Goal: Task Accomplishment & Management: Manage account settings

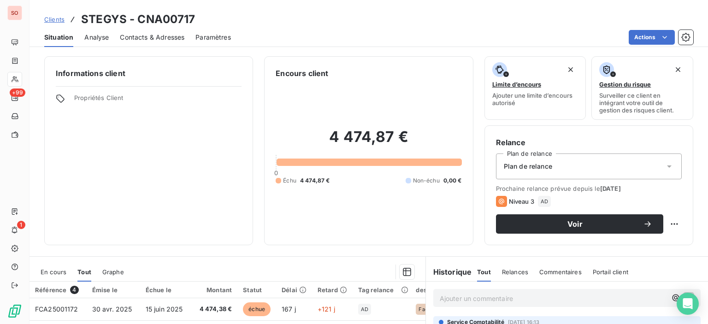
scroll to position [138, 0]
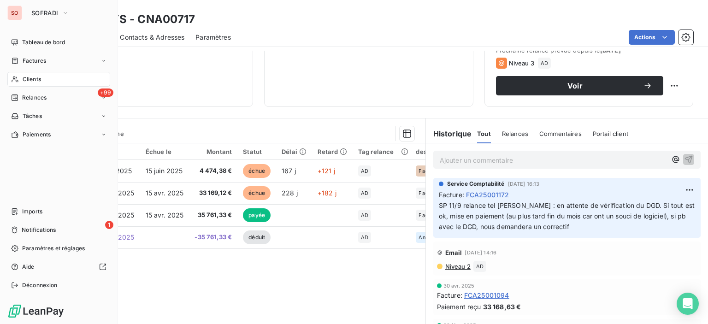
click at [45, 76] on div "Clients" at bounding box center [58, 79] width 103 height 15
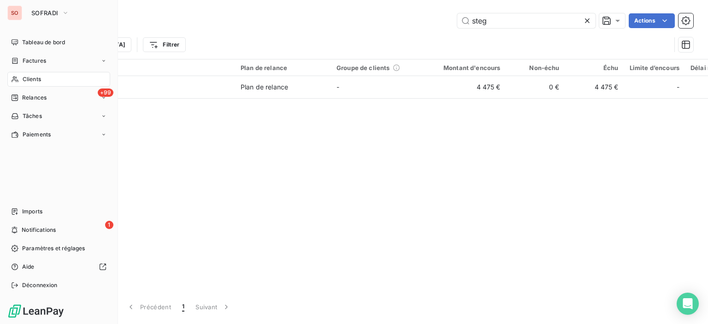
click at [29, 79] on span "Clients" at bounding box center [32, 79] width 18 height 8
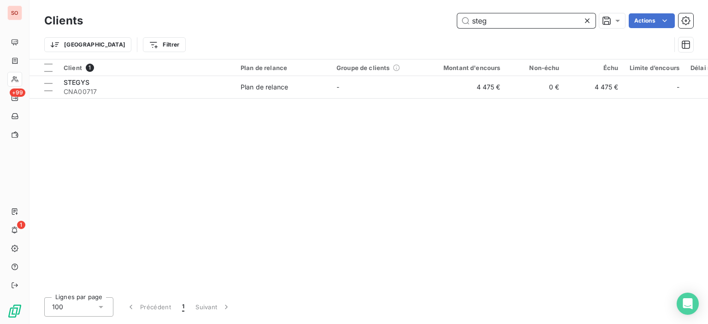
drag, startPoint x: 447, startPoint y: 8, endPoint x: 348, endPoint y: -7, distance: 99.8
click at [348, 0] on html "SO +99 1 Clients steg Actions Trier Filtrer Client 1 Plan de relance Groupe de …" at bounding box center [354, 162] width 708 height 324
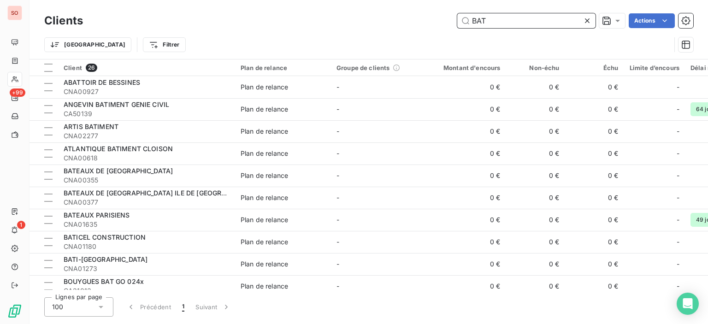
click at [512, 23] on input "BAT" at bounding box center [526, 20] width 138 height 15
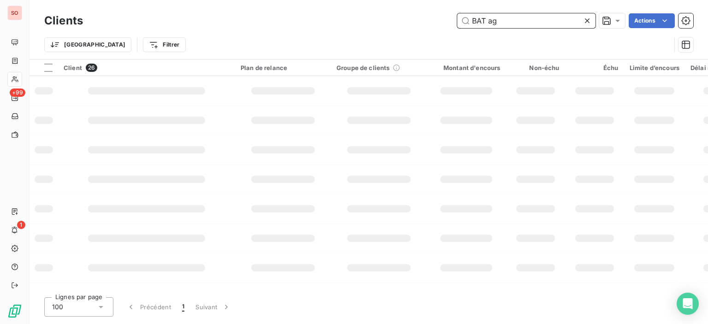
type input "BAT ag"
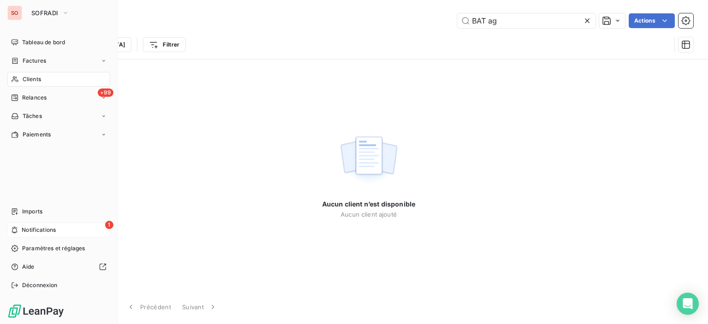
click at [14, 224] on div "1 Notifications" at bounding box center [58, 230] width 103 height 15
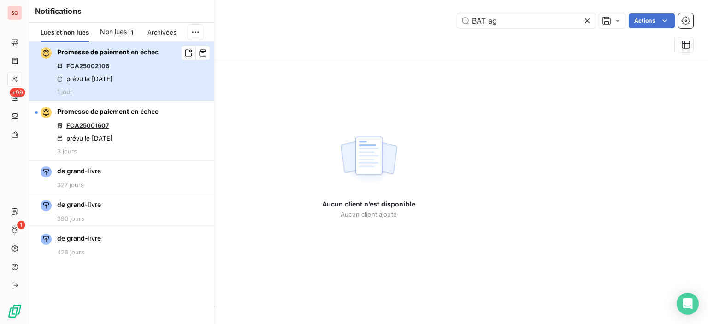
click at [126, 70] on div "Promesse de paiement en échec FCA25002106 prévu le [DATE] 1 jour" at bounding box center [107, 71] width 101 height 48
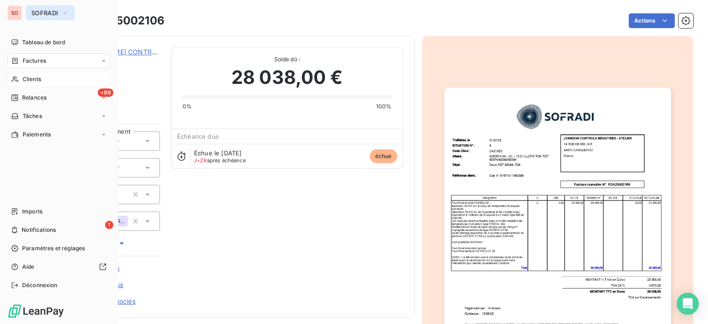
click at [40, 11] on span "SOFRADI" at bounding box center [44, 12] width 27 height 7
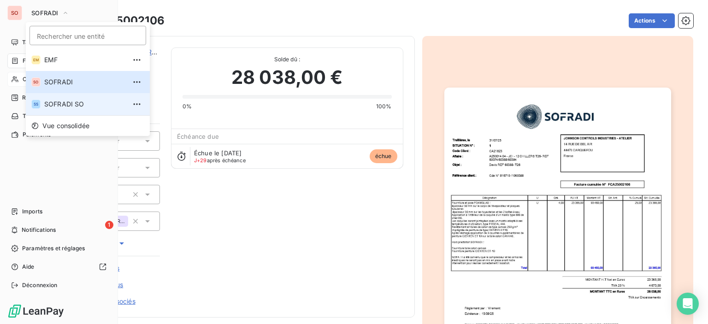
click at [51, 98] on li "SS SOFRADI SO" at bounding box center [88, 104] width 124 height 22
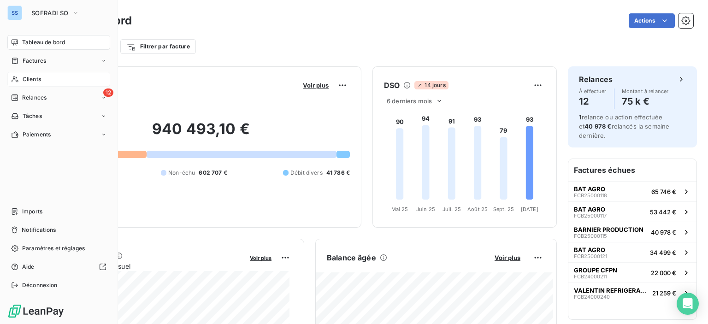
click at [48, 75] on div "Clients" at bounding box center [58, 79] width 103 height 15
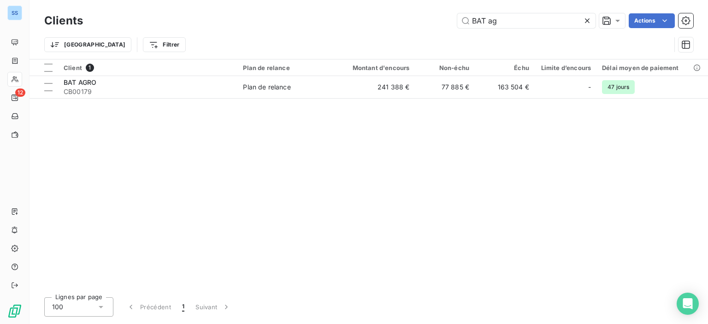
drag, startPoint x: 526, startPoint y: 25, endPoint x: 291, endPoint y: 12, distance: 235.9
click at [291, 12] on div "Clients BAT ag Actions" at bounding box center [368, 20] width 649 height 19
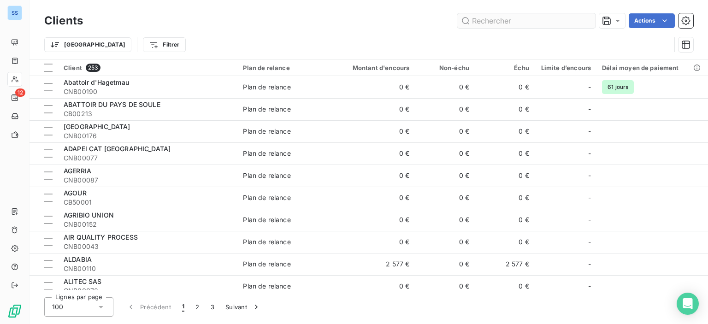
click at [496, 19] on input "text" at bounding box center [526, 20] width 138 height 15
click at [533, 31] on div "Trier Filtrer" at bounding box center [368, 44] width 649 height 29
click at [512, 29] on div "Clients Actions" at bounding box center [368, 20] width 649 height 19
click at [513, 21] on input "text" at bounding box center [526, 20] width 138 height 15
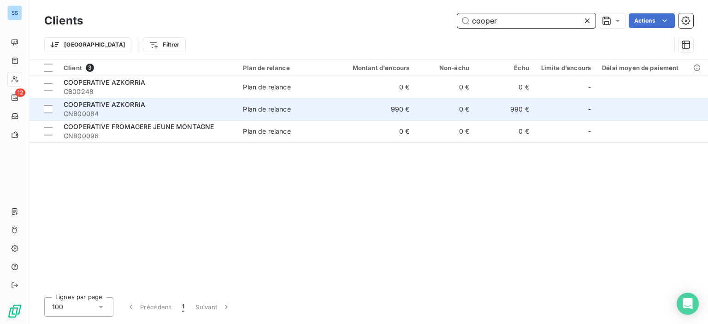
type input "cooper"
click at [168, 116] on span "CNB00084" at bounding box center [148, 113] width 168 height 9
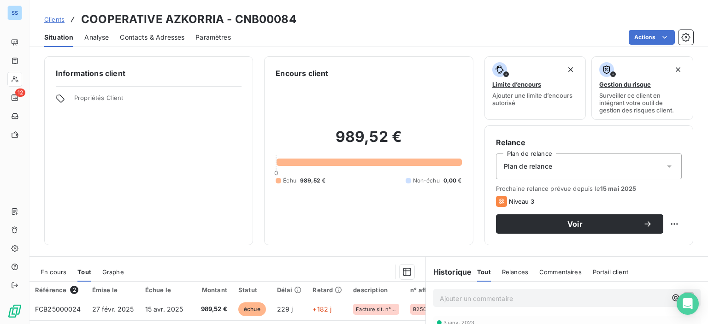
scroll to position [138, 0]
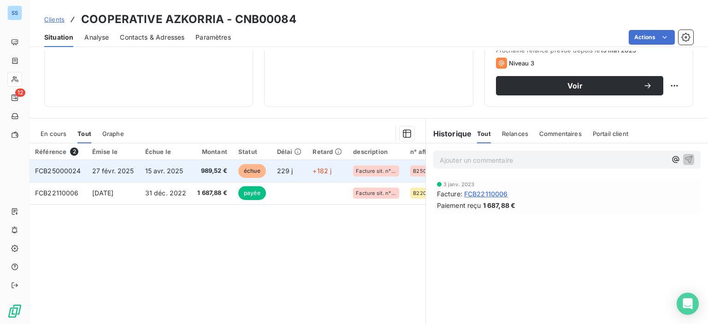
click at [208, 165] on td "989,52 €" at bounding box center [212, 171] width 41 height 22
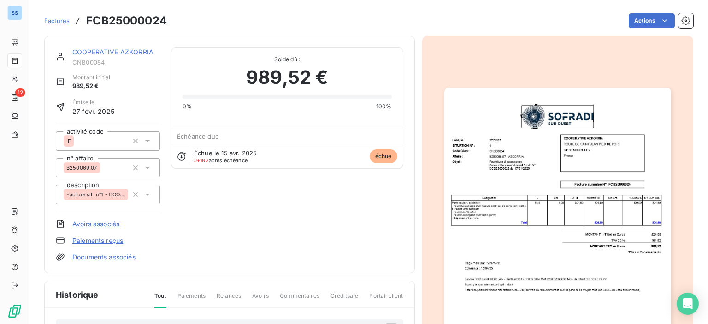
click at [114, 55] on link "COOPERATIVE AZKORRIA" at bounding box center [112, 52] width 81 height 8
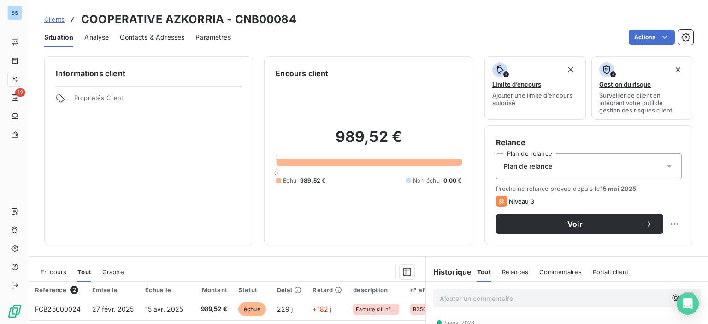
click at [147, 38] on span "Contacts & Adresses" at bounding box center [152, 37] width 65 height 9
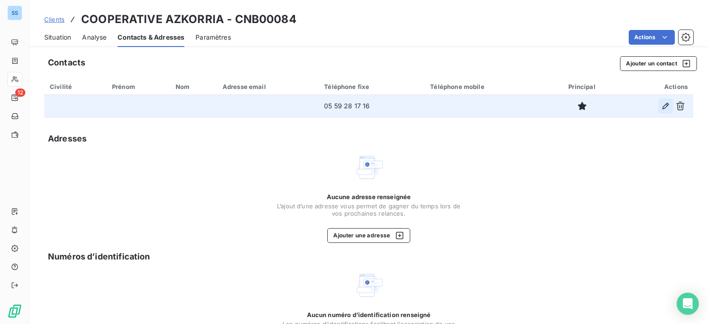
click at [662, 105] on icon "button" at bounding box center [665, 106] width 6 height 6
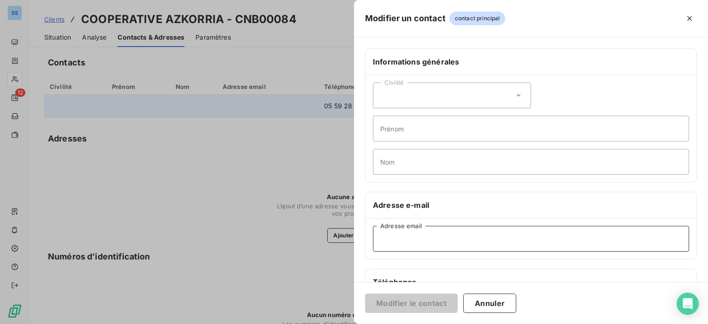
click at [411, 241] on input "Adresse email" at bounding box center [531, 239] width 316 height 26
paste input "[EMAIL_ADDRESS][DOMAIN_NAME]"
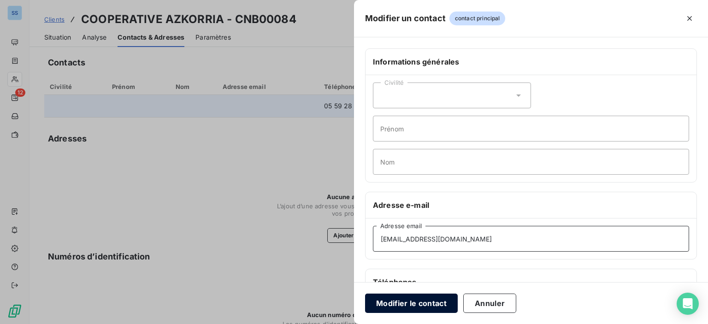
type input "[EMAIL_ADDRESS][DOMAIN_NAME]"
click at [408, 304] on button "Modifier le contact" at bounding box center [411, 303] width 93 height 19
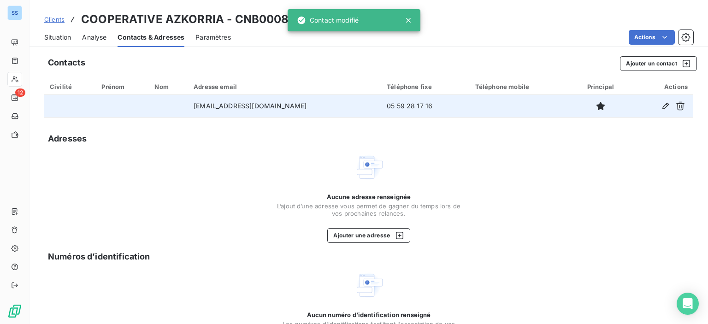
click at [60, 36] on span "Situation" at bounding box center [57, 37] width 27 height 9
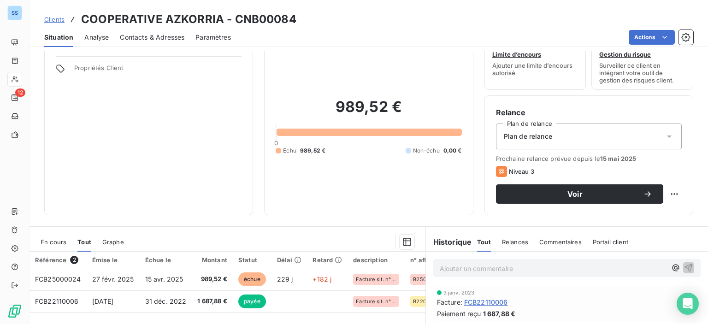
scroll to position [46, 0]
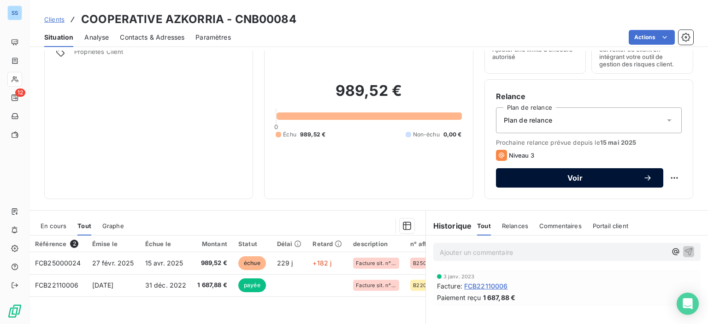
click at [572, 180] on span "Voir" at bounding box center [575, 177] width 136 height 7
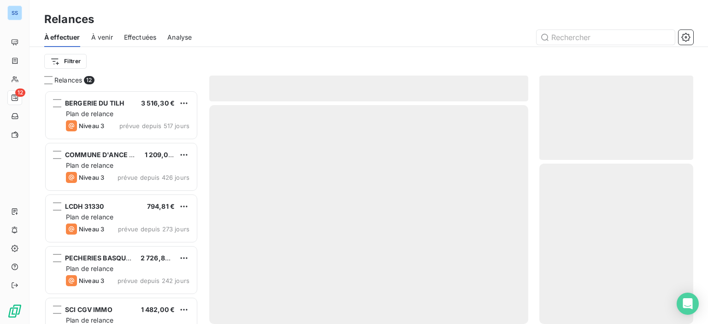
scroll to position [227, 147]
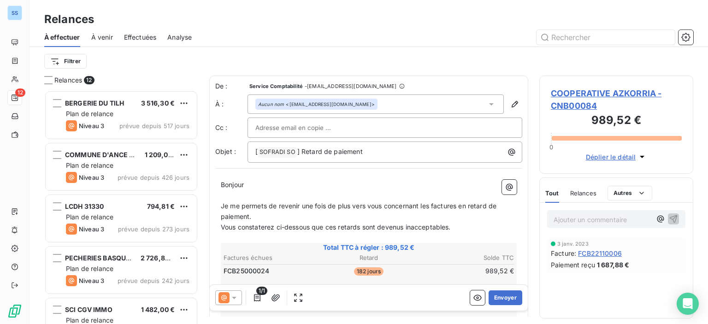
click at [238, 299] on icon at bounding box center [233, 297] width 9 height 9
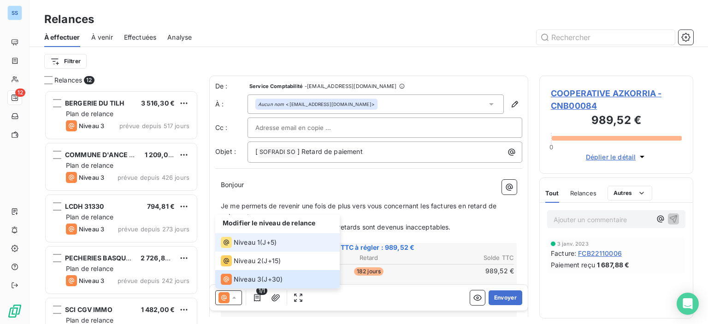
click at [248, 242] on span "Niveau 1" at bounding box center [247, 242] width 26 height 9
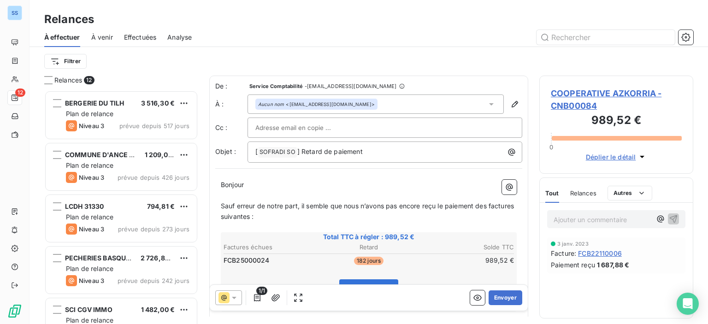
click at [270, 180] on p "Bonjour ﻿ ﻿ ﻿" at bounding box center [369, 185] width 296 height 11
drag, startPoint x: 252, startPoint y: 187, endPoint x: 212, endPoint y: 168, distance: 44.1
click at [212, 168] on div "De : Service Comptabilité - [EMAIL_ADDRESS][DOMAIN_NAME] À : Aucun nom <[EMAIL_…" at bounding box center [368, 241] width 319 height 330
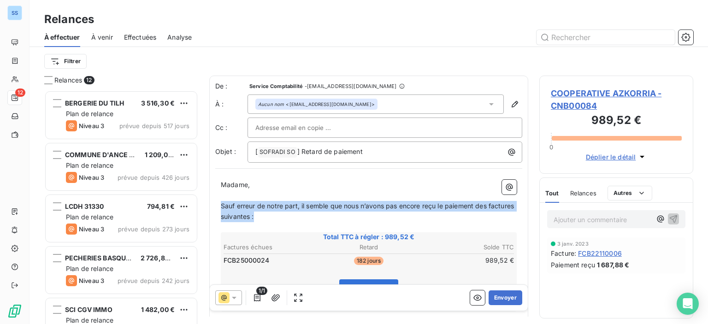
drag, startPoint x: 299, startPoint y: 221, endPoint x: 217, endPoint y: 202, distance: 84.5
click at [217, 202] on div "Madame, ﻿ ﻿ ﻿ Sauf erreur de notre part, il semble que nous n’avons pas [MEDICA…" at bounding box center [368, 287] width 307 height 226
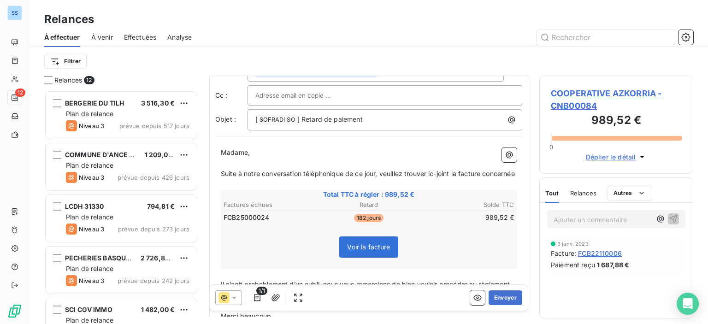
scroll to position [92, 0]
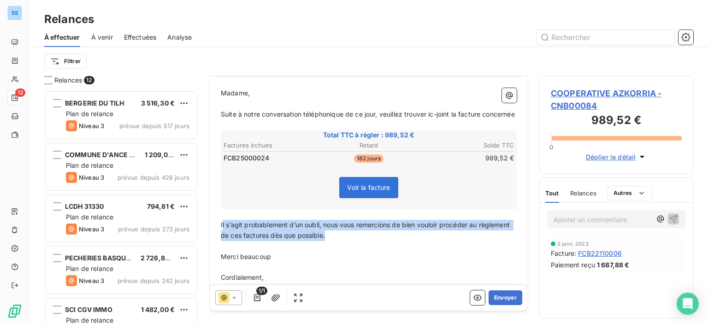
drag, startPoint x: 375, startPoint y: 242, endPoint x: 221, endPoint y: 234, distance: 154.1
click at [221, 234] on p "Il s’agit probablement d’un oubli, nous vous remercions de bien vouloir procéde…" at bounding box center [369, 230] width 296 height 21
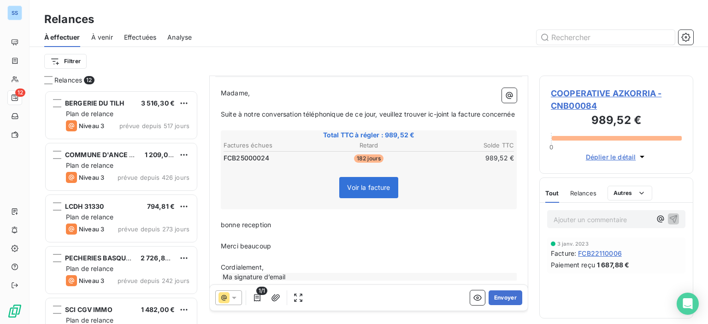
scroll to position [116, 0]
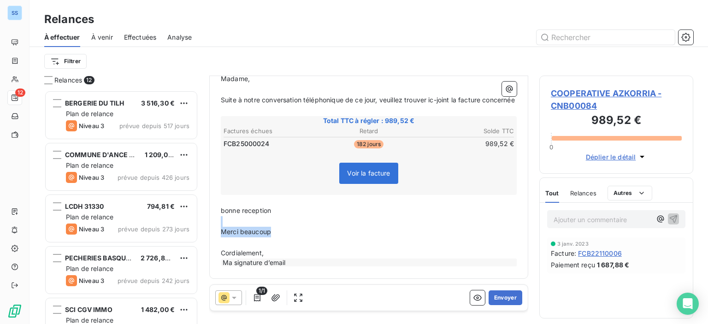
drag, startPoint x: 296, startPoint y: 235, endPoint x: 236, endPoint y: 222, distance: 61.5
click at [236, 222] on div "Madame, ﻿ ﻿ ﻿ Suite à notre conversation téléphonique de ce jour, veuillez trou…" at bounding box center [369, 171] width 296 height 194
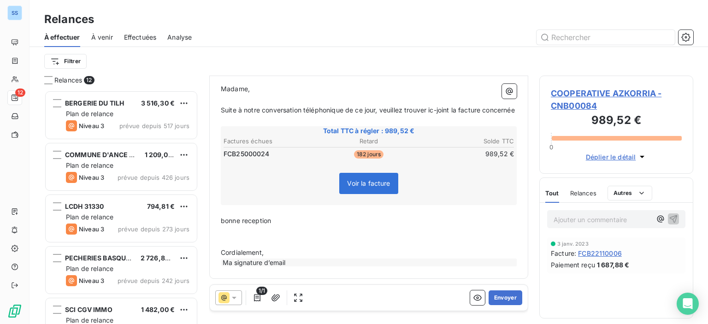
drag, startPoint x: 318, startPoint y: 273, endPoint x: 219, endPoint y: 259, distance: 99.6
click at [219, 259] on div "De : Service Comptabilité - [EMAIL_ADDRESS][DOMAIN_NAME] À : Aucun nom <[EMAIL_…" at bounding box center [368, 129] width 319 height 299
drag, startPoint x: 294, startPoint y: 263, endPoint x: 214, endPoint y: 262, distance: 79.7
click at [214, 262] on div "De : Service Comptabilité - [EMAIL_ADDRESS][DOMAIN_NAME] À : Aucun nom <[EMAIL_…" at bounding box center [368, 129] width 319 height 299
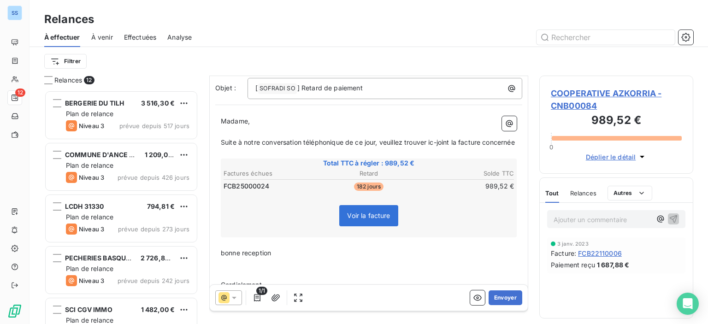
scroll to position [0, 0]
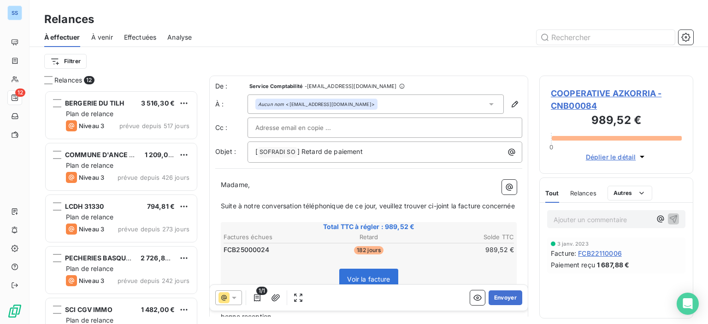
click at [282, 211] on p "Suite à notre conversation téléphonique de ce jour, veuillez trouver ci-joint l…" at bounding box center [369, 206] width 296 height 11
click at [507, 300] on button "Envoyer" at bounding box center [505, 297] width 34 height 15
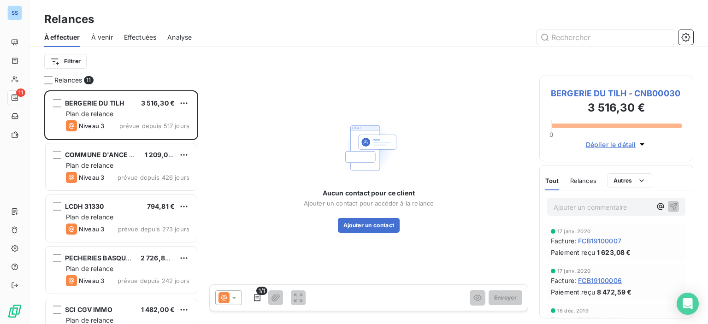
click at [332, 20] on div "Relances" at bounding box center [368, 19] width 678 height 17
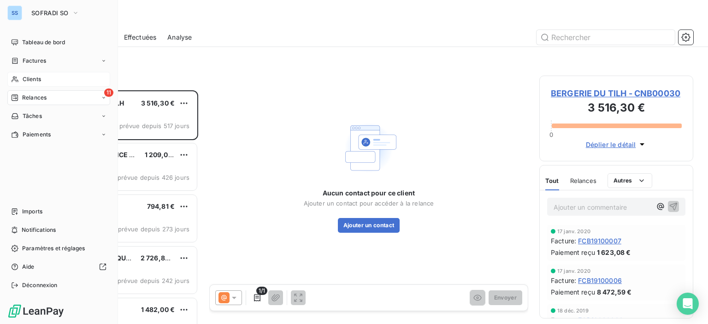
click at [22, 75] on div "Clients" at bounding box center [58, 79] width 103 height 15
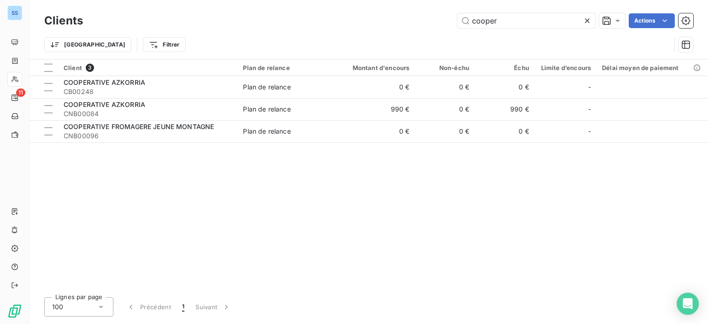
drag, startPoint x: 526, startPoint y: 22, endPoint x: 289, endPoint y: -15, distance: 239.7
click at [289, 0] on html "SS 11 Clients cooper Actions Trier Filtrer Client 3 Plan de relance Montant d'e…" at bounding box center [354, 162] width 708 height 324
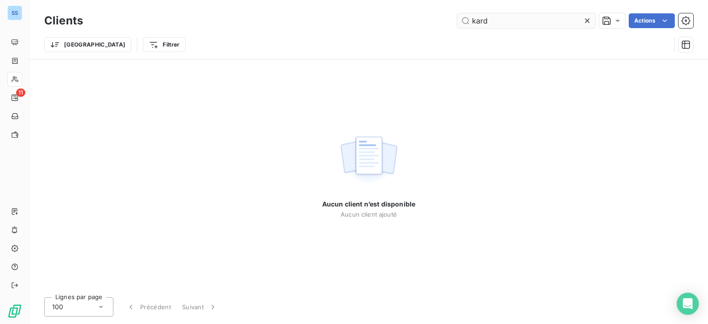
click at [520, 22] on input "kard" at bounding box center [526, 20] width 138 height 15
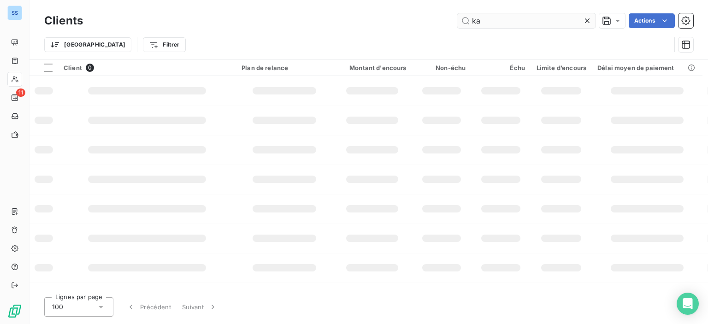
type input "k"
type input "kard"
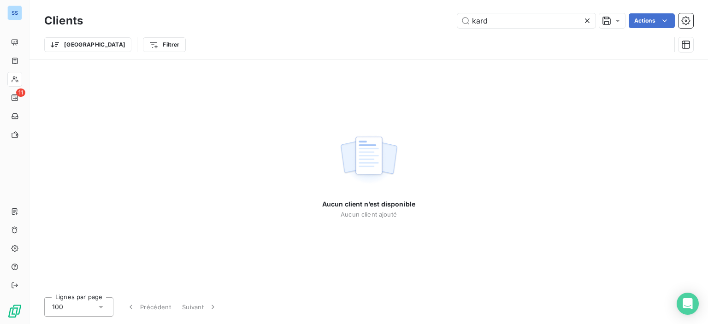
drag, startPoint x: 487, startPoint y: 16, endPoint x: 400, endPoint y: 18, distance: 86.6
click at [400, 18] on div "kard Actions" at bounding box center [393, 20] width 599 height 15
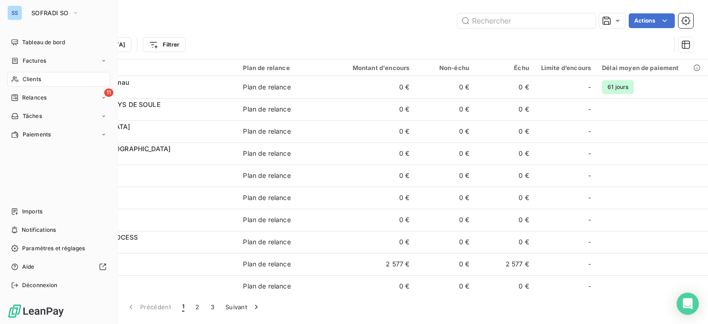
click at [23, 78] on span "Clients" at bounding box center [32, 79] width 18 height 8
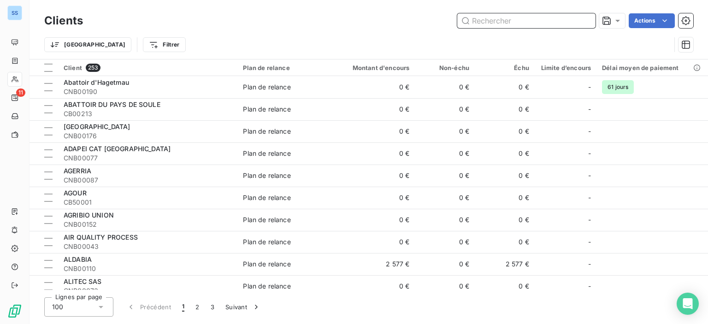
click at [497, 21] on input "text" at bounding box center [526, 20] width 138 height 15
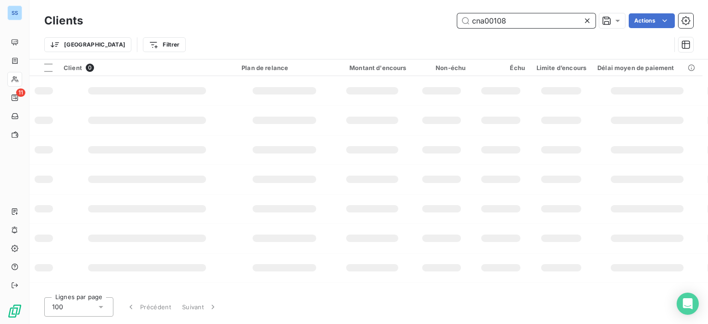
type input "cna00108"
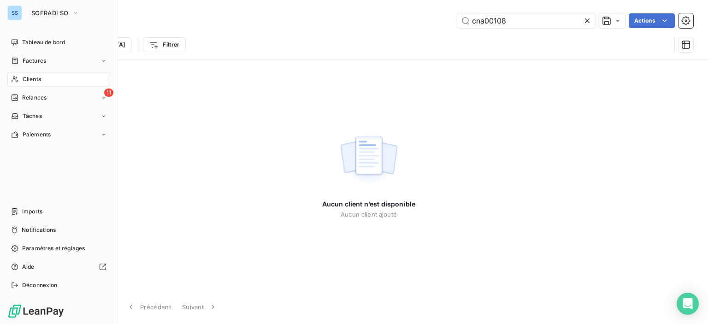
click at [18, 15] on div "SS" at bounding box center [14, 13] width 15 height 15
click at [57, 15] on span "SOFRADI SO" at bounding box center [49, 12] width 37 height 7
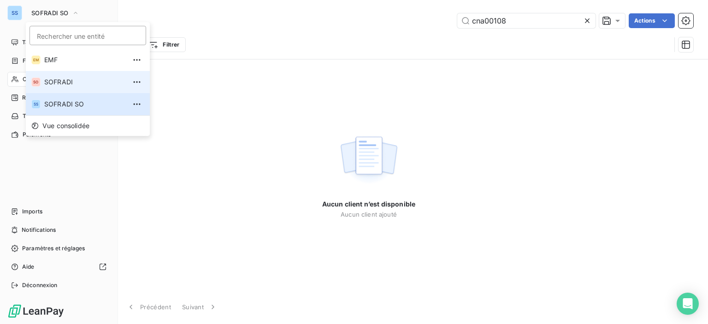
click at [74, 88] on li "SO SOFRADI" at bounding box center [88, 82] width 124 height 22
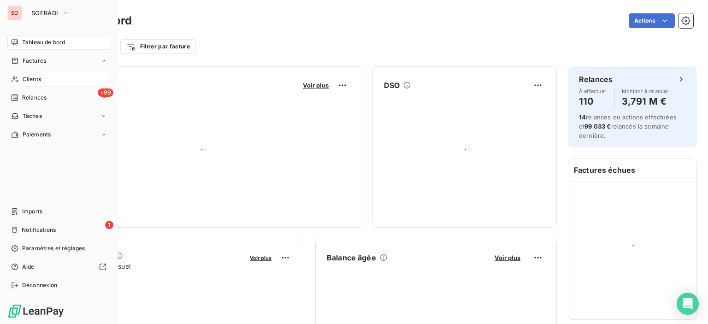
click at [41, 82] on span "Clients" at bounding box center [32, 79] width 18 height 8
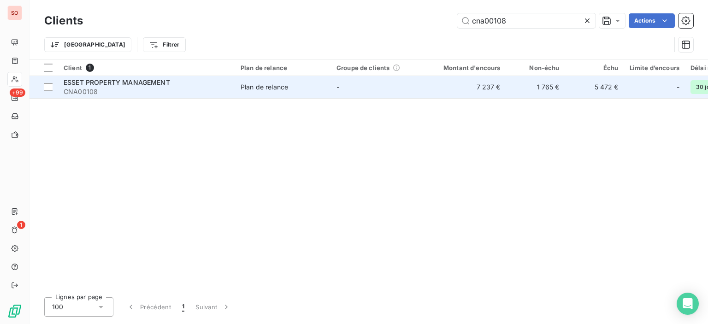
click at [129, 78] on div "ESSET PROPERTY MANAGEMENT" at bounding box center [147, 82] width 166 height 9
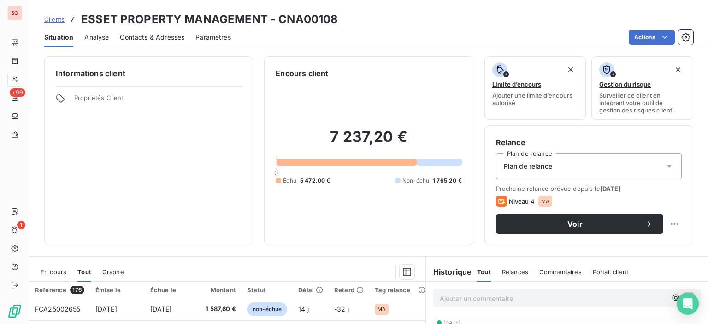
click at [54, 272] on span "En cours" at bounding box center [54, 271] width 26 height 7
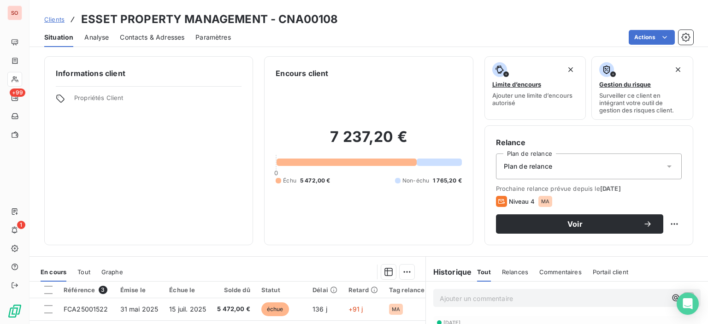
click at [170, 42] on div "Contacts & Adresses" at bounding box center [152, 37] width 65 height 19
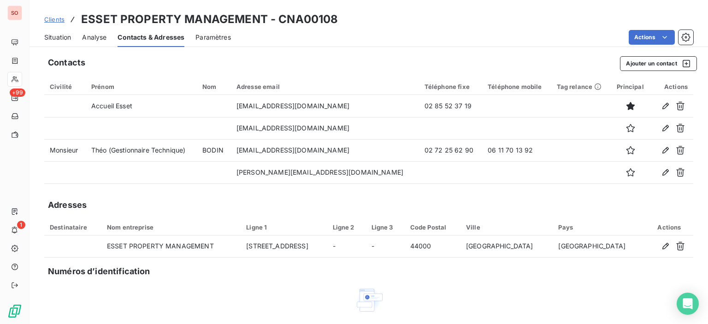
click at [64, 38] on span "Situation" at bounding box center [57, 37] width 27 height 9
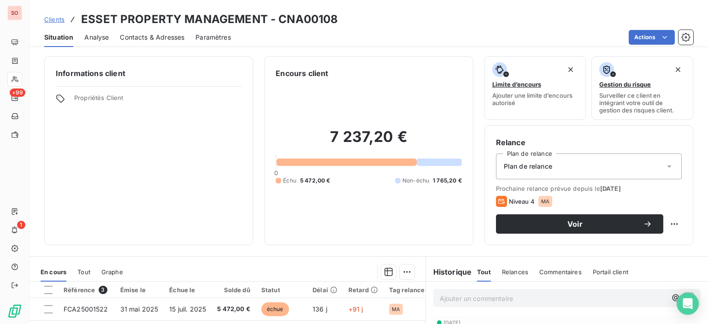
scroll to position [92, 0]
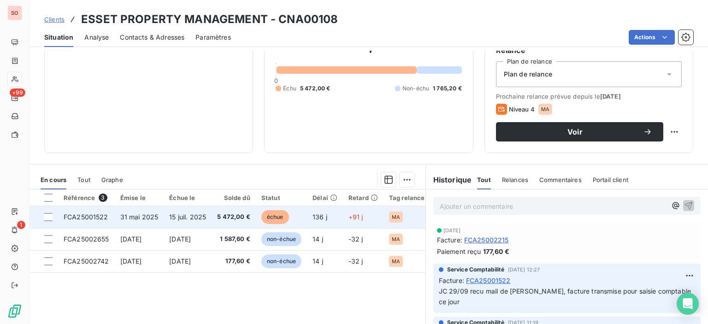
click at [234, 215] on span "5 472,00 €" at bounding box center [233, 216] width 33 height 9
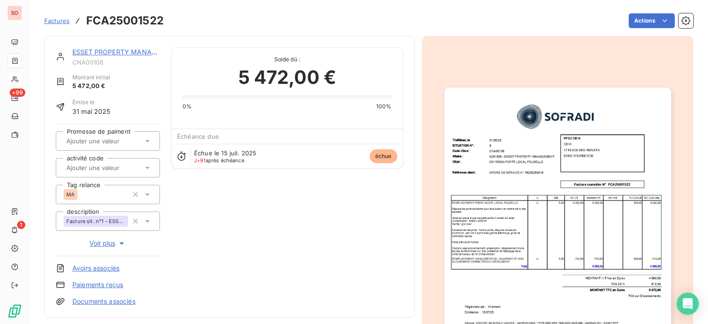
click at [481, 221] on img "button" at bounding box center [557, 248] width 227 height 320
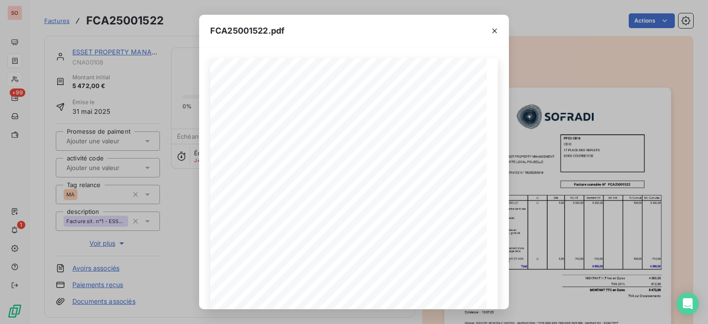
click at [493, 29] on icon "button" at bounding box center [494, 30] width 9 height 9
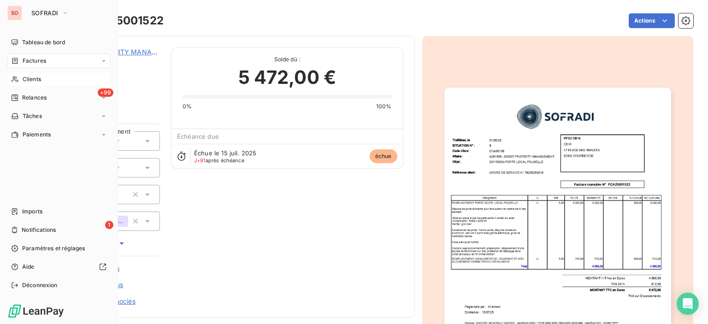
click at [37, 81] on span "Clients" at bounding box center [32, 79] width 18 height 8
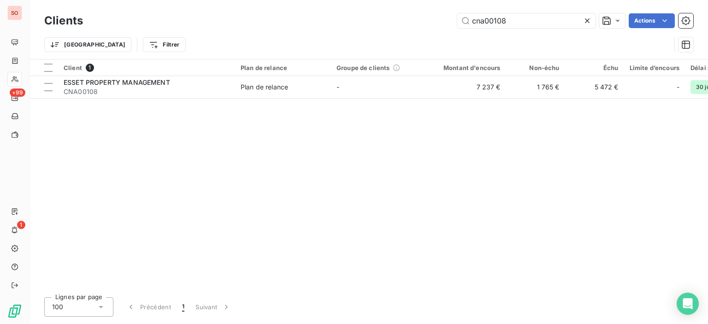
drag, startPoint x: 407, startPoint y: 7, endPoint x: 311, endPoint y: -5, distance: 97.6
click at [311, 0] on html "SO +99 1 Clients cna00108 Actions Trier Filtrer Client 1 Plan de relance Groupe…" at bounding box center [354, 162] width 708 height 324
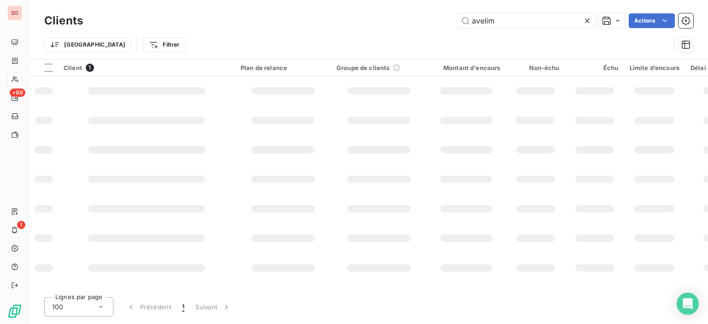
type input "avelim"
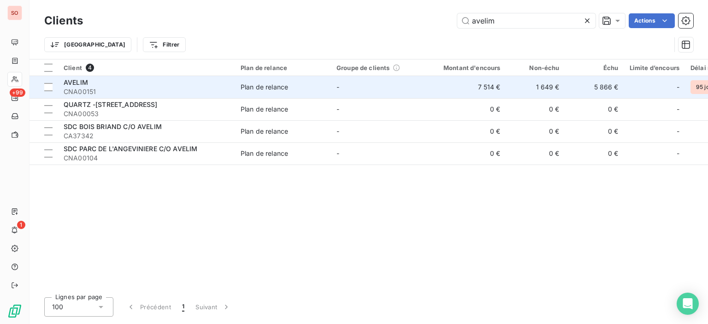
click at [136, 88] on span "CNA00151" at bounding box center [147, 91] width 166 height 9
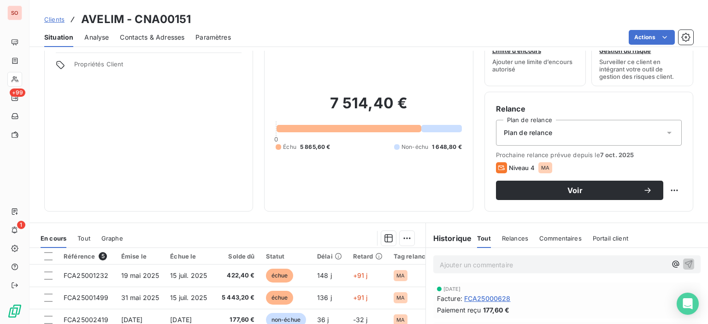
scroll to position [92, 0]
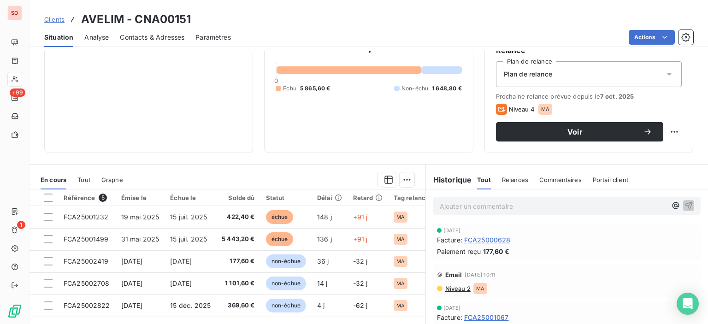
click at [142, 35] on span "Contacts & Adresses" at bounding box center [152, 37] width 65 height 9
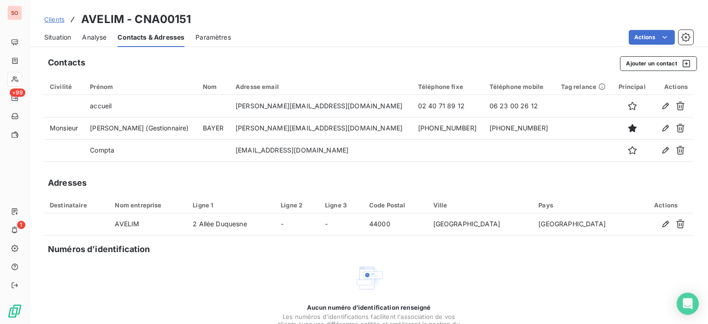
click at [51, 42] on div "Situation" at bounding box center [57, 37] width 27 height 19
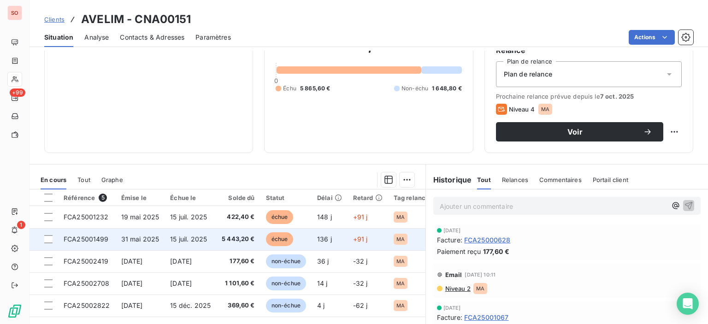
click at [230, 234] on td "5 443,20 €" at bounding box center [238, 239] width 44 height 22
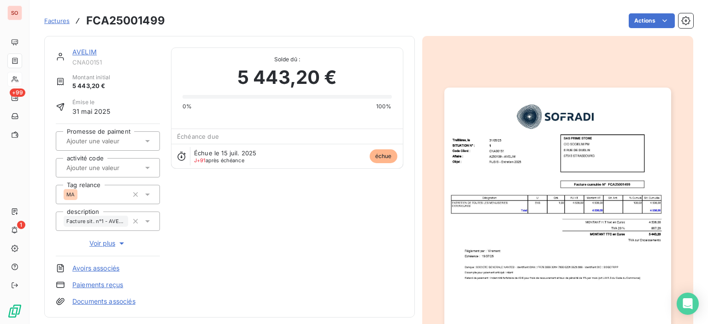
click at [485, 176] on img "button" at bounding box center [557, 248] width 227 height 320
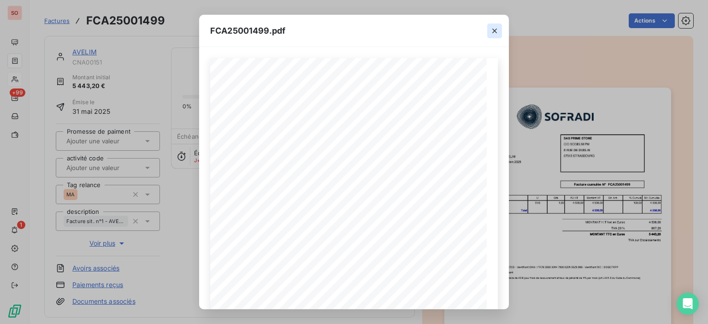
click at [497, 34] on icon "button" at bounding box center [494, 30] width 9 height 9
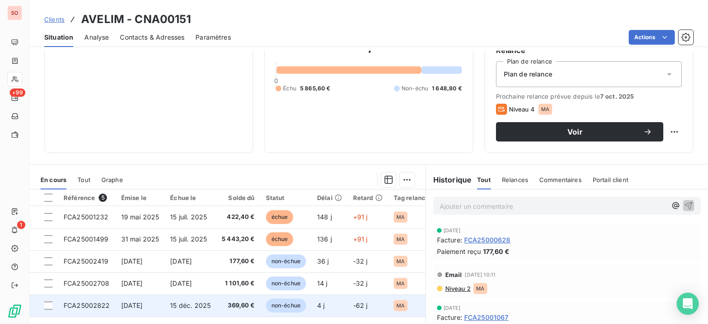
click at [170, 302] on td "15 déc. 2025" at bounding box center [190, 305] width 52 height 22
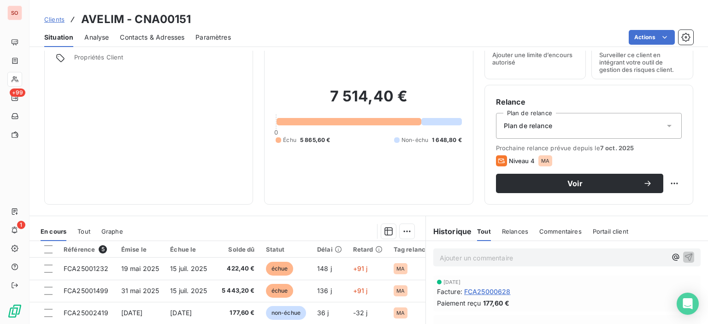
scroll to position [92, 0]
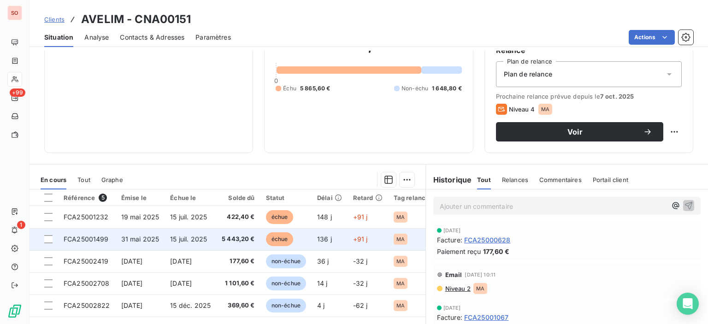
click at [155, 240] on span "31 mai 2025" at bounding box center [140, 239] width 38 height 8
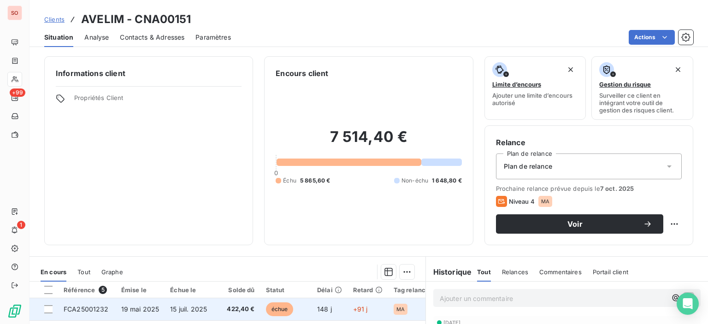
click at [133, 311] on span "19 mai 2025" at bounding box center [140, 309] width 38 height 8
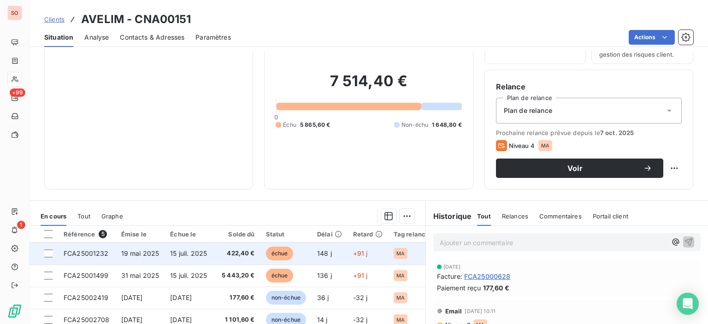
scroll to position [138, 0]
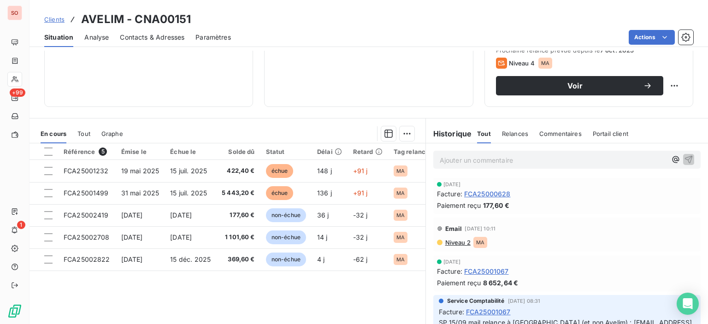
click at [153, 33] on span "Contacts & Adresses" at bounding box center [152, 37] width 65 height 9
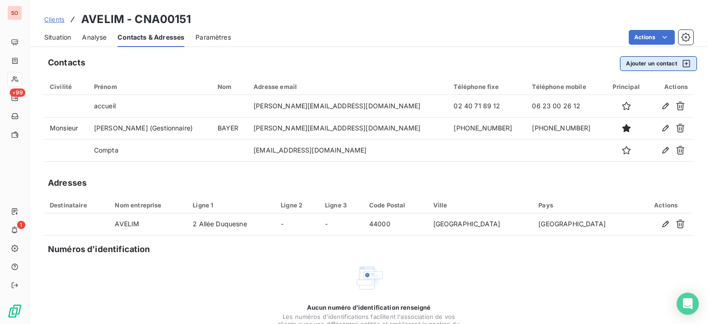
click at [654, 63] on button "Ajouter un contact" at bounding box center [658, 63] width 77 height 15
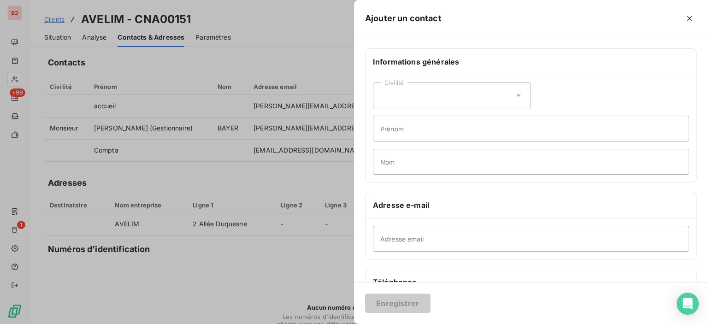
click at [217, 170] on div at bounding box center [354, 162] width 708 height 324
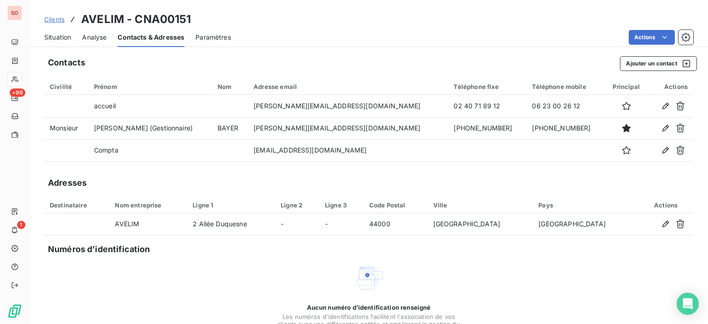
click at [45, 31] on div "Situation" at bounding box center [57, 37] width 27 height 19
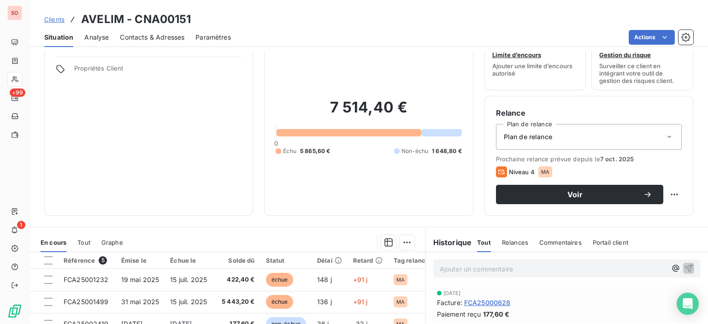
scroll to position [92, 0]
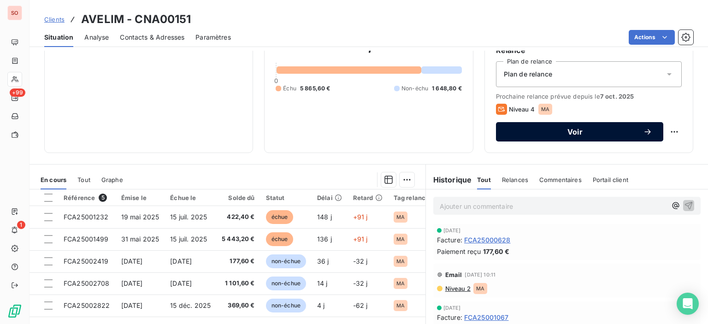
click at [569, 138] on button "Voir" at bounding box center [579, 131] width 167 height 19
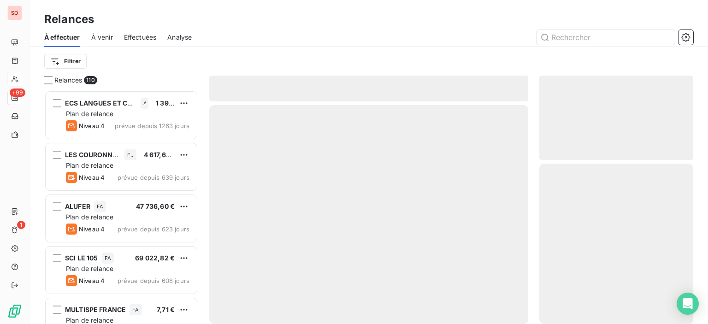
scroll to position [227, 147]
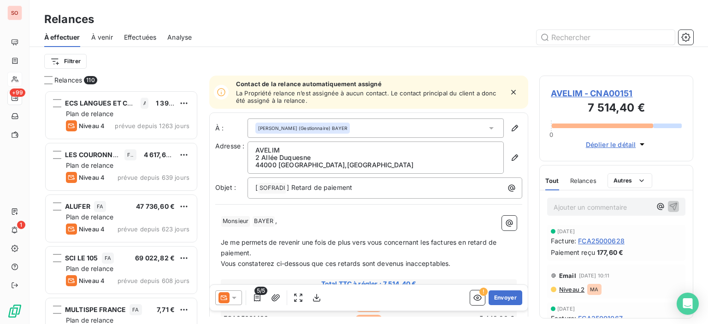
click at [235, 300] on icon at bounding box center [233, 297] width 9 height 9
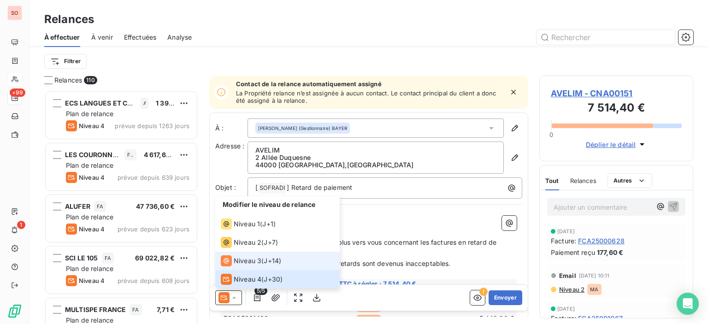
click at [241, 265] on span "Niveau 3" at bounding box center [248, 260] width 28 height 9
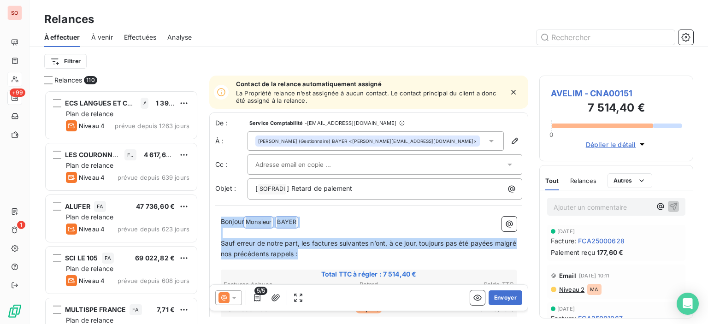
drag, startPoint x: 324, startPoint y: 256, endPoint x: 217, endPoint y: 216, distance: 114.0
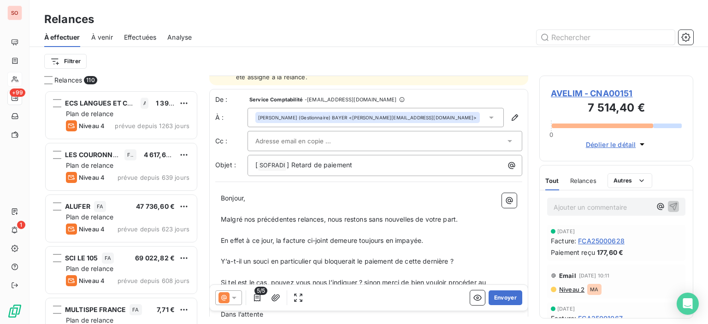
scroll to position [46, 0]
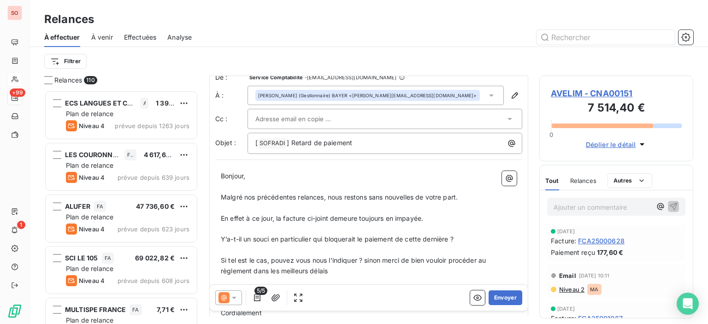
click at [282, 214] on span "En effet à ce jour, la facture ci-joint demeure toujours en impayée." at bounding box center [322, 218] width 202 height 8
click at [438, 215] on span "En effet à ce jour, les factures ci-jointes demeurent toujours en impayée." at bounding box center [332, 218] width 222 height 8
click at [443, 215] on span "En effet à ce jour, les factures ci-jointes demeurent toujours en impayée." at bounding box center [332, 218] width 222 height 8
drag, startPoint x: 468, startPoint y: 237, endPoint x: 406, endPoint y: 242, distance: 61.5
click at [406, 242] on p "Y’a-t-il un souci en particulier qui bloquerait le paiement de cette dernière ?" at bounding box center [369, 239] width 296 height 11
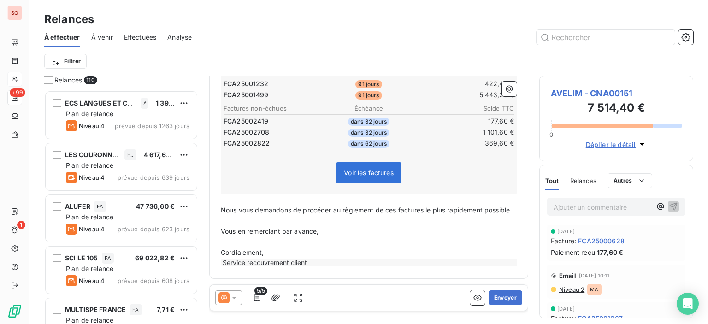
scroll to position [328, 0]
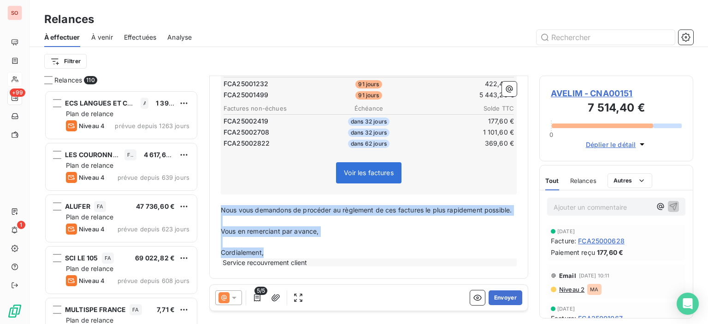
drag, startPoint x: 308, startPoint y: 248, endPoint x: 218, endPoint y: 198, distance: 102.8
click at [218, 198] on div "Bonjour, Malgré nos précédentes relances, nous restons sans nouvelles de votre …" at bounding box center [368, 82] width 307 height 381
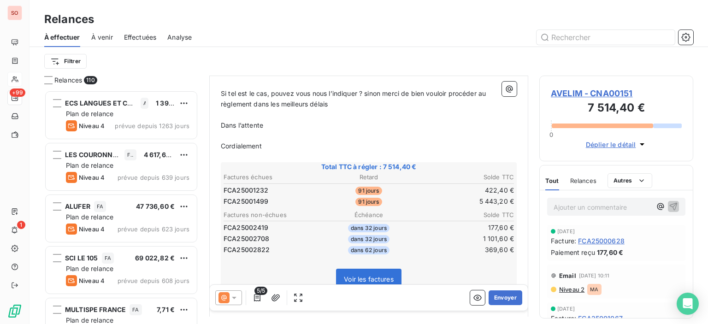
scroll to position [229, 0]
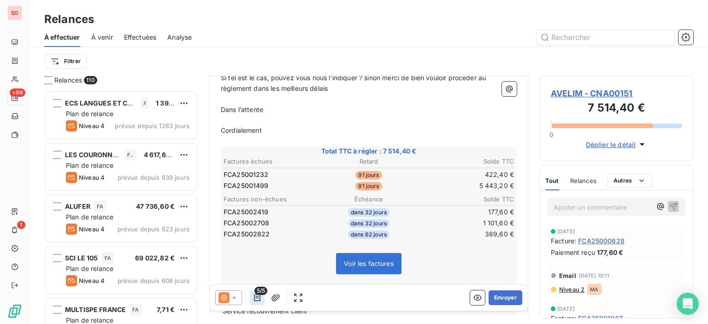
click at [253, 297] on icon "button" at bounding box center [256, 297] width 9 height 9
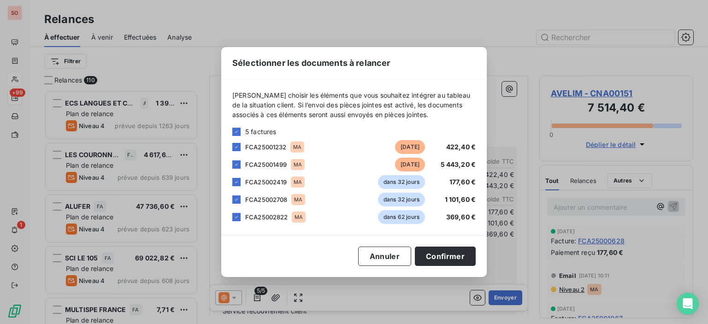
click at [243, 182] on div "FCA25002419 MA dans 32 jours 177,60 €" at bounding box center [353, 182] width 243 height 14
click at [238, 193] on div "FCA25002708 MA dans 32 jours 1 101,60 €" at bounding box center [353, 200] width 243 height 14
click at [238, 186] on div "FCA25002419 MA dans 32 jours 177,60 €" at bounding box center [353, 182] width 243 height 14
click at [235, 181] on icon at bounding box center [237, 182] width 6 height 6
click at [238, 199] on icon at bounding box center [237, 200] width 6 height 6
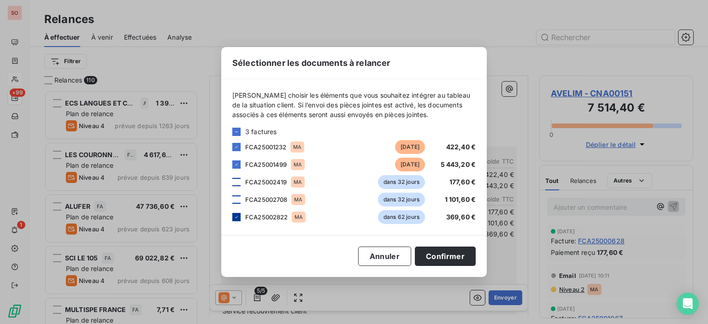
click at [237, 217] on icon at bounding box center [237, 217] width 6 height 6
click at [445, 257] on button "Confirmer" at bounding box center [445, 256] width 61 height 19
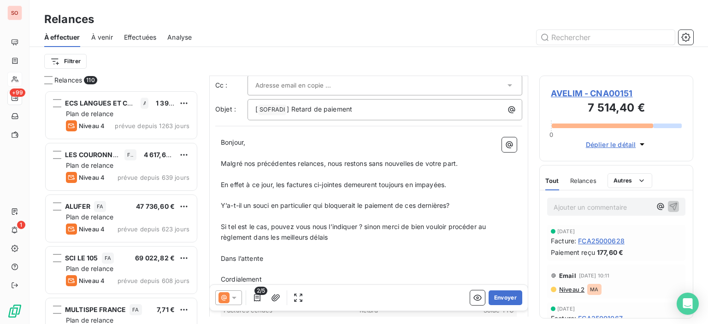
scroll to position [42, 0]
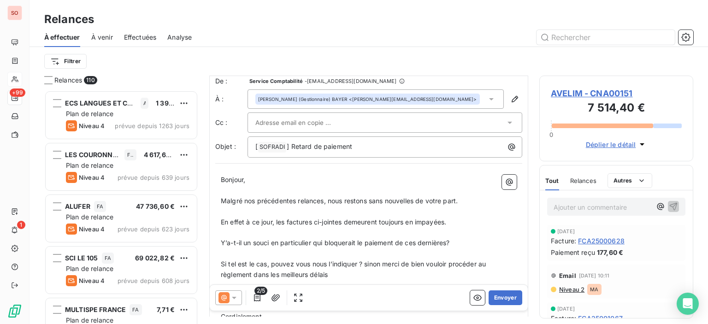
click at [358, 121] on div at bounding box center [380, 123] width 250 height 14
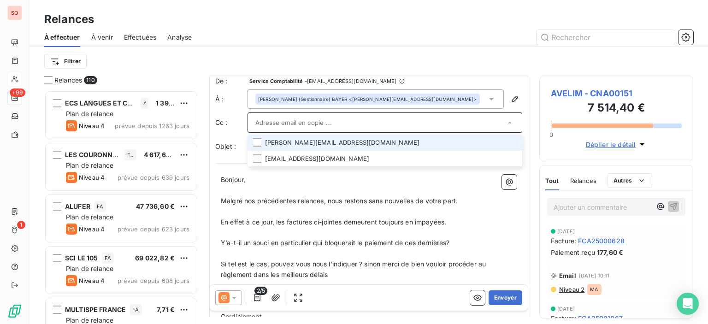
click at [345, 143] on li "[PERSON_NAME][EMAIL_ADDRESS][DOMAIN_NAME]" at bounding box center [384, 143] width 275 height 16
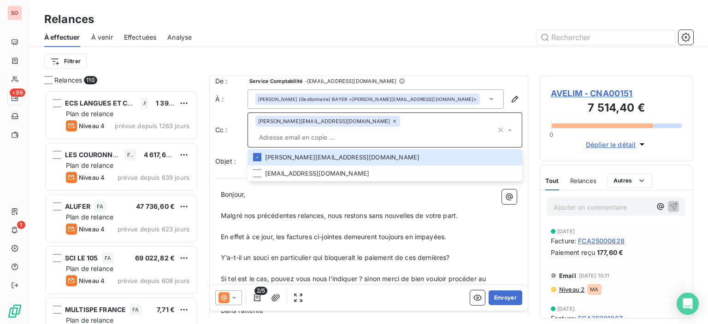
click at [376, 130] on input "text" at bounding box center [375, 137] width 241 height 14
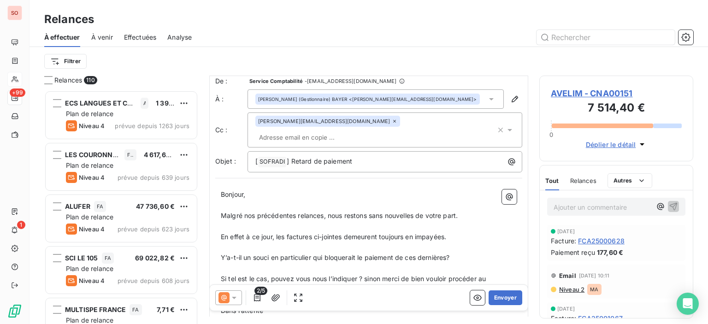
paste input "[EMAIL_ADDRESS][DOMAIN_NAME]"
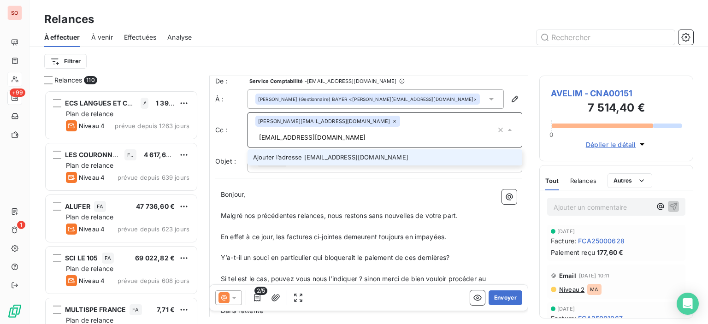
type input "[EMAIL_ADDRESS][DOMAIN_NAME]"
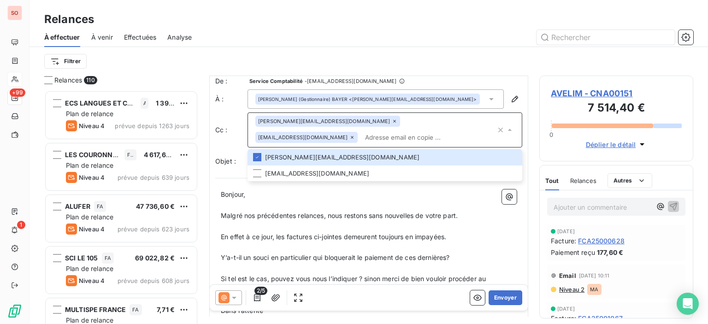
click at [403, 130] on input "text" at bounding box center [428, 137] width 135 height 14
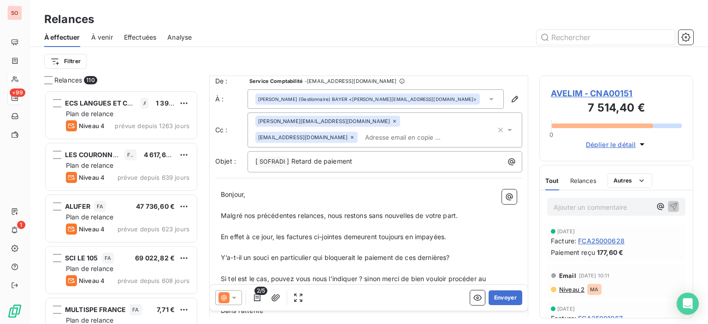
click at [437, 130] on input "text" at bounding box center [414, 137] width 106 height 14
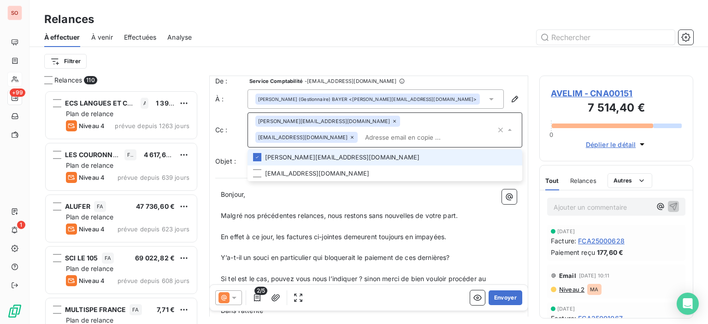
paste input "[EMAIL_ADDRESS][DOMAIN_NAME]"
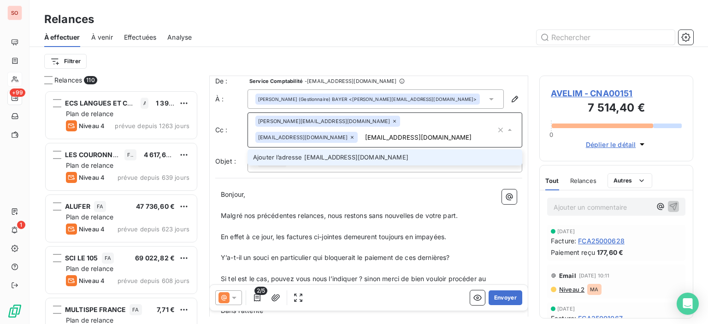
type input "[EMAIL_ADDRESS][DOMAIN_NAME]"
click at [326, 170] on div "De : Service Comptabilité - [EMAIL_ADDRESS][DOMAIN_NAME] À : [PERSON_NAME] (Ges…" at bounding box center [368, 274] width 319 height 409
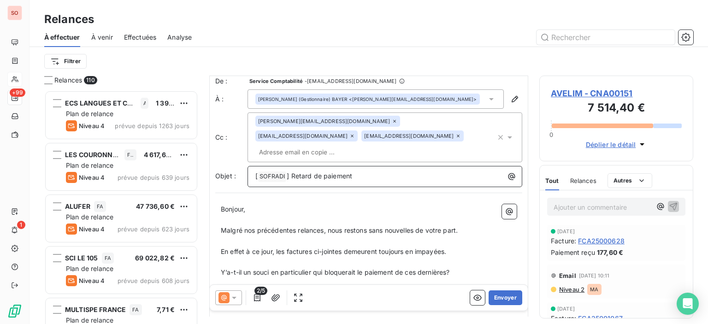
click at [256, 172] on span "[" at bounding box center [256, 176] width 2 height 8
click at [252, 169] on div "[ SOFRADI ﻿ ] Retard de paiement" at bounding box center [385, 175] width 268 height 13
click at [492, 297] on button "Envoyer" at bounding box center [505, 297] width 34 height 15
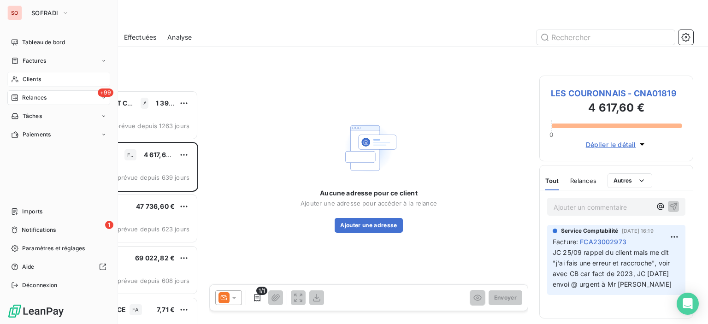
drag, startPoint x: 33, startPoint y: 81, endPoint x: 83, endPoint y: 78, distance: 49.8
click at [33, 80] on span "Clients" at bounding box center [32, 79] width 18 height 8
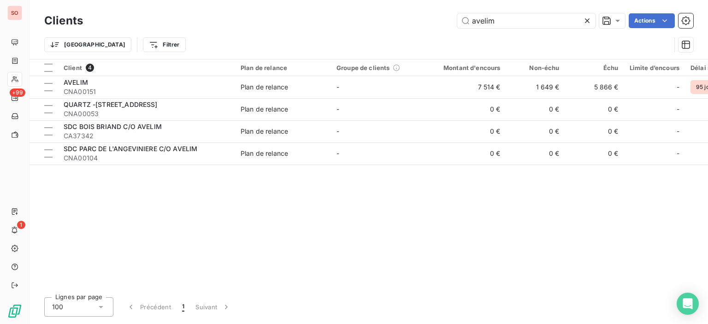
drag, startPoint x: 507, startPoint y: 27, endPoint x: 372, endPoint y: 16, distance: 135.0
click at [372, 16] on div "avelim Actions" at bounding box center [393, 20] width 599 height 15
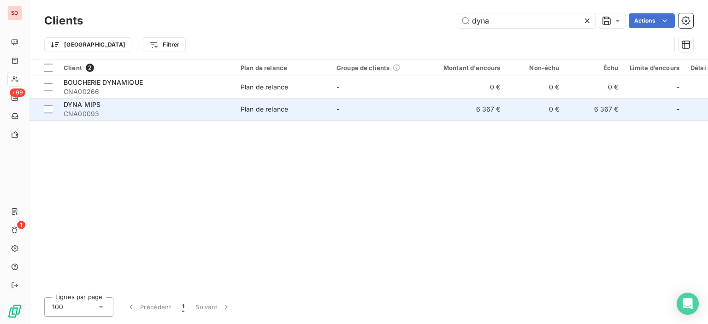
type input "dyna"
click at [328, 104] on td "Plan de relance" at bounding box center [283, 109] width 96 height 22
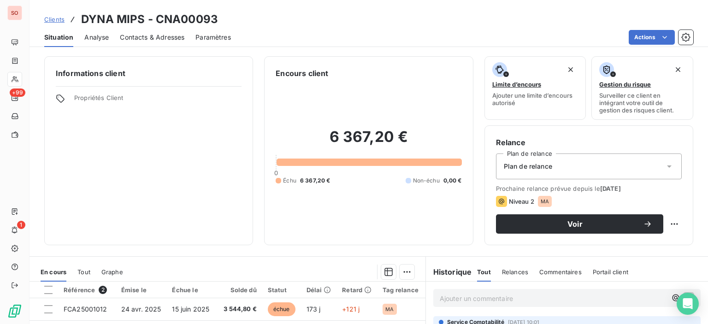
click at [140, 43] on div "Contacts & Adresses" at bounding box center [152, 37] width 65 height 19
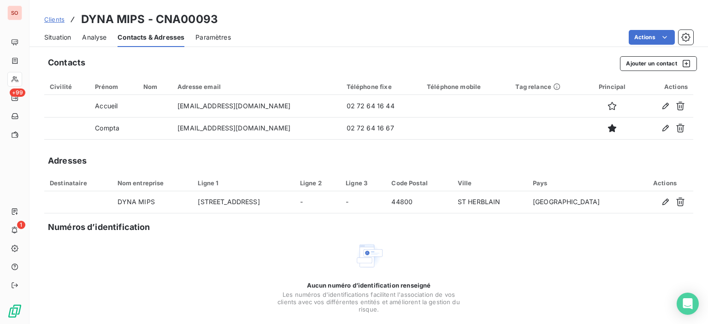
click at [62, 36] on span "Situation" at bounding box center [57, 37] width 27 height 9
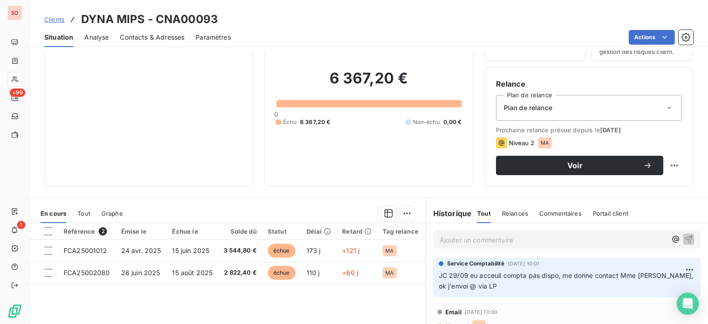
scroll to position [92, 0]
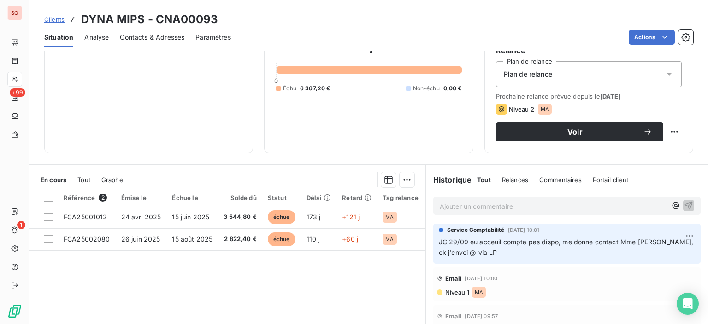
click at [459, 289] on span "Niveau 1" at bounding box center [456, 291] width 25 height 7
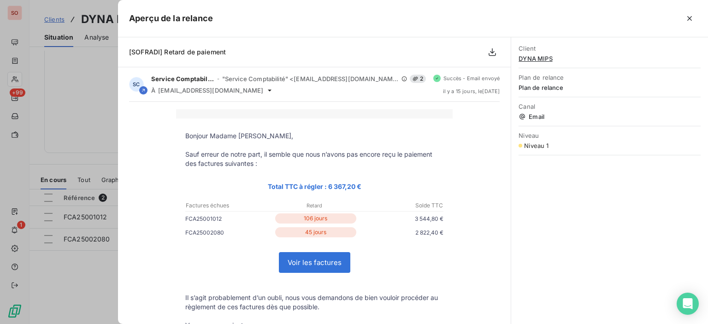
click at [83, 266] on div at bounding box center [354, 162] width 708 height 324
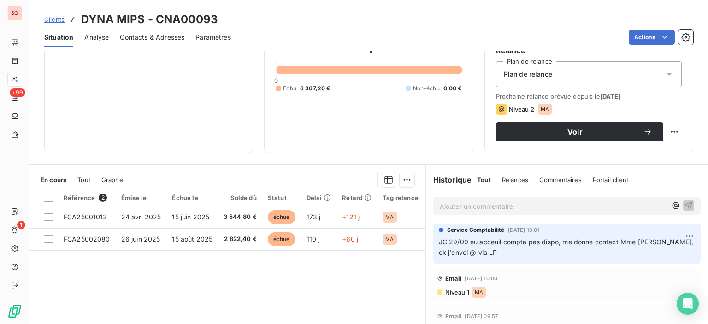
click at [147, 33] on span "Contacts & Adresses" at bounding box center [152, 37] width 65 height 9
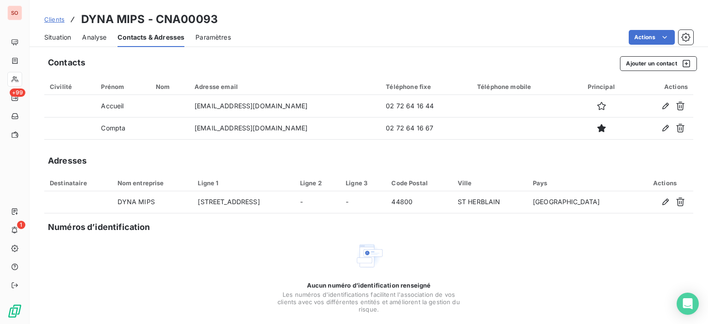
click at [57, 33] on span "Situation" at bounding box center [57, 37] width 27 height 9
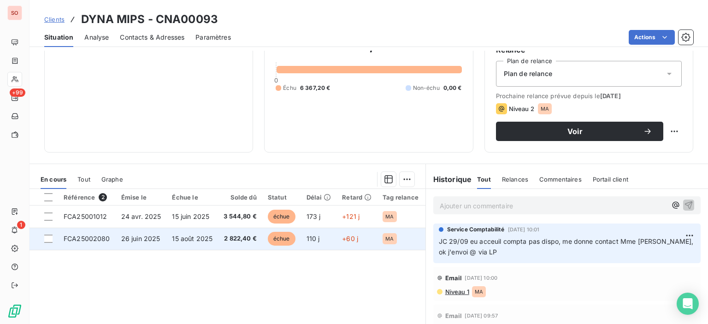
scroll to position [162, 0]
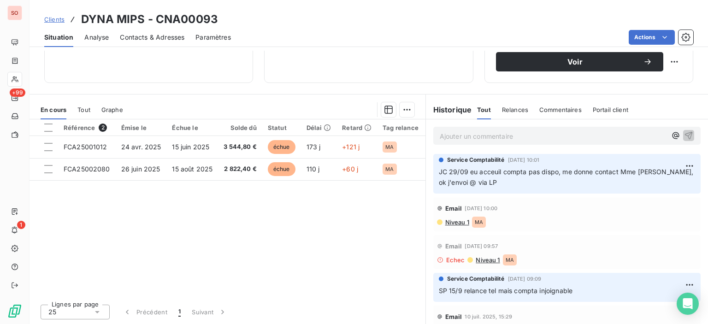
click at [457, 218] on span "Niveau 1" at bounding box center [456, 221] width 25 height 7
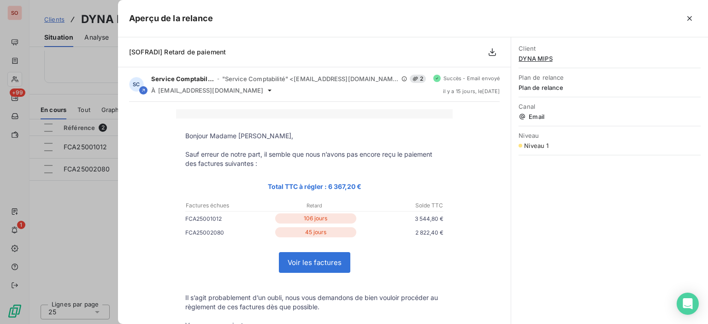
click at [102, 244] on div at bounding box center [354, 162] width 708 height 324
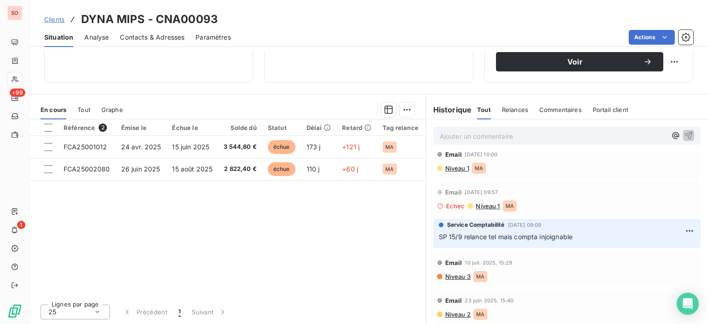
scroll to position [0, 0]
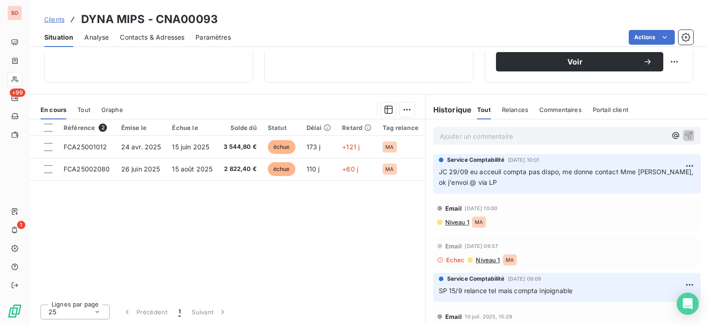
drag, startPoint x: 470, startPoint y: 278, endPoint x: 101, endPoint y: 220, distance: 372.7
click at [101, 220] on div "Référence 2 Émise le Échue le Solde dû Statut Délai Retard Tag relance descript…" at bounding box center [227, 207] width 396 height 177
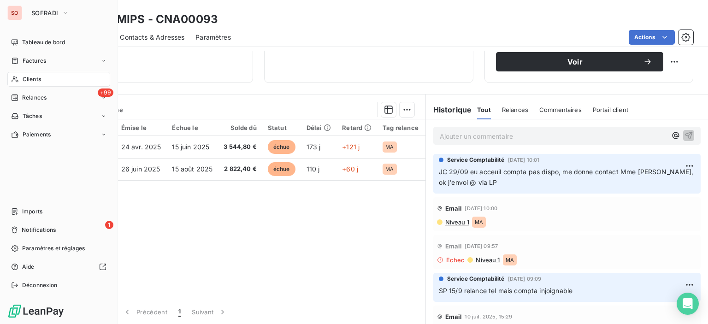
click at [28, 79] on span "Clients" at bounding box center [32, 79] width 18 height 8
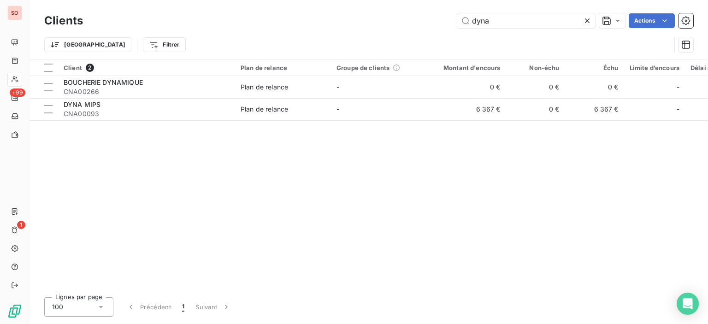
drag, startPoint x: 540, startPoint y: 18, endPoint x: 299, endPoint y: -29, distance: 245.5
click at [299, 0] on html "SO +99 1 Clients dyna Actions Trier Filtrer Client 2 Plan de relance Groupe de …" at bounding box center [354, 162] width 708 height 324
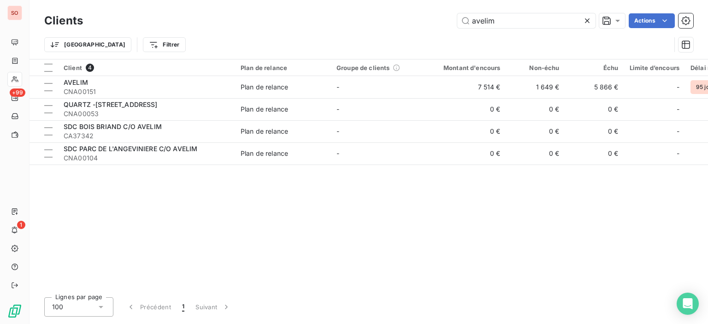
type input "avelim"
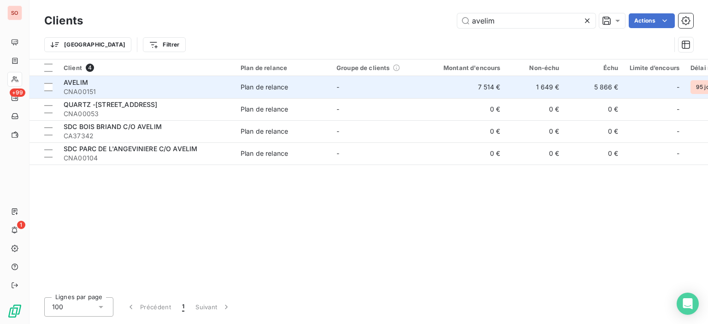
click at [101, 89] on span "CNA00151" at bounding box center [147, 91] width 166 height 9
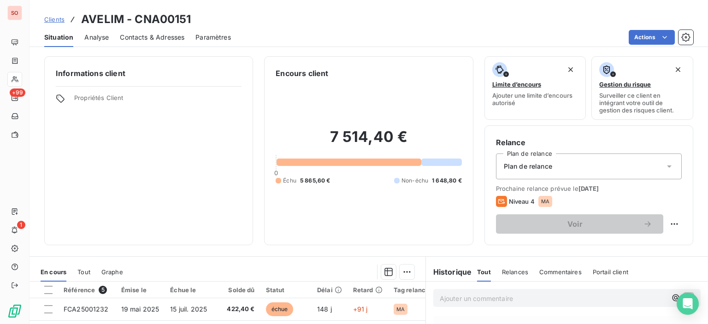
click at [149, 41] on span "Contacts & Adresses" at bounding box center [152, 37] width 65 height 9
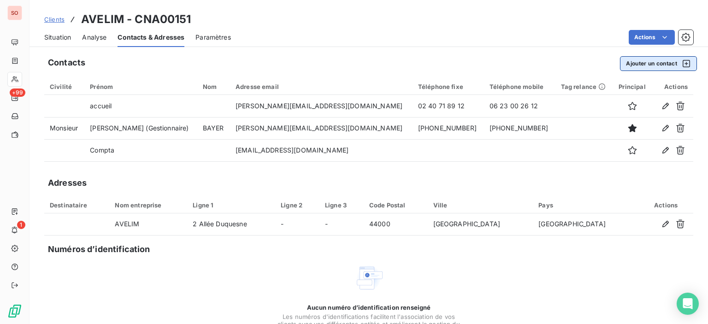
click at [643, 58] on button "Ajouter un contact" at bounding box center [658, 63] width 77 height 15
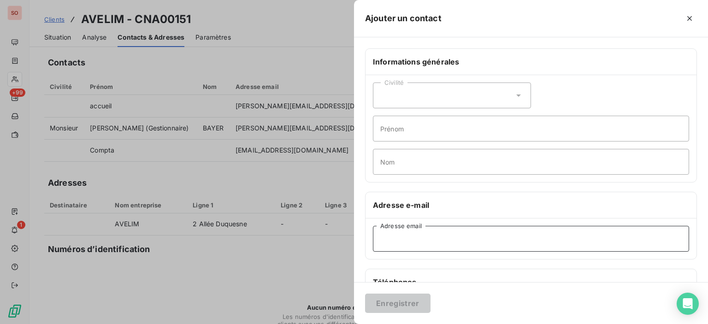
click at [426, 241] on input "Adresse email" at bounding box center [531, 239] width 316 height 26
click at [430, 240] on input "[EMAIL_ADDRESS][DOMAIN_NAME]" at bounding box center [531, 239] width 316 height 26
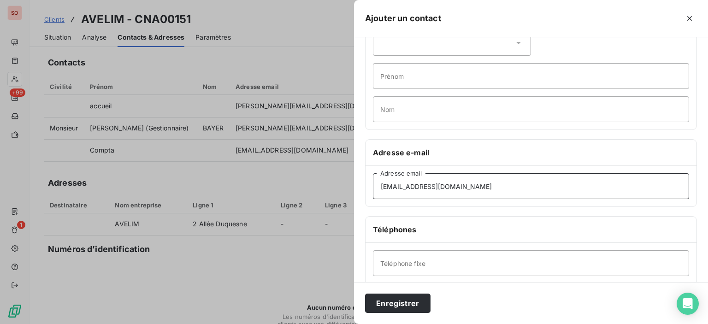
scroll to position [92, 0]
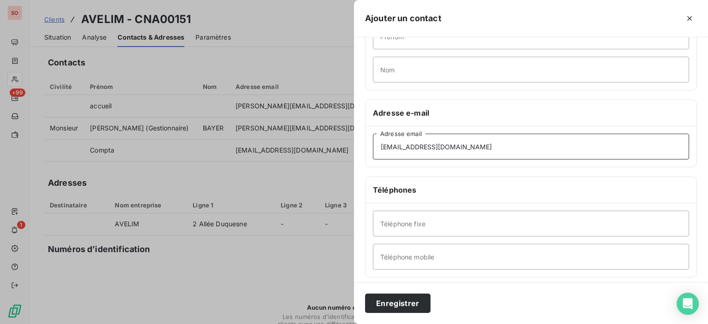
type input "[EMAIL_ADDRESS][DOMAIN_NAME]"
click at [423, 216] on input "Téléphone fixe" at bounding box center [531, 224] width 316 height 26
type input "02 40 71 89 12"
click at [410, 312] on button "Enregistrer" at bounding box center [397, 303] width 65 height 19
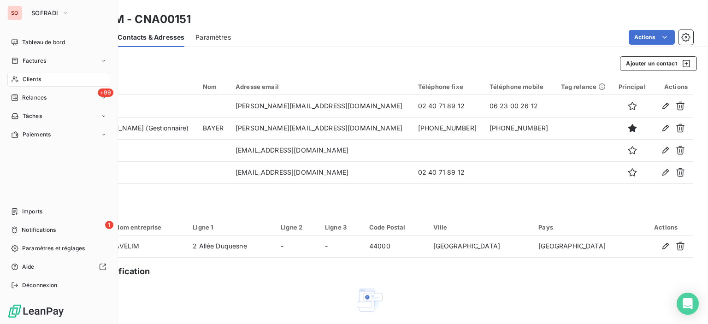
click at [31, 80] on span "Clients" at bounding box center [32, 79] width 18 height 8
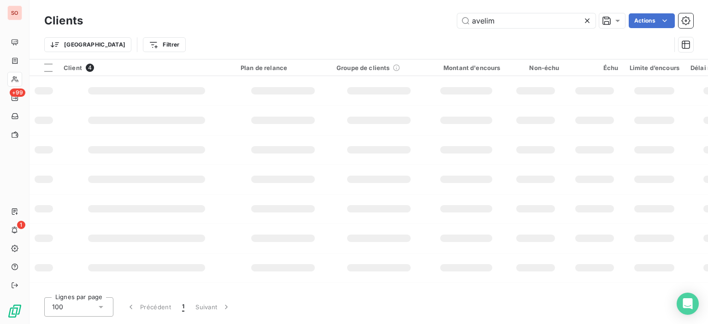
drag, startPoint x: 495, startPoint y: 21, endPoint x: 375, endPoint y: 18, distance: 119.8
click at [375, 18] on div "avelim Actions" at bounding box center [393, 20] width 599 height 15
type input "dyna"
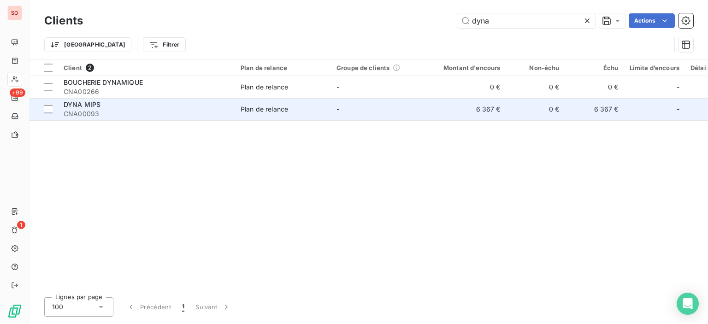
click at [160, 103] on div "DYNA MIPS" at bounding box center [147, 104] width 166 height 9
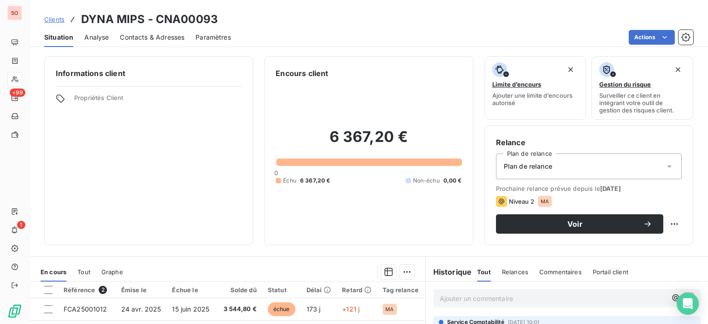
click at [155, 44] on div "Contacts & Adresses" at bounding box center [152, 37] width 65 height 19
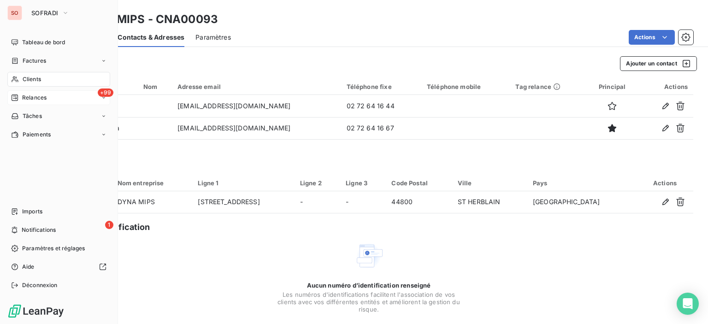
drag, startPoint x: 37, startPoint y: 77, endPoint x: 111, endPoint y: 94, distance: 75.1
click at [37, 77] on span "Clients" at bounding box center [32, 79] width 18 height 8
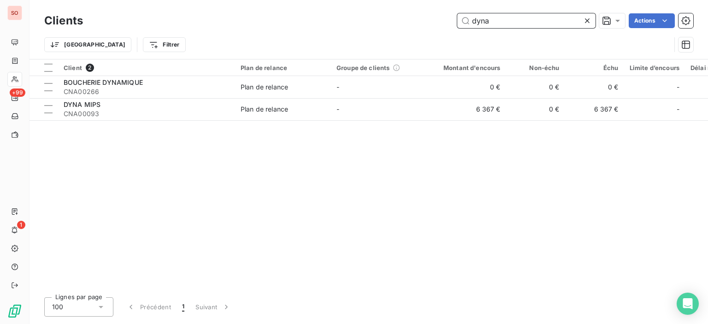
drag, startPoint x: 505, startPoint y: 21, endPoint x: 323, endPoint y: 16, distance: 182.5
click at [345, 16] on div "dyna Actions" at bounding box center [393, 20] width 599 height 15
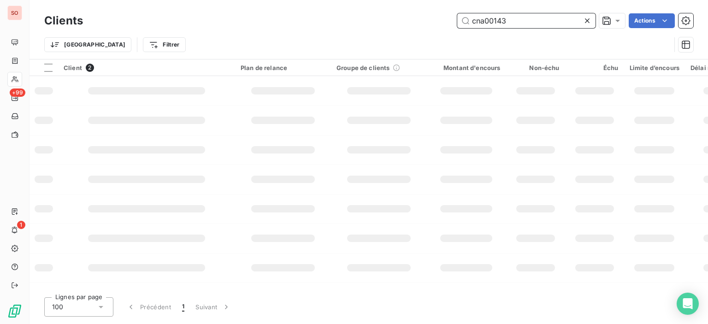
type input "cna00143"
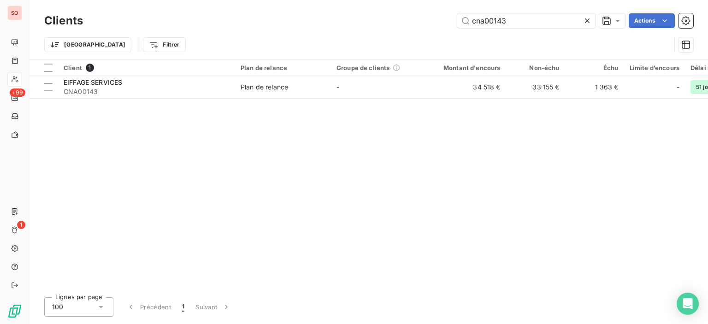
click at [357, 108] on div "Client 1 Plan de relance Groupe de clients Montant d'encours Non-échu Échu Limi…" at bounding box center [368, 174] width 678 height 230
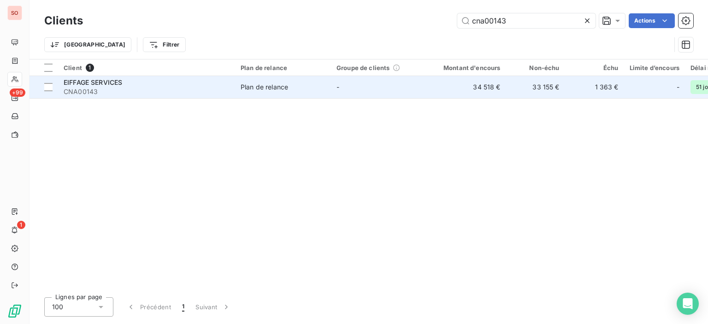
click at [368, 93] on td "-" at bounding box center [379, 87] width 96 height 22
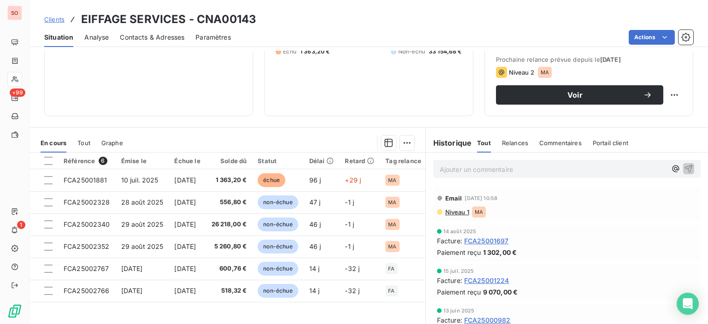
scroll to position [138, 0]
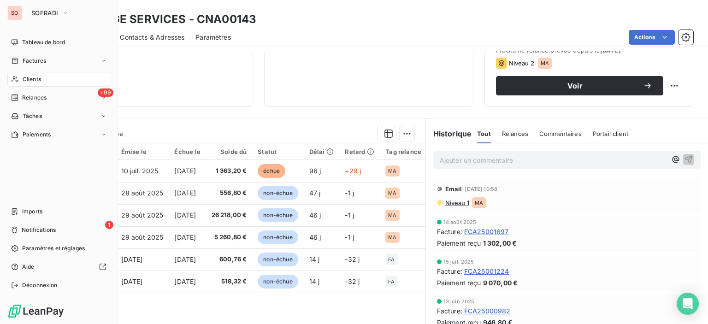
click at [145, 37] on span "Contacts & Adresses" at bounding box center [152, 37] width 65 height 9
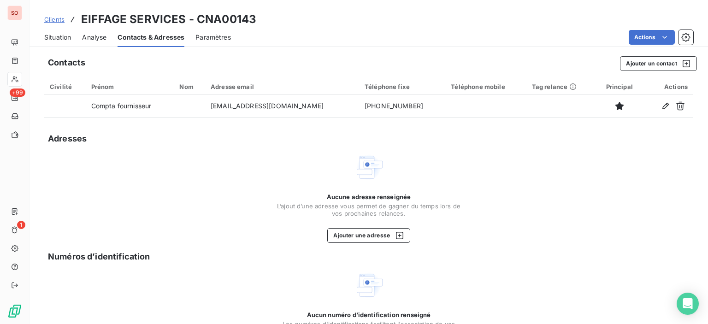
click at [59, 39] on span "Situation" at bounding box center [57, 37] width 27 height 9
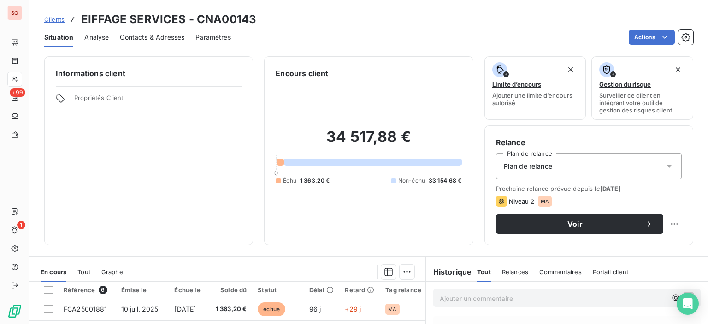
scroll to position [92, 0]
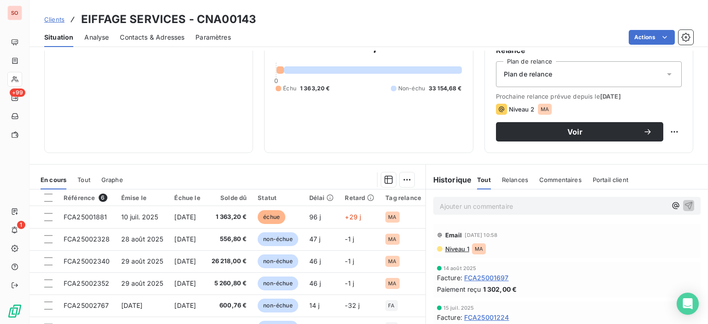
click at [450, 252] on span "Niveau 1" at bounding box center [456, 248] width 25 height 7
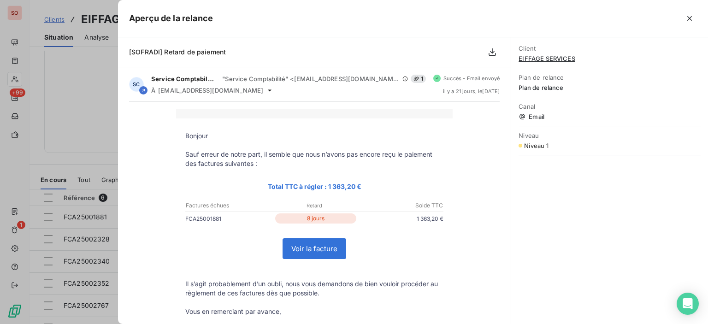
click at [88, 97] on div at bounding box center [354, 162] width 708 height 324
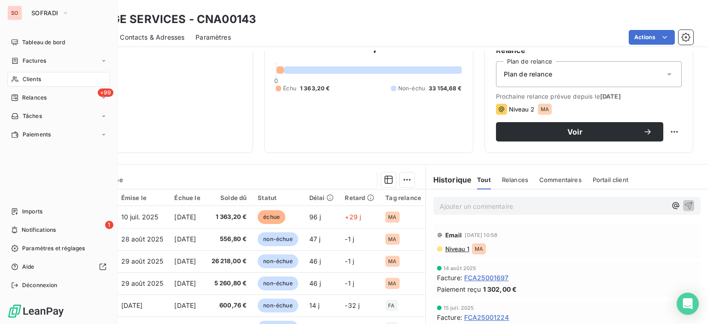
click at [28, 73] on div "Clients" at bounding box center [58, 79] width 103 height 15
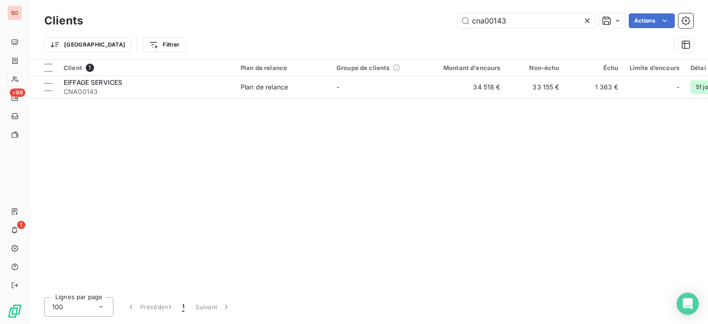
drag, startPoint x: 527, startPoint y: 23, endPoint x: 405, endPoint y: 19, distance: 122.1
click at [407, 18] on div "cna00143 Actions" at bounding box center [393, 20] width 599 height 15
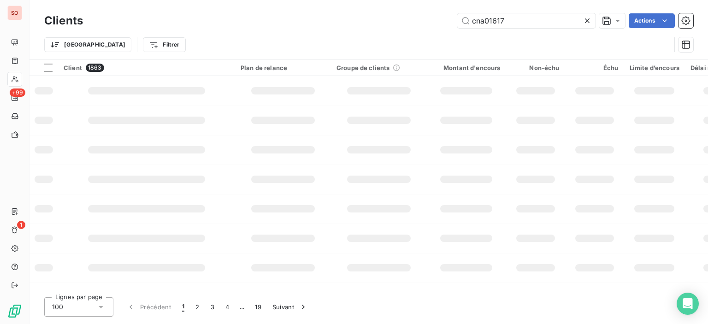
type input "cna01617"
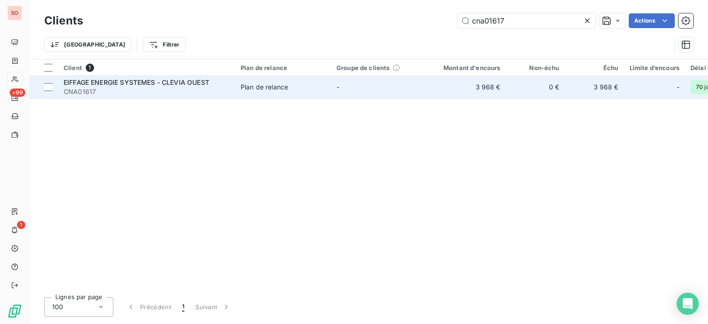
click at [265, 83] on div "Plan de relance" at bounding box center [264, 86] width 47 height 9
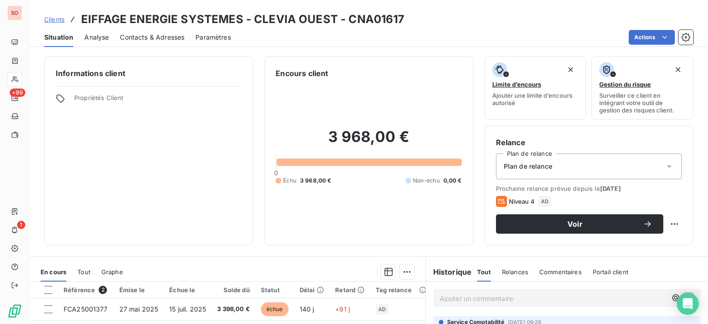
click at [162, 33] on span "Contacts & Adresses" at bounding box center [152, 37] width 65 height 9
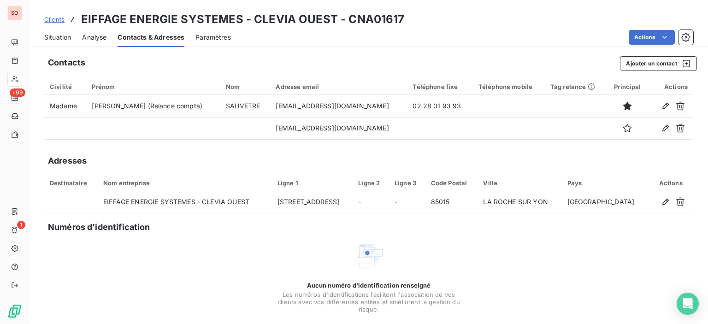
click at [59, 34] on span "Situation" at bounding box center [57, 37] width 27 height 9
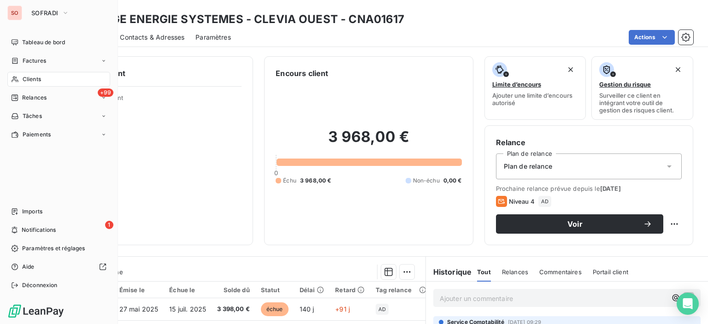
click at [34, 77] on span "Clients" at bounding box center [32, 79] width 18 height 8
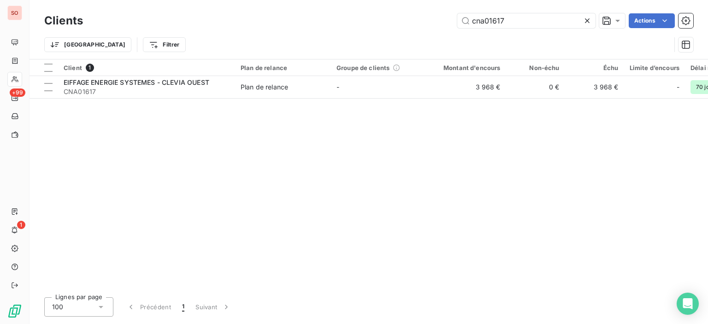
drag, startPoint x: 536, startPoint y: 21, endPoint x: 422, endPoint y: 35, distance: 114.6
click at [431, 34] on div "Clients cna01617 Actions Trier Filtrer" at bounding box center [368, 35] width 649 height 48
type input "n"
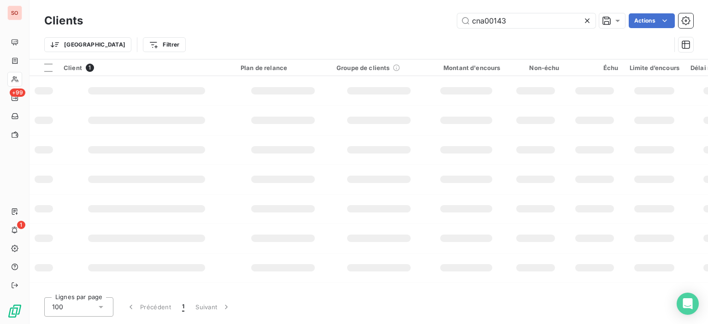
type input "cna00143"
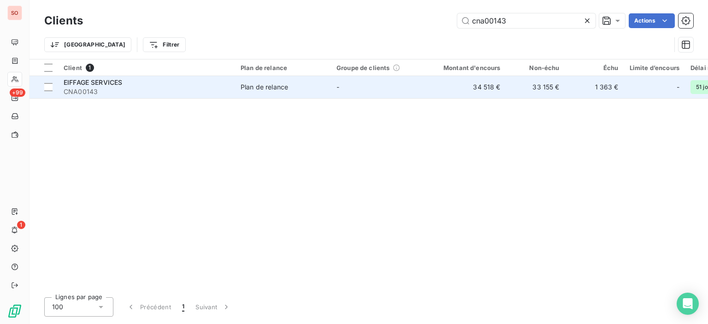
click at [351, 89] on td "-" at bounding box center [379, 87] width 96 height 22
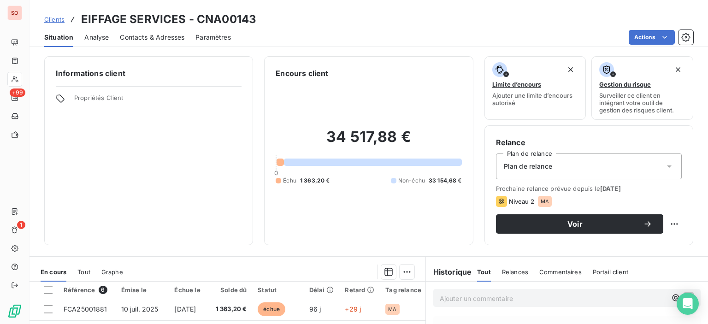
click at [136, 38] on span "Contacts & Adresses" at bounding box center [152, 37] width 65 height 9
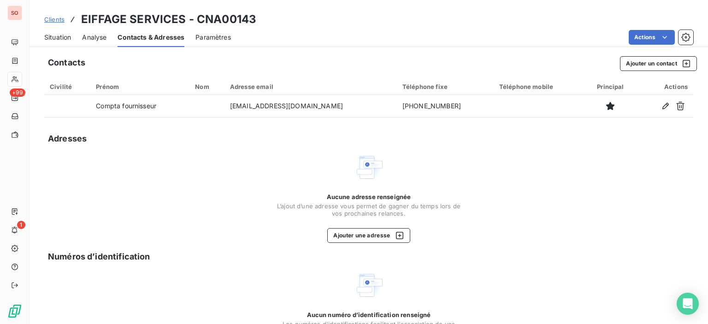
click at [67, 44] on div "Situation" at bounding box center [57, 37] width 27 height 19
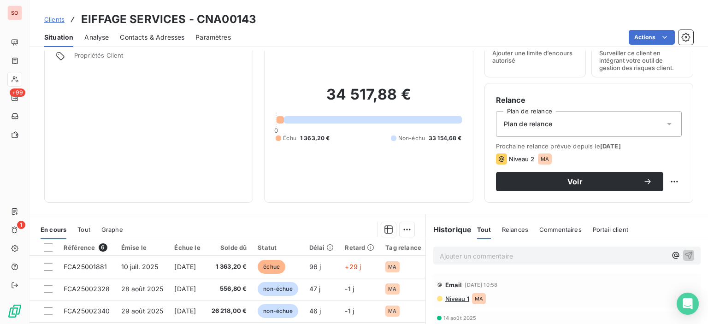
scroll to position [92, 0]
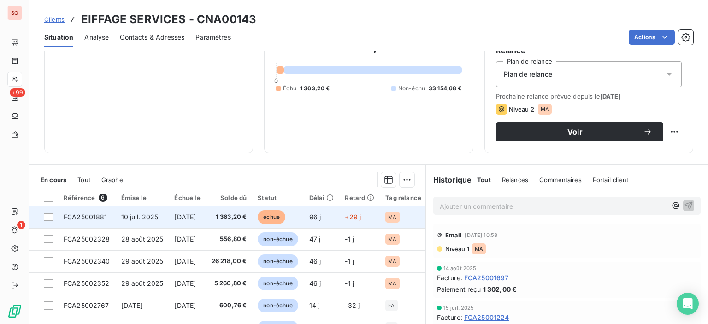
click at [205, 219] on td "[DATE]" at bounding box center [187, 217] width 37 height 22
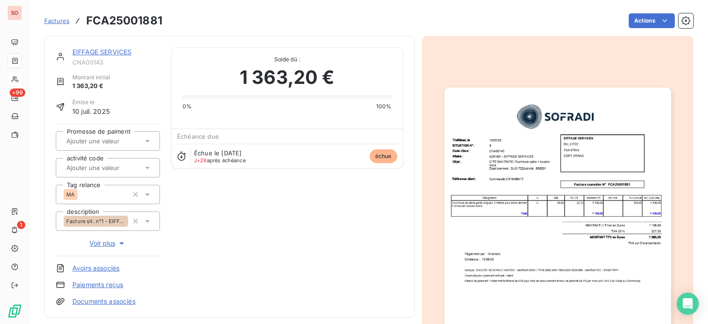
click at [523, 239] on img "button" at bounding box center [557, 248] width 227 height 320
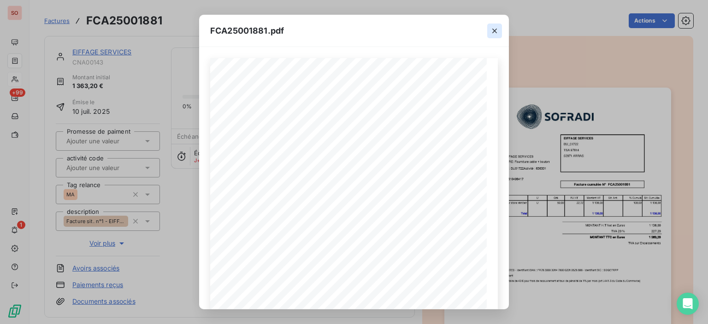
click at [492, 29] on icon "button" at bounding box center [494, 30] width 9 height 9
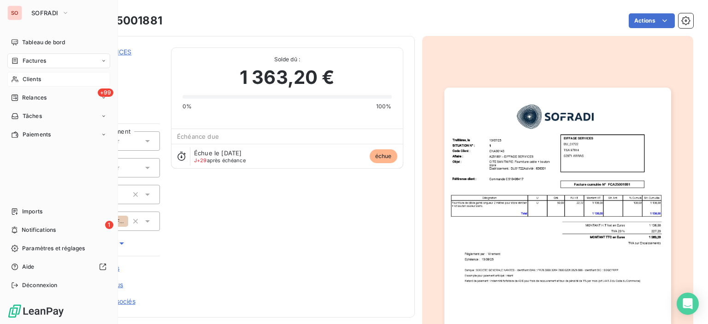
click at [21, 75] on div "Clients" at bounding box center [58, 79] width 103 height 15
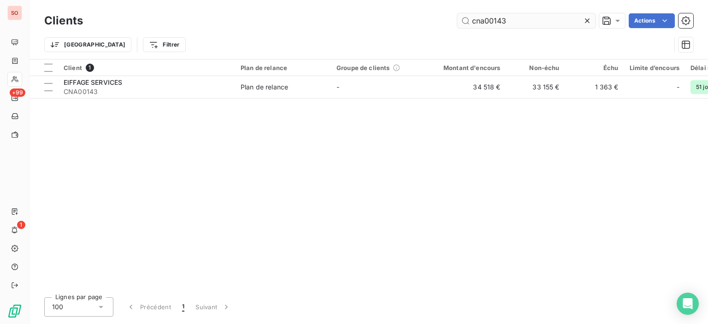
drag, startPoint x: 509, startPoint y: 28, endPoint x: 501, endPoint y: 23, distance: 8.9
click at [490, 28] on div "Clients cna00143 Actions" at bounding box center [368, 20] width 649 height 19
drag, startPoint x: 517, startPoint y: 20, endPoint x: 382, endPoint y: 18, distance: 134.6
click at [382, 18] on div "cna00143 Actions" at bounding box center [393, 20] width 599 height 15
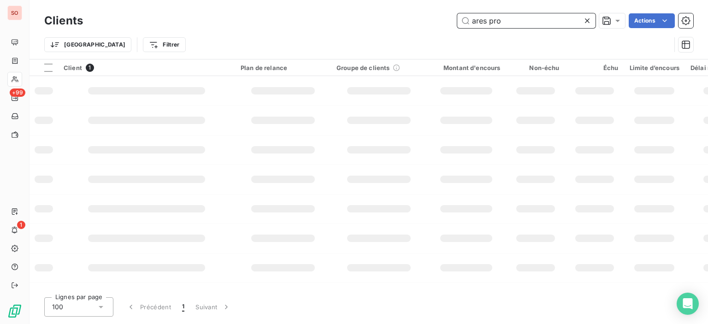
type input "ares pro"
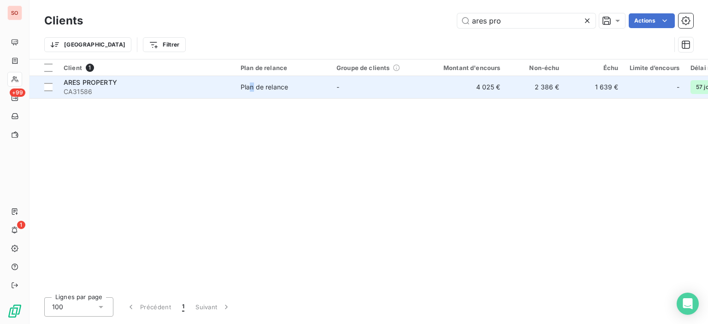
click at [252, 93] on td "Plan de relance" at bounding box center [283, 87] width 96 height 22
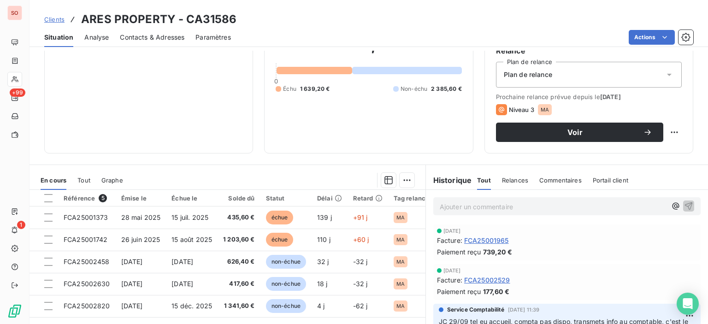
scroll to position [92, 0]
click at [166, 38] on span "Contacts & Adresses" at bounding box center [152, 37] width 65 height 9
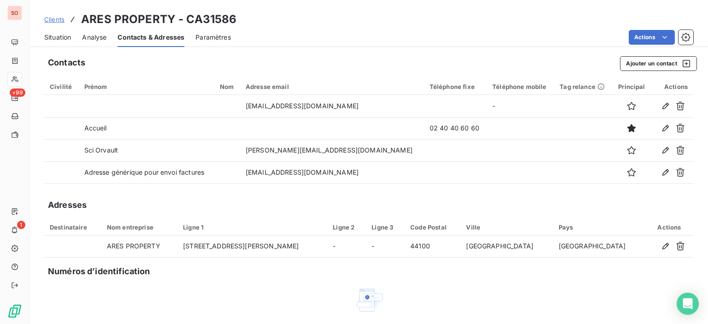
click at [64, 36] on span "Situation" at bounding box center [57, 37] width 27 height 9
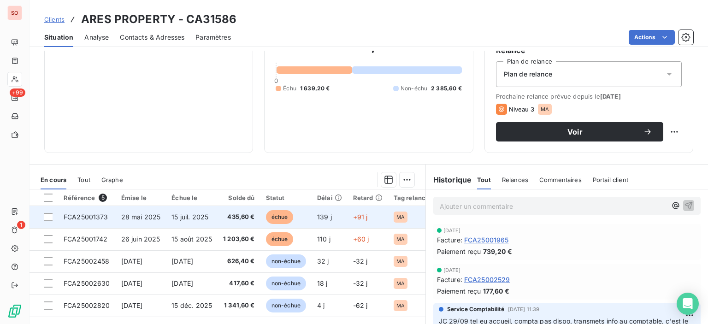
click at [269, 217] on span "échue" at bounding box center [280, 217] width 28 height 14
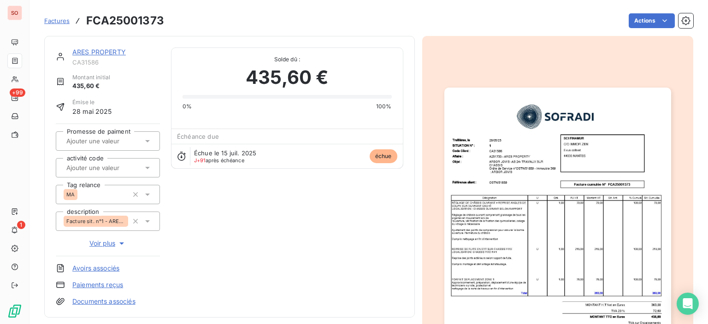
click at [548, 219] on img "button" at bounding box center [557, 248] width 227 height 320
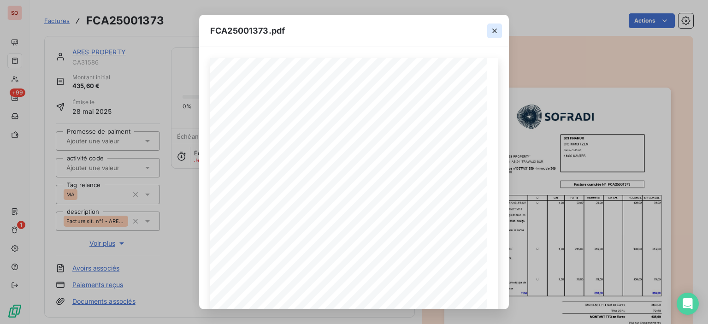
click at [496, 29] on icon "button" at bounding box center [494, 31] width 5 height 5
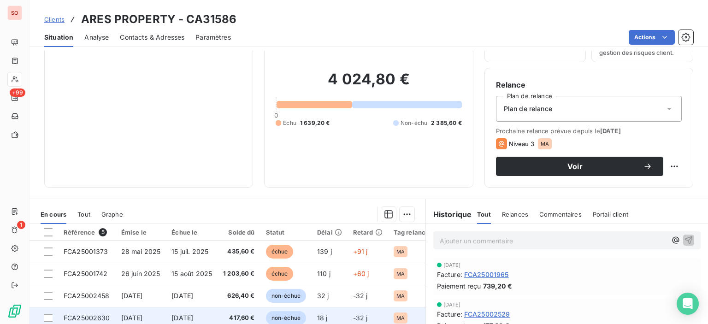
scroll to position [92, 0]
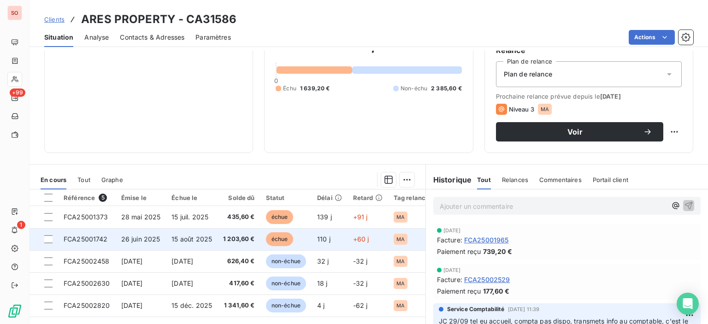
click at [293, 241] on span "échue" at bounding box center [280, 239] width 28 height 14
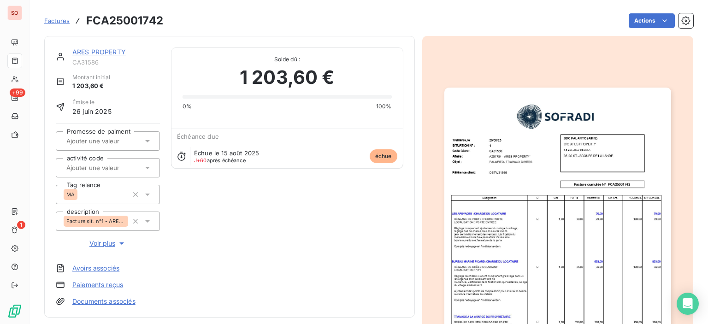
click at [550, 238] on img "button" at bounding box center [557, 248] width 227 height 320
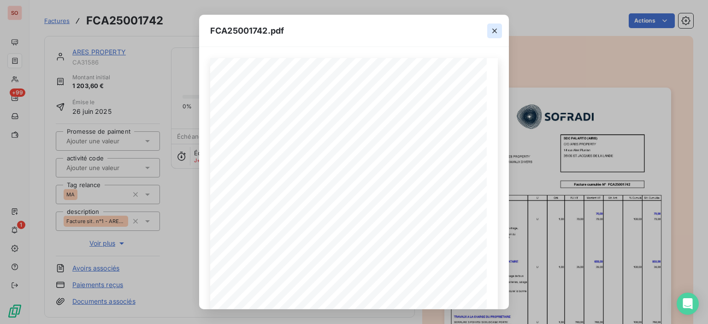
click at [492, 27] on icon "button" at bounding box center [494, 30] width 9 height 9
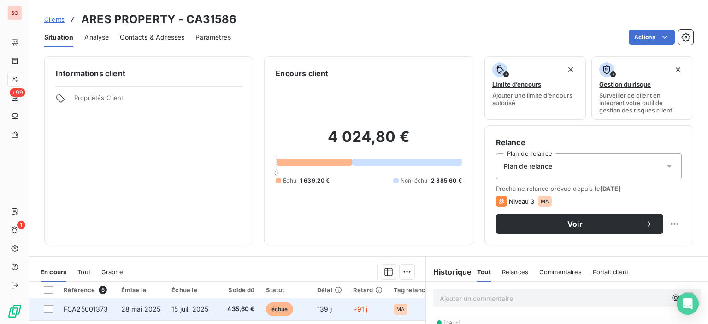
click at [294, 306] on span "échue" at bounding box center [280, 309] width 28 height 14
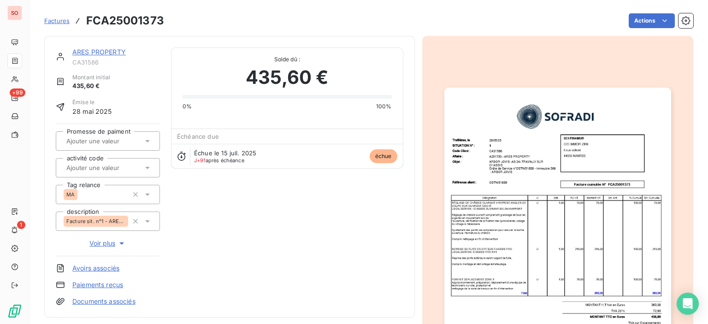
click at [602, 184] on img "button" at bounding box center [557, 248] width 227 height 320
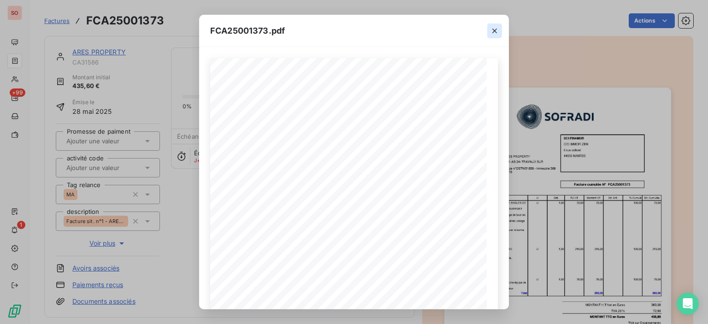
click at [492, 31] on icon "button" at bounding box center [494, 30] width 9 height 9
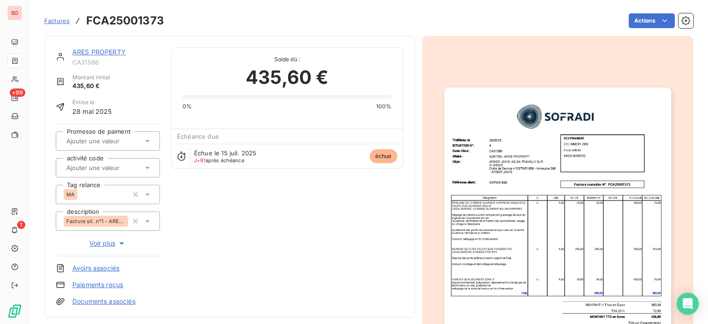
click at [91, 54] on link "ARES PROPERTY" at bounding box center [98, 52] width 53 height 8
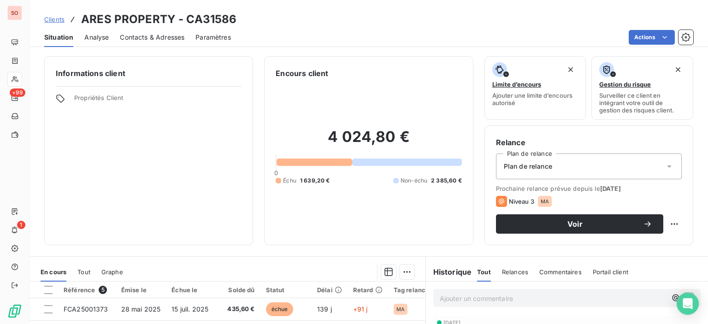
click at [153, 38] on span "Contacts & Adresses" at bounding box center [152, 37] width 65 height 9
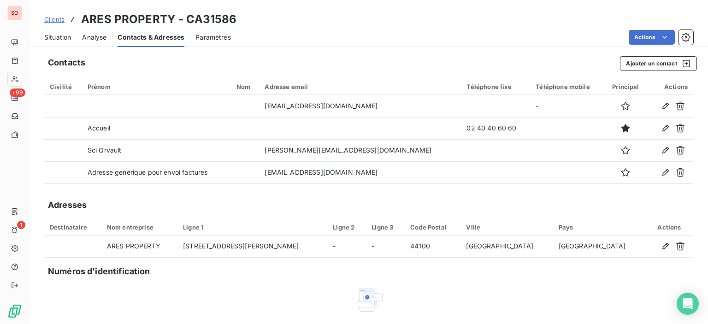
click at [63, 38] on span "Situation" at bounding box center [57, 37] width 27 height 9
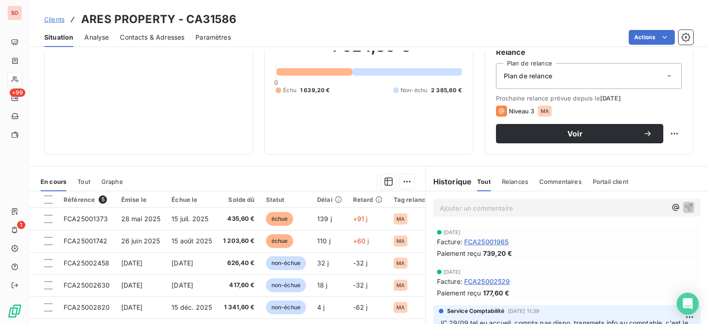
scroll to position [24, 0]
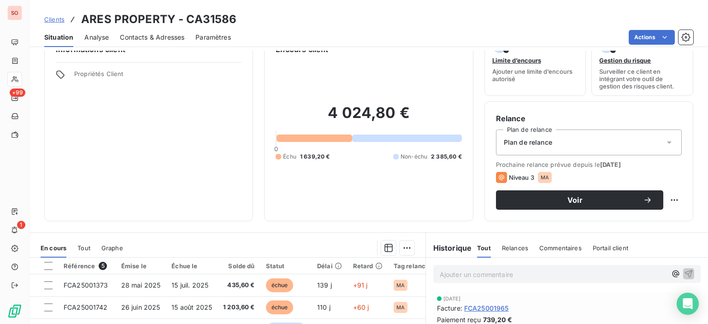
click at [149, 31] on div "Contacts & Adresses" at bounding box center [152, 37] width 65 height 19
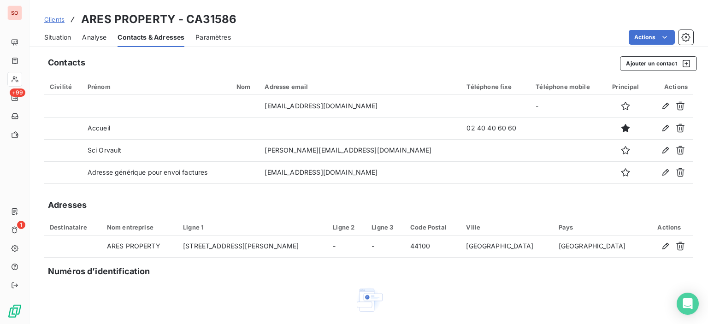
click at [70, 40] on span "Situation" at bounding box center [57, 37] width 27 height 9
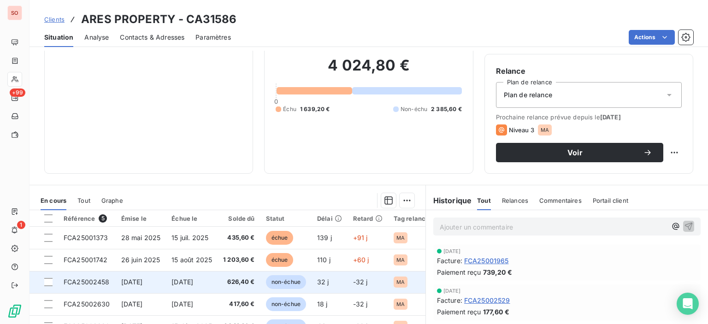
scroll to position [92, 0]
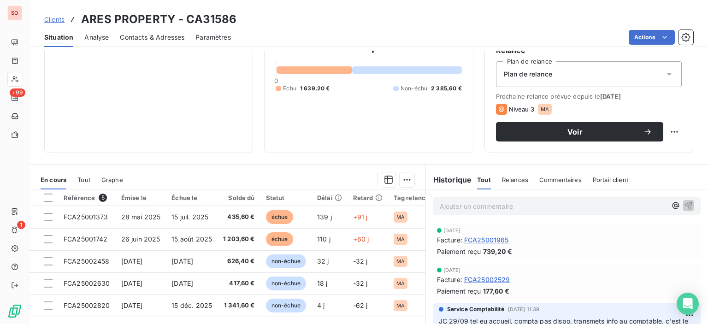
click at [179, 35] on span "Contacts & Adresses" at bounding box center [152, 37] width 65 height 9
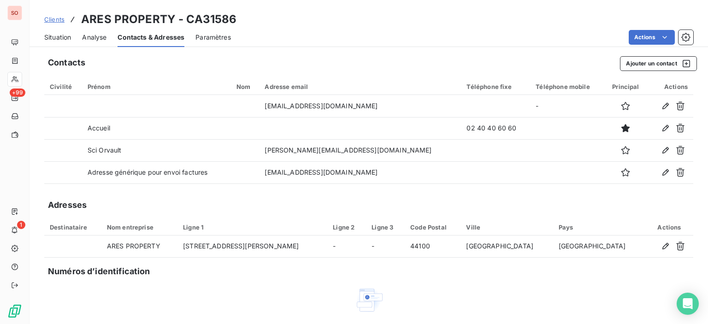
click at [55, 35] on span "Situation" at bounding box center [57, 37] width 27 height 9
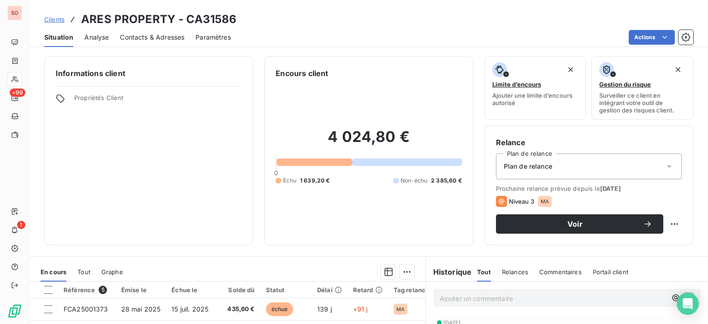
click at [135, 36] on span "Contacts & Adresses" at bounding box center [152, 37] width 65 height 9
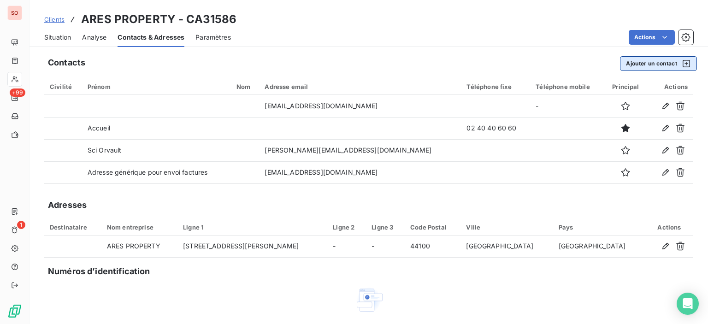
click at [643, 63] on button "Ajouter un contact" at bounding box center [658, 63] width 77 height 15
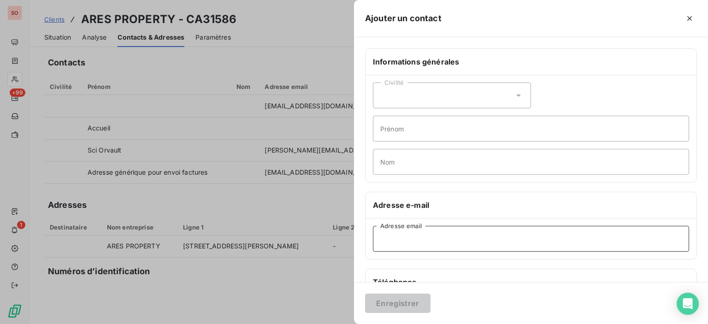
click at [410, 244] on input "Adresse email" at bounding box center [531, 239] width 316 height 26
paste input "[EMAIL_ADDRESS][DOMAIN_NAME]"
type input "[EMAIL_ADDRESS][DOMAIN_NAME]"
click at [399, 310] on button "Enregistrer" at bounding box center [397, 303] width 65 height 19
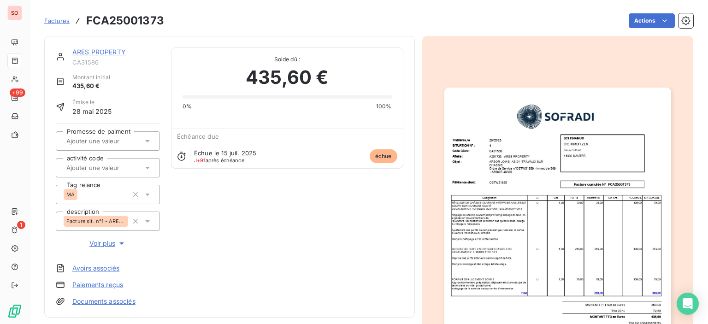
click at [65, 22] on span "Factures" at bounding box center [56, 20] width 25 height 7
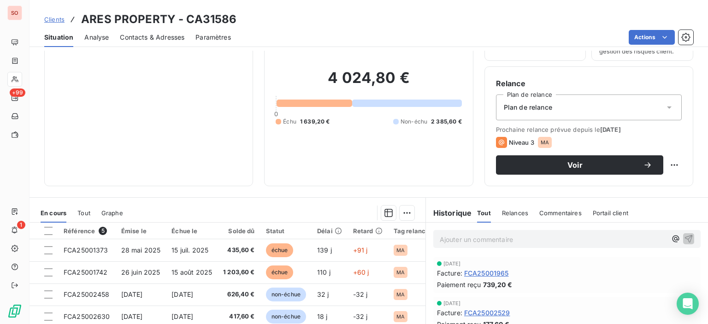
scroll to position [92, 0]
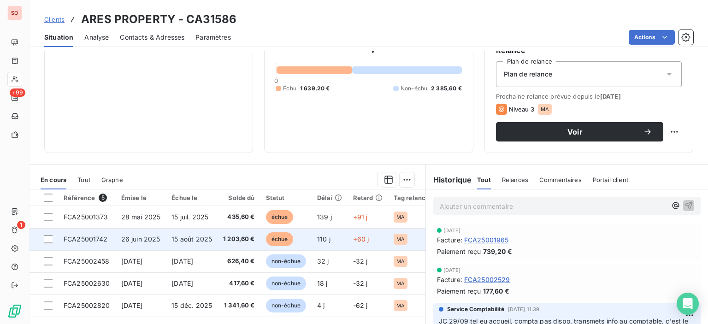
click at [210, 233] on td "15 août 2025" at bounding box center [192, 239] width 52 height 22
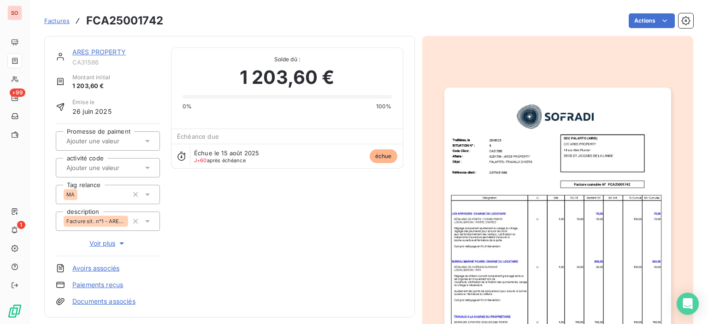
click at [547, 177] on img "button" at bounding box center [557, 248] width 227 height 320
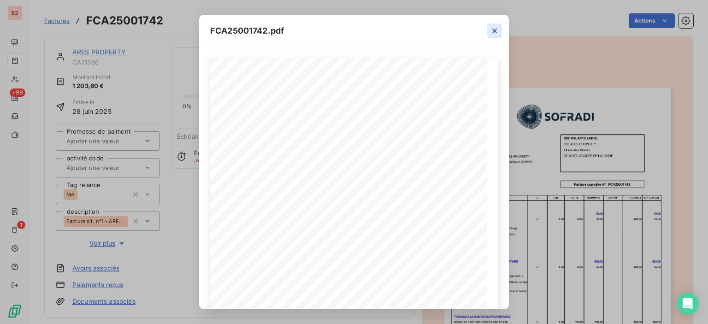
click at [493, 31] on icon "button" at bounding box center [494, 31] width 5 height 5
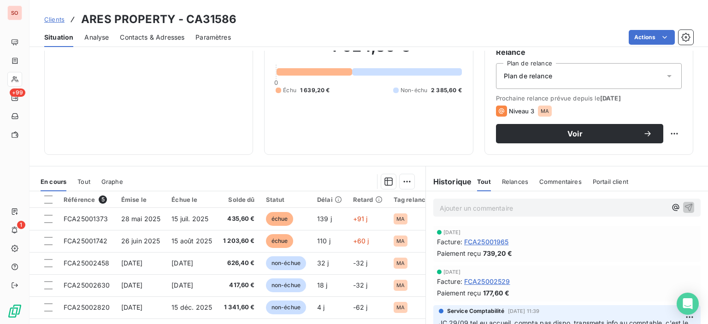
scroll to position [92, 0]
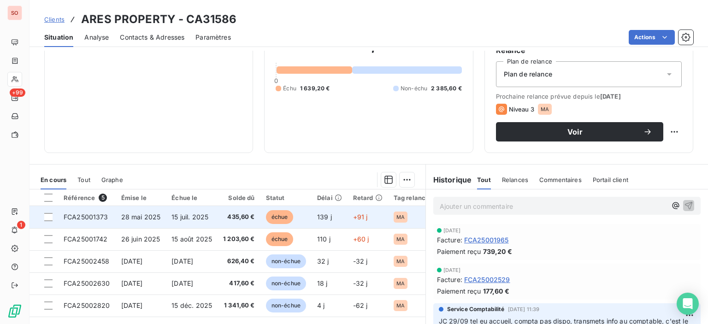
click at [227, 212] on span "435,60 €" at bounding box center [239, 216] width 32 height 9
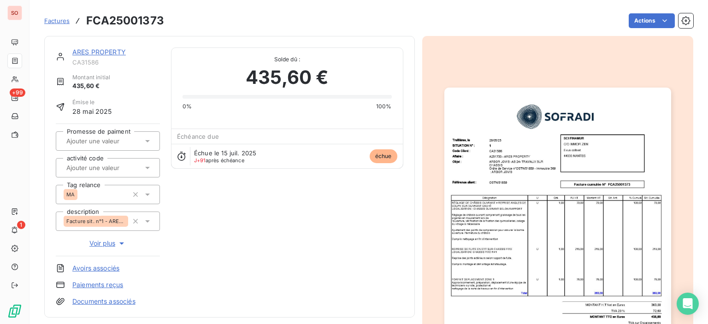
click at [507, 212] on img "button" at bounding box center [557, 248] width 227 height 320
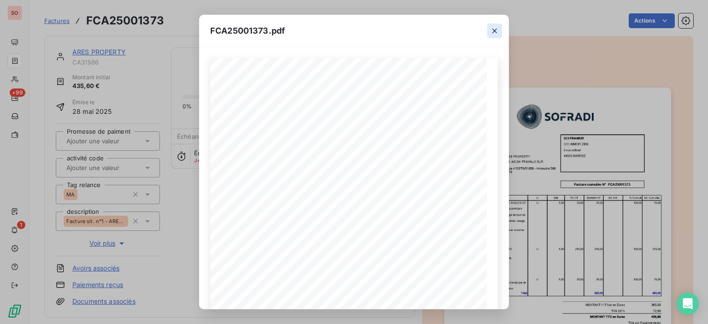
click at [492, 31] on icon "button" at bounding box center [494, 30] width 9 height 9
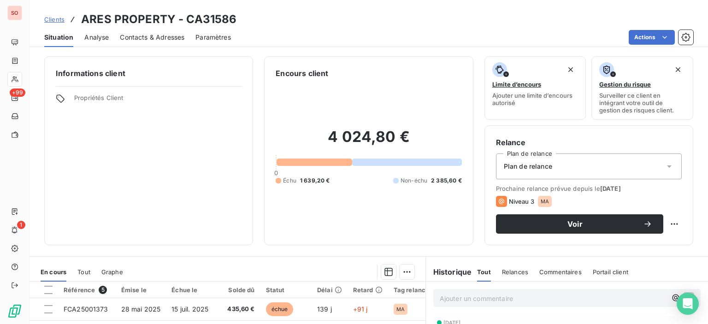
click at [157, 37] on span "Contacts & Adresses" at bounding box center [152, 37] width 65 height 9
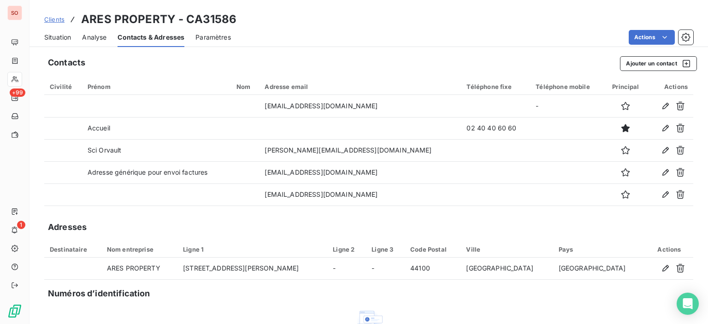
click at [64, 35] on span "Situation" at bounding box center [57, 37] width 27 height 9
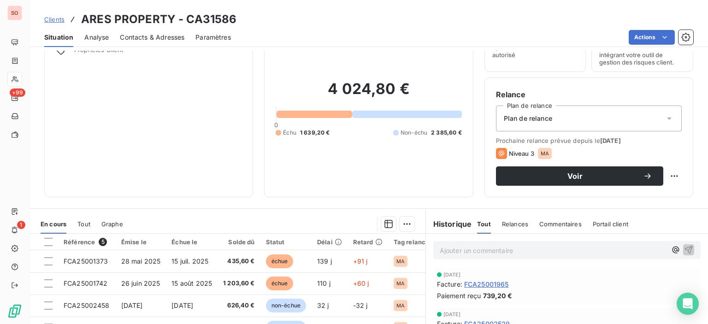
scroll to position [92, 0]
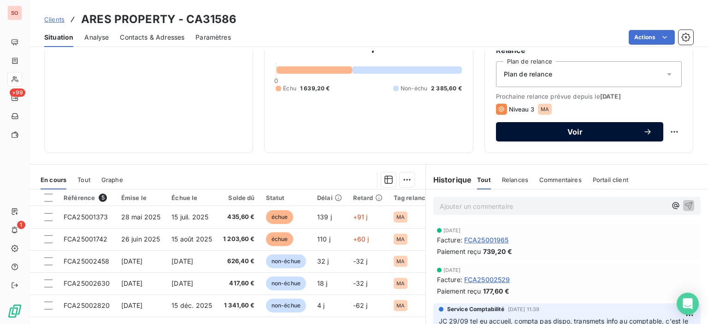
click at [561, 136] on button "Voir" at bounding box center [579, 131] width 167 height 19
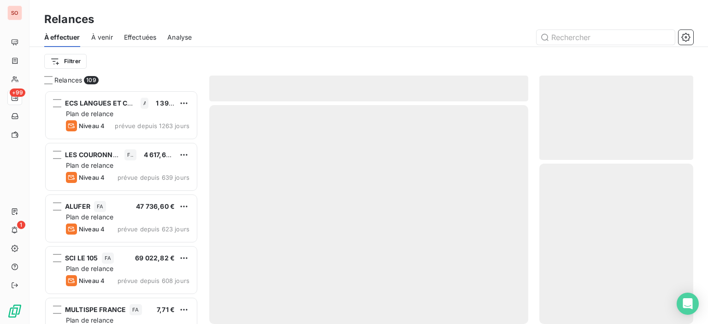
scroll to position [227, 147]
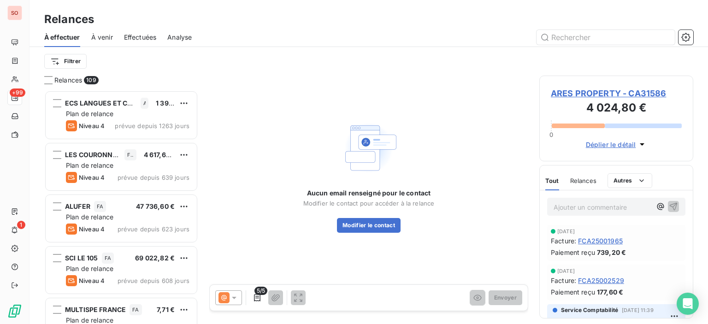
click at [229, 299] on icon at bounding box center [233, 297] width 9 height 9
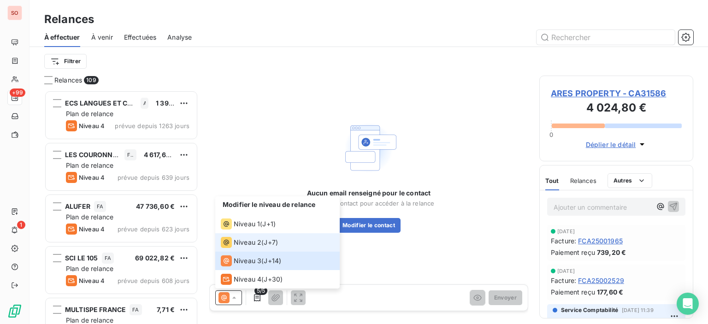
click at [231, 243] on icon at bounding box center [226, 242] width 11 height 11
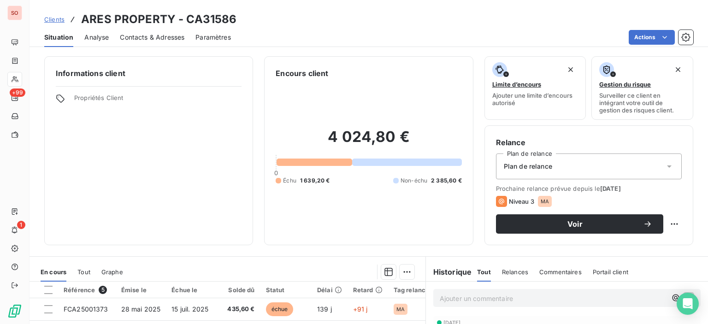
click at [160, 34] on span "Contacts & Adresses" at bounding box center [152, 37] width 65 height 9
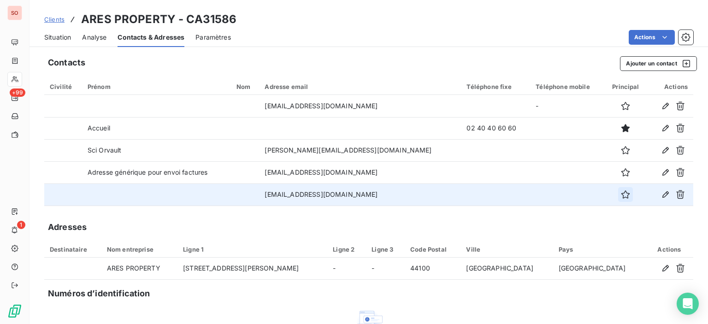
click at [621, 191] on icon "button" at bounding box center [625, 194] width 9 height 9
click at [52, 30] on div "Situation" at bounding box center [57, 37] width 27 height 19
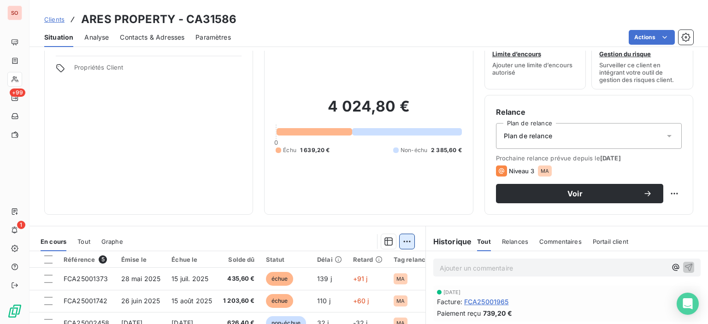
scroll to position [92, 0]
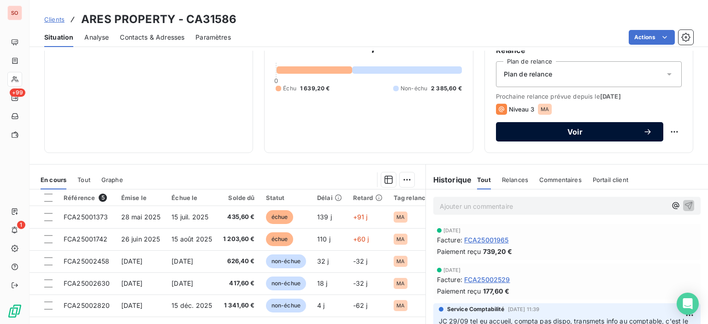
click at [583, 140] on button "Voir" at bounding box center [579, 131] width 167 height 19
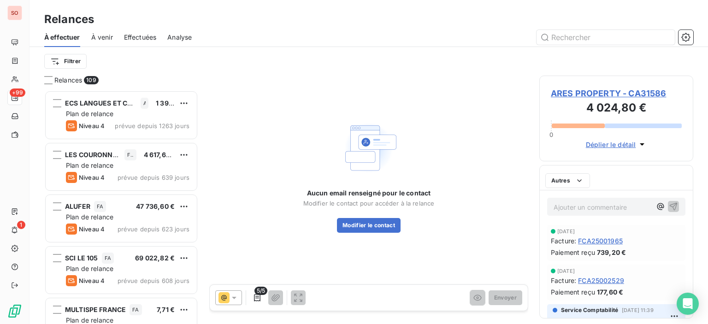
scroll to position [227, 147]
click at [229, 297] on icon at bounding box center [233, 297] width 9 height 9
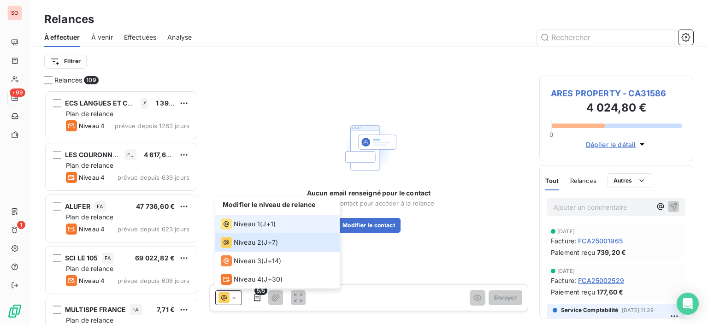
click at [240, 230] on li "Niveau 1 ( J+1 )" at bounding box center [277, 224] width 124 height 18
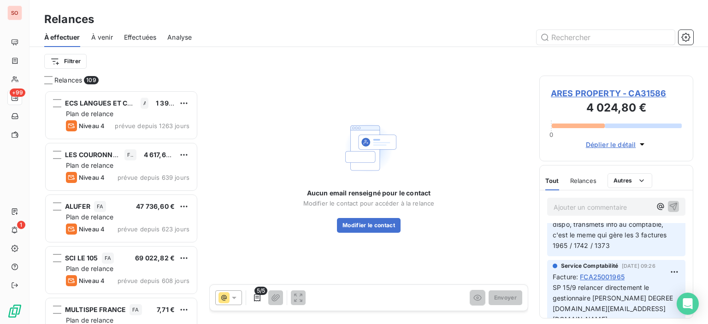
scroll to position [0, 0]
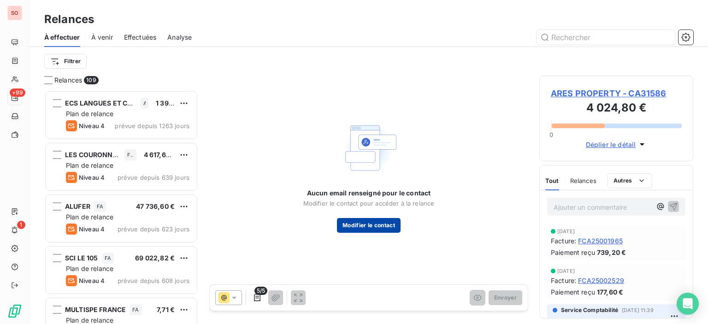
click at [359, 224] on button "Modifier le contact" at bounding box center [369, 225] width 64 height 15
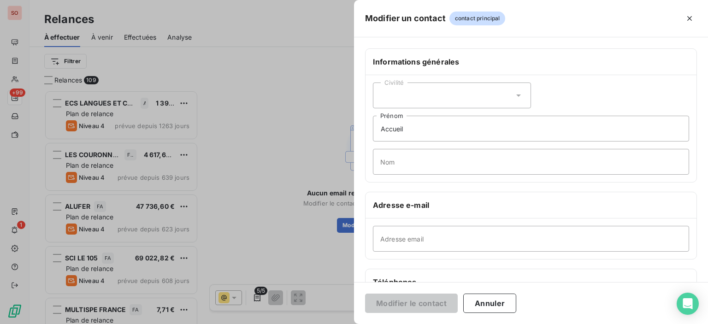
click at [281, 78] on div at bounding box center [354, 162] width 708 height 324
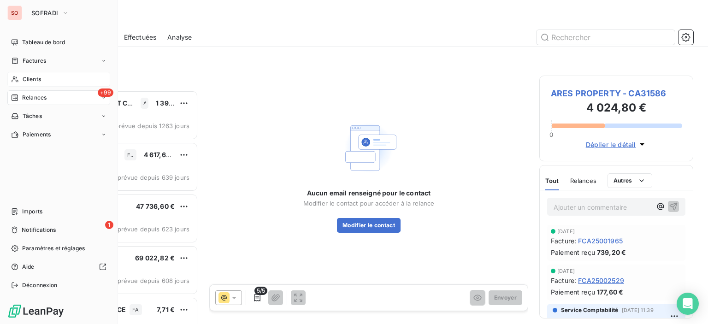
click at [38, 82] on span "Clients" at bounding box center [32, 79] width 18 height 8
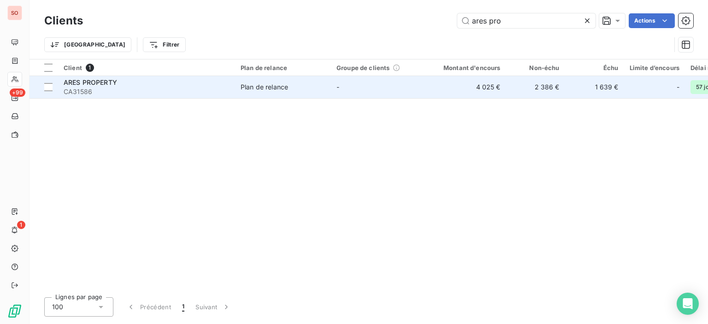
click at [194, 97] on td "ARES PROPERTY CA31586" at bounding box center [146, 87] width 177 height 22
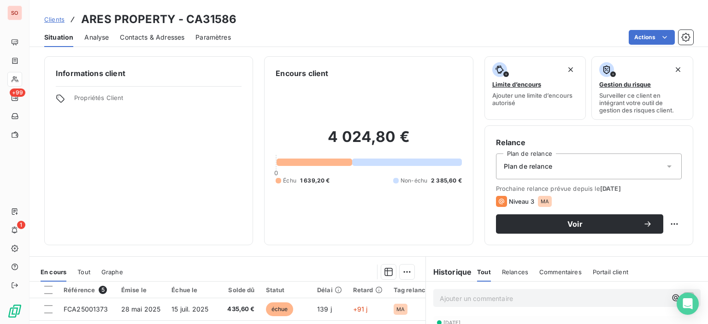
click at [138, 38] on span "Contacts & Adresses" at bounding box center [152, 37] width 65 height 9
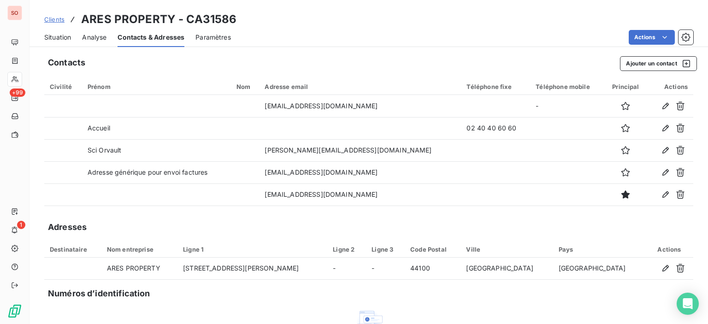
click at [51, 35] on span "Situation" at bounding box center [57, 37] width 27 height 9
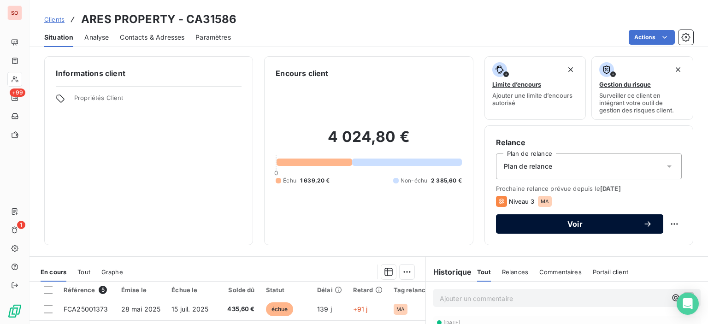
click at [565, 232] on button "Voir" at bounding box center [579, 223] width 167 height 19
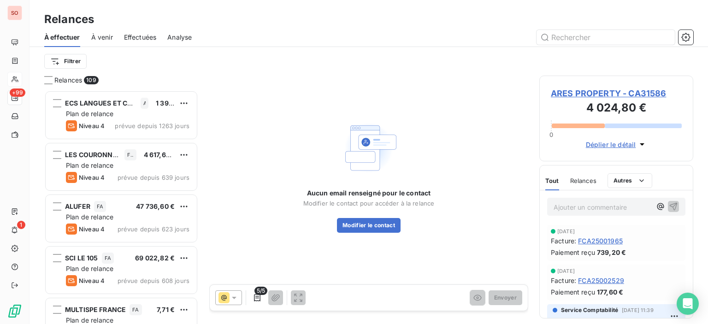
scroll to position [227, 147]
click at [232, 296] on icon at bounding box center [233, 297] width 9 height 9
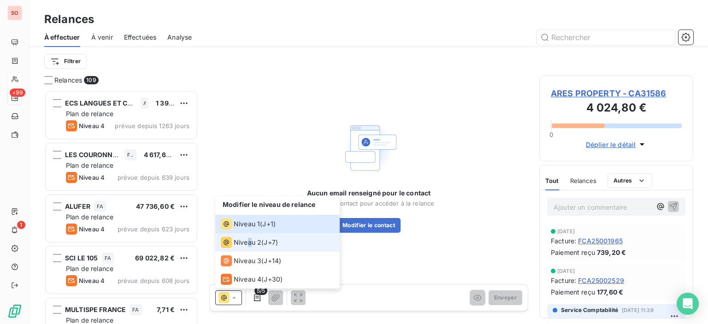
click at [249, 243] on span "Niveau 2" at bounding box center [248, 242] width 28 height 9
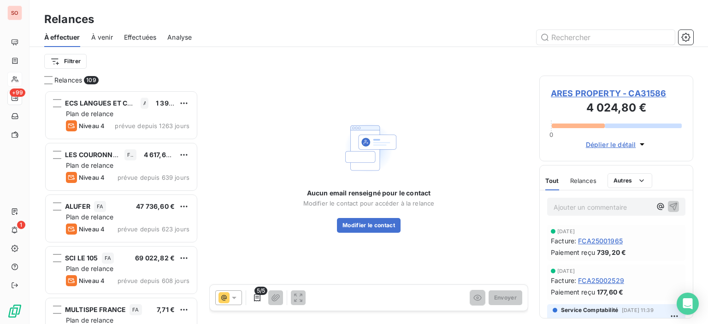
click at [315, 195] on span "Aucun email renseigné pour le contact" at bounding box center [369, 192] width 124 height 9
click at [400, 141] on div "Aucun email renseigné pour le contact Modifier le contact pour accéder à la rel…" at bounding box center [368, 175] width 131 height 114
click at [391, 160] on img at bounding box center [368, 147] width 59 height 59
click at [382, 231] on button "Modifier le contact" at bounding box center [369, 225] width 64 height 15
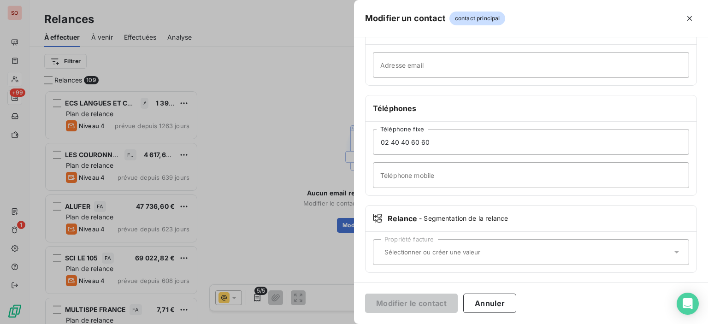
scroll to position [0, 0]
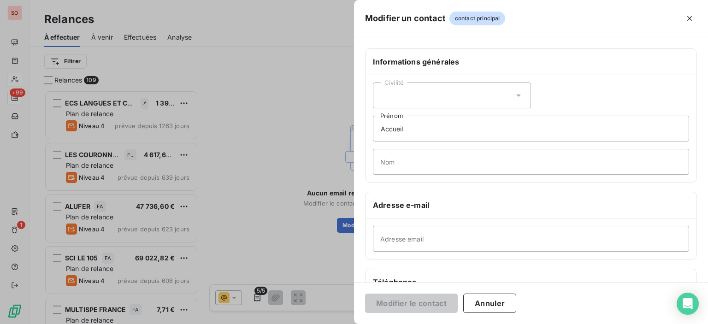
click at [249, 89] on div at bounding box center [354, 162] width 708 height 324
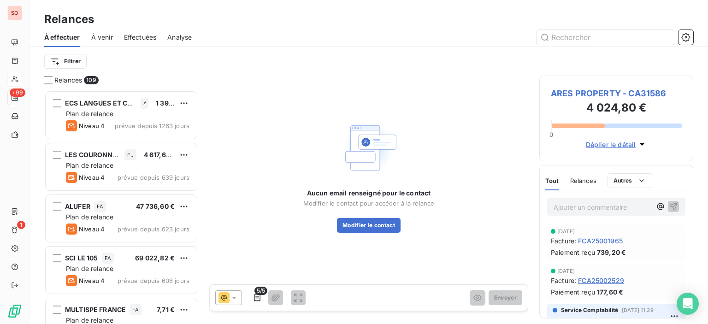
click at [221, 305] on div "5/5 Envoyer" at bounding box center [369, 298] width 318 height 26
click at [223, 301] on icon at bounding box center [223, 297] width 11 height 11
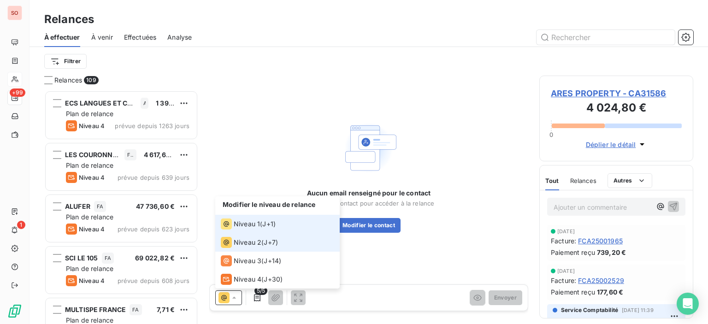
click at [251, 227] on span "Niveau 1" at bounding box center [247, 223] width 26 height 9
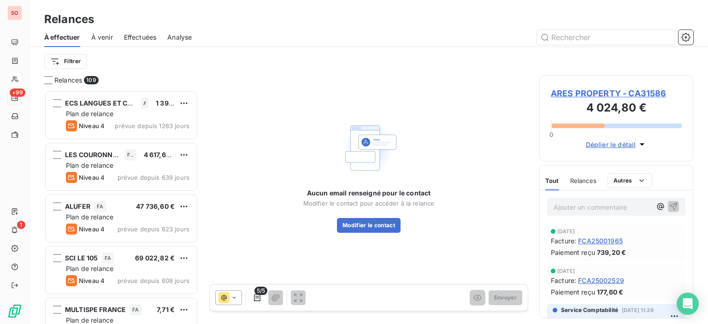
click at [234, 299] on icon at bounding box center [233, 297] width 9 height 9
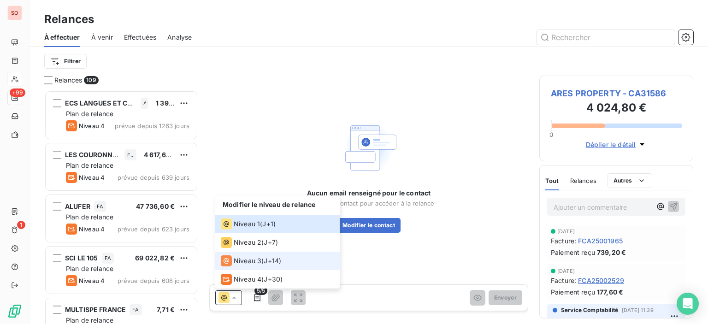
click at [247, 263] on span "Niveau 3" at bounding box center [248, 260] width 28 height 9
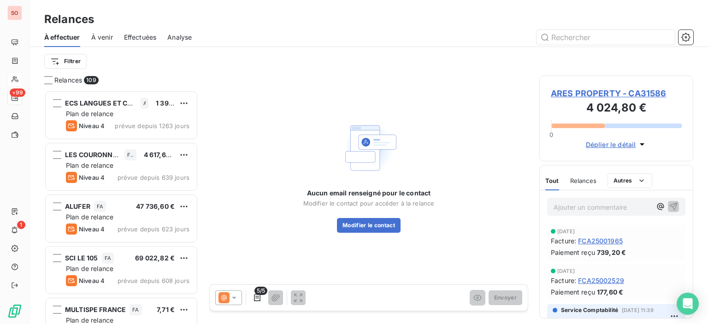
click at [233, 294] on icon at bounding box center [233, 297] width 9 height 9
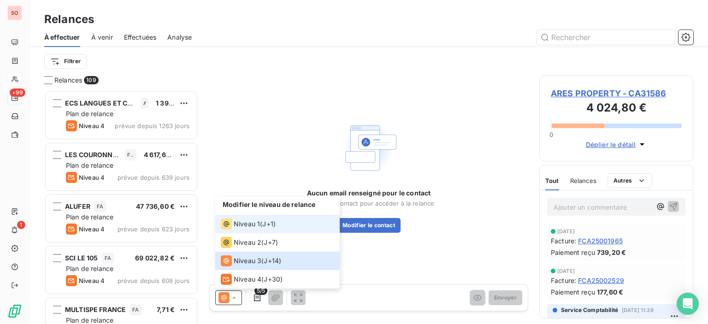
click at [256, 225] on span "Niveau 1" at bounding box center [247, 223] width 26 height 9
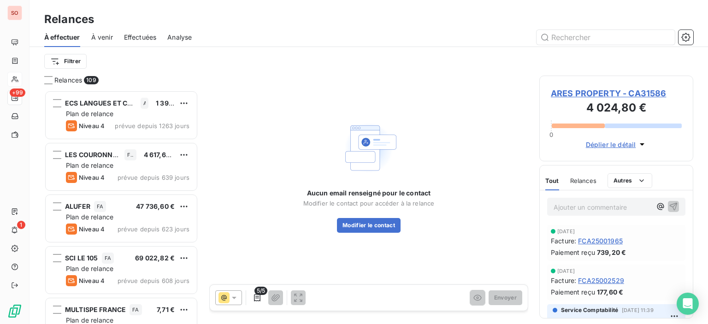
click at [256, 226] on div "Aucun email renseigné pour le contact Modifier le contact pour accéder à la rel…" at bounding box center [368, 176] width 319 height 200
click at [256, 296] on icon "button" at bounding box center [257, 297] width 6 height 7
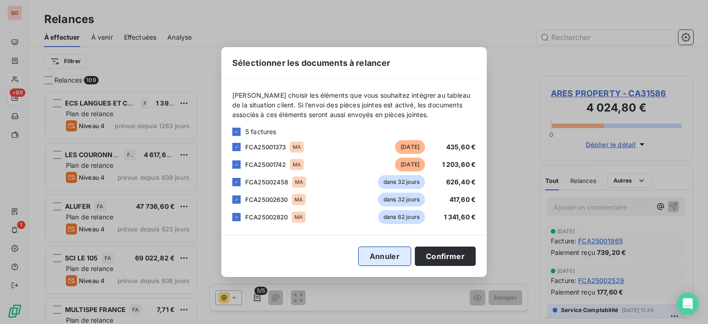
click at [378, 259] on button "Annuler" at bounding box center [384, 256] width 53 height 19
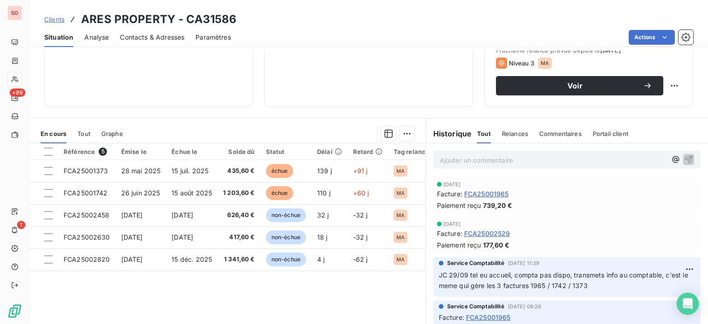
scroll to position [46, 0]
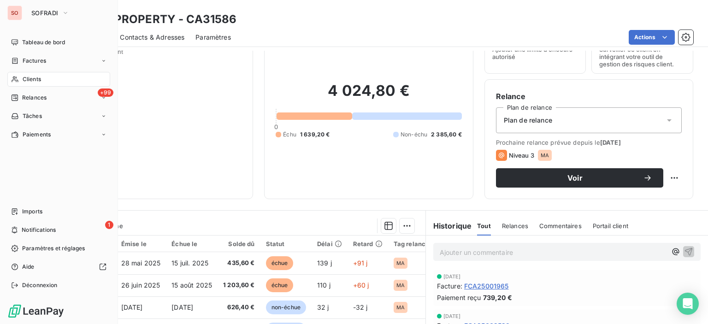
click at [30, 83] on div "Clients" at bounding box center [58, 79] width 103 height 15
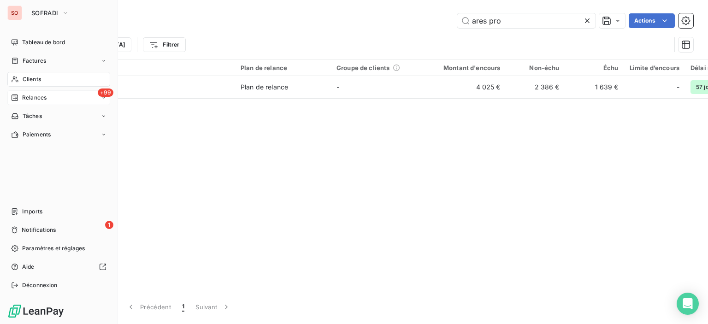
click at [40, 99] on span "Relances" at bounding box center [34, 98] width 24 height 8
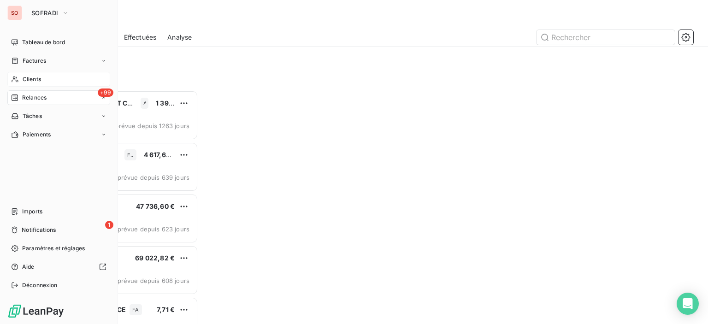
scroll to position [227, 147]
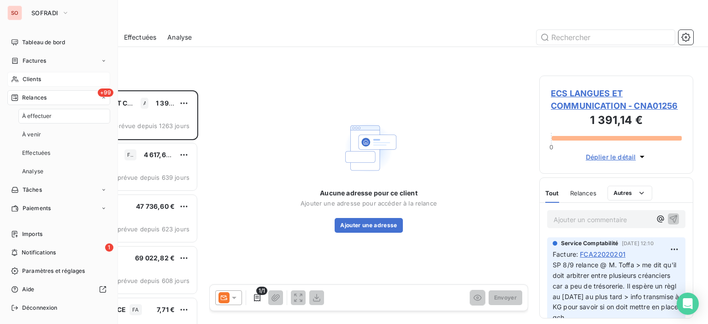
click at [40, 76] on span "Clients" at bounding box center [32, 79] width 18 height 8
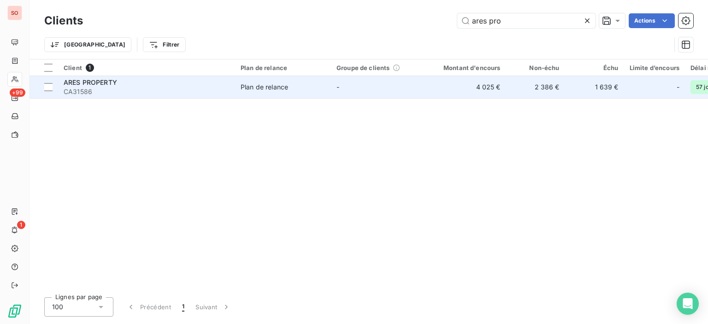
click at [153, 82] on div "ARES PROPERTY" at bounding box center [147, 82] width 166 height 9
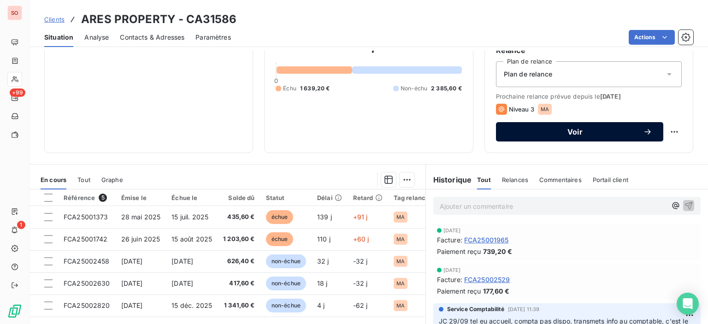
click at [556, 130] on span "Voir" at bounding box center [575, 131] width 136 height 7
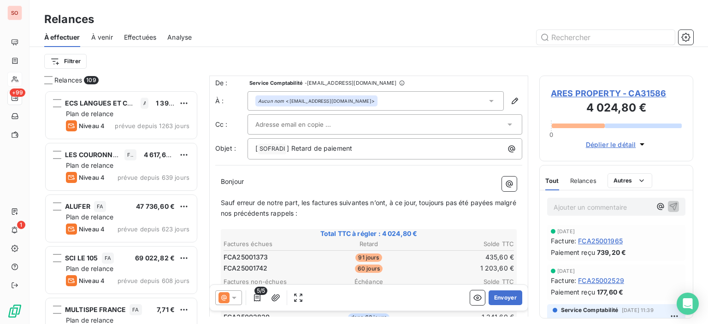
scroll to position [92, 0]
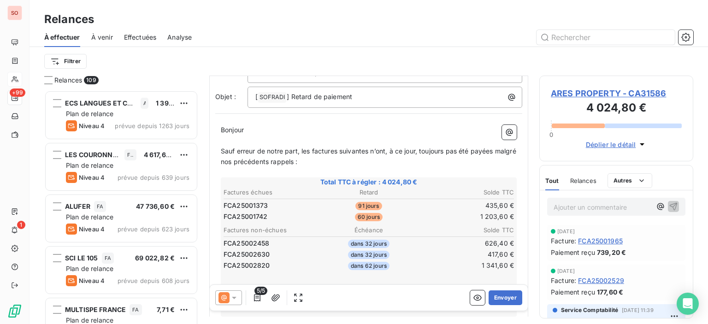
click at [231, 303] on div at bounding box center [228, 297] width 27 height 15
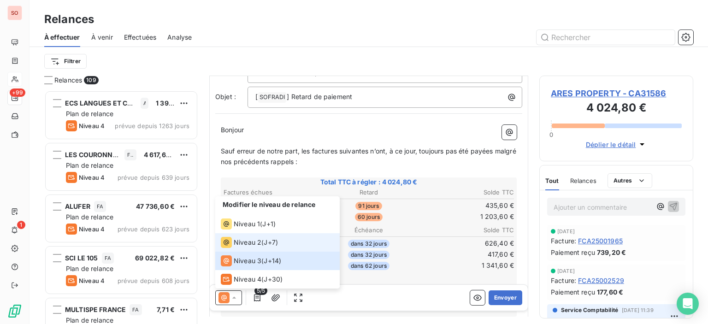
click at [240, 239] on span "Niveau 2" at bounding box center [248, 242] width 28 height 9
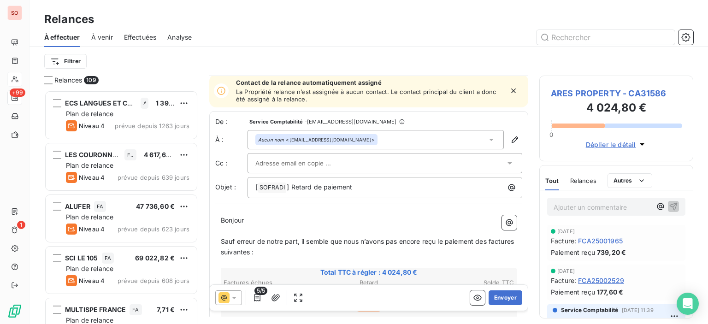
scroll to position [0, 0]
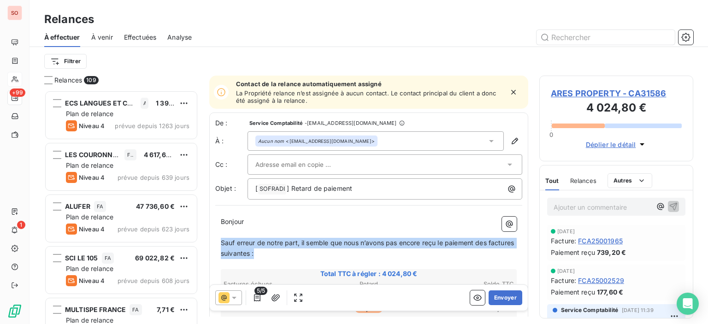
drag, startPoint x: 286, startPoint y: 252, endPoint x: 217, endPoint y: 241, distance: 69.1
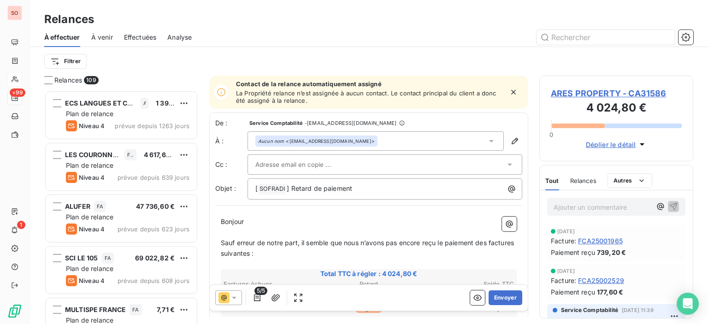
click at [349, 163] on div at bounding box center [380, 165] width 250 height 14
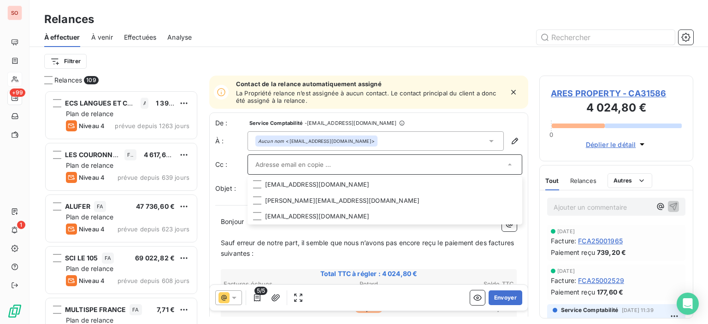
click at [370, 166] on input "text" at bounding box center [380, 165] width 250 height 14
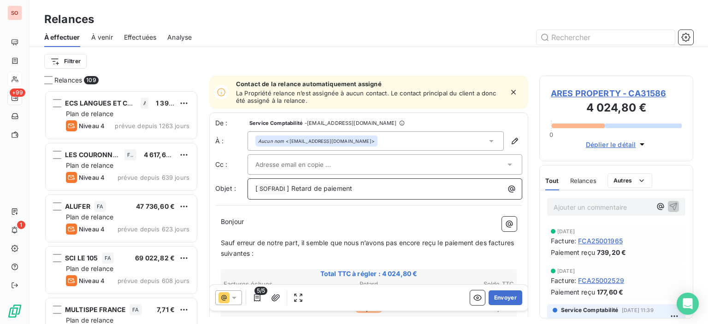
click at [260, 187] on span "SOFRADI ﻿" at bounding box center [272, 189] width 28 height 11
click at [255, 187] on span "[" at bounding box center [256, 188] width 2 height 8
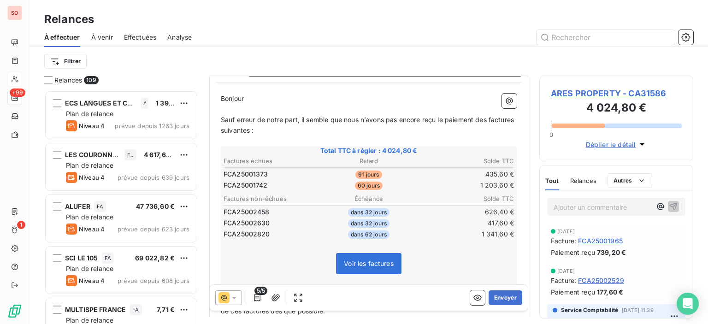
scroll to position [139, 0]
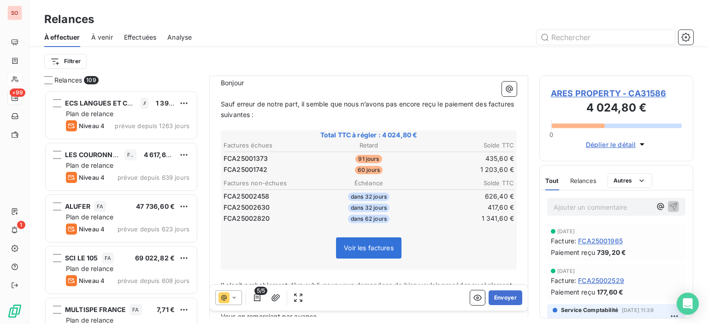
click at [256, 294] on span "5/5" at bounding box center [260, 291] width 13 height 8
click at [256, 300] on icon "button" at bounding box center [256, 297] width 9 height 9
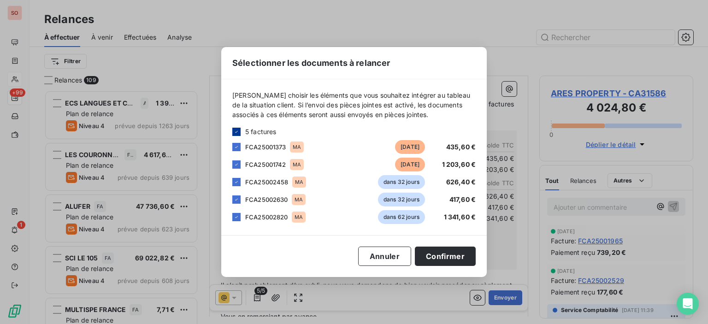
click at [238, 131] on icon at bounding box center [237, 132] width 6 height 6
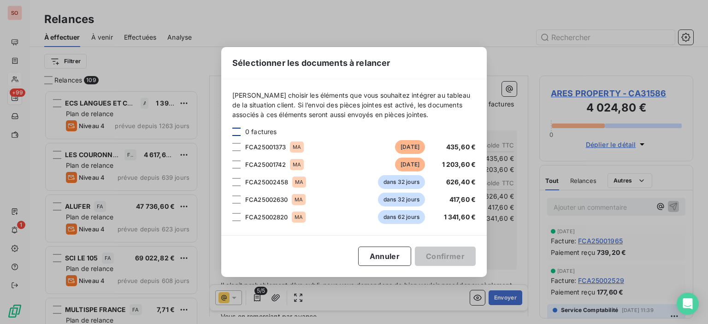
drag, startPoint x: 237, startPoint y: 145, endPoint x: 236, endPoint y: 153, distance: 8.3
click at [237, 147] on div at bounding box center [236, 147] width 8 height 8
click at [236, 164] on div at bounding box center [236, 164] width 8 height 8
click at [460, 252] on button "Confirmer" at bounding box center [445, 256] width 61 height 19
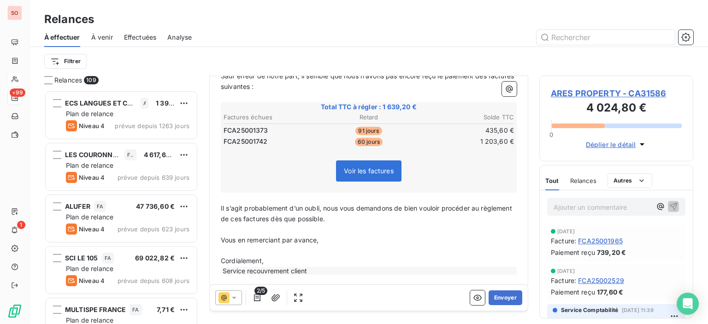
scroll to position [174, 0]
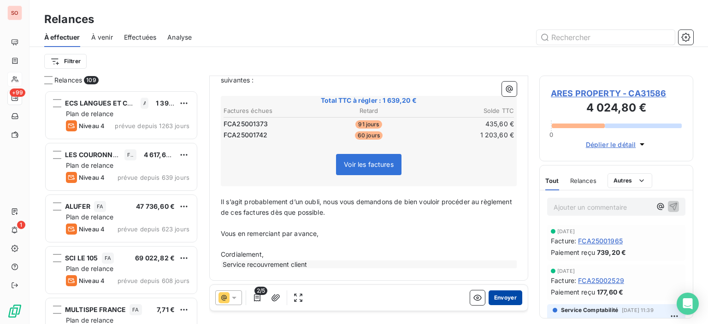
click at [499, 296] on button "Envoyer" at bounding box center [505, 297] width 34 height 15
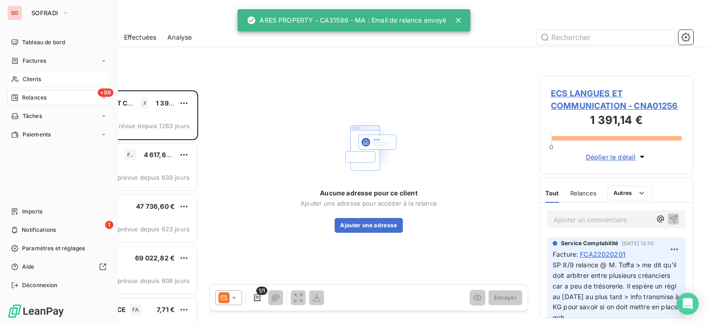
click at [38, 78] on span "Clients" at bounding box center [32, 79] width 18 height 8
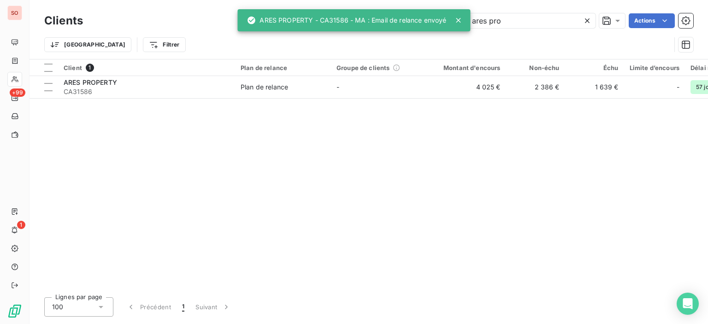
drag, startPoint x: 512, startPoint y: 22, endPoint x: 319, endPoint y: 0, distance: 194.7
click at [319, 0] on div "Clients ares pro Actions Trier Filtrer" at bounding box center [368, 29] width 678 height 59
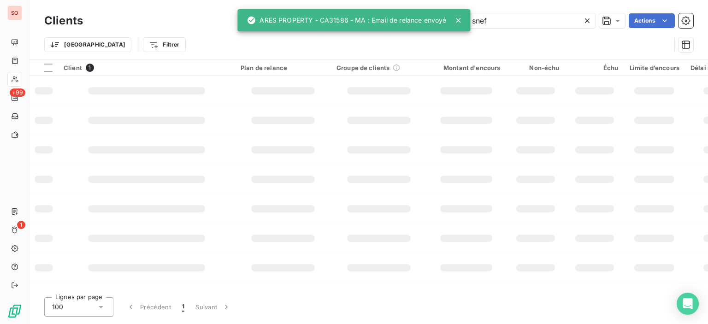
type input "snef"
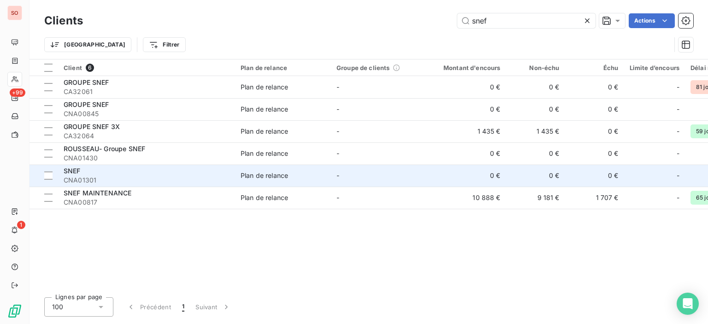
click at [155, 183] on span "CNA01301" at bounding box center [147, 180] width 166 height 9
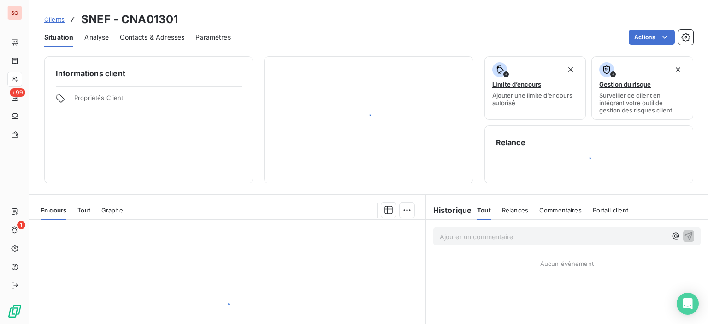
click at [146, 197] on section "En cours Tout Graphe Lignes par page 25 Précédent 1 Suivant" at bounding box center [227, 310] width 396 height 230
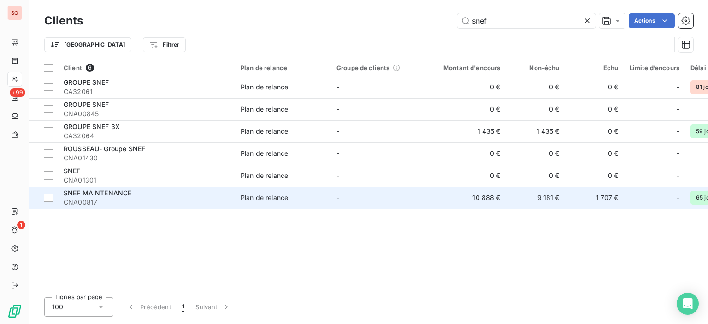
click at [162, 200] on span "CNA00817" at bounding box center [147, 202] width 166 height 9
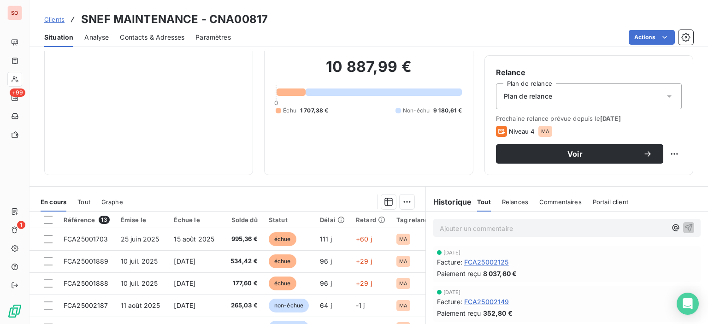
scroll to position [138, 0]
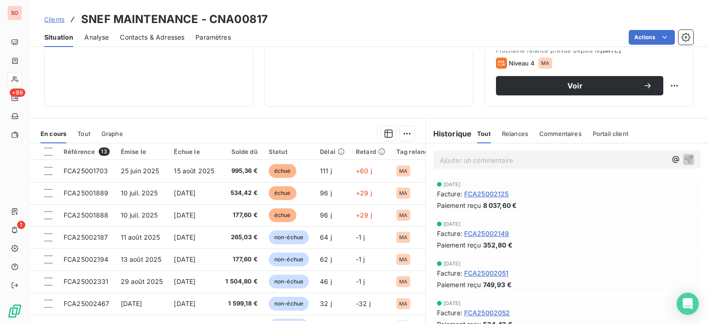
click at [150, 40] on span "Contacts & Adresses" at bounding box center [152, 37] width 65 height 9
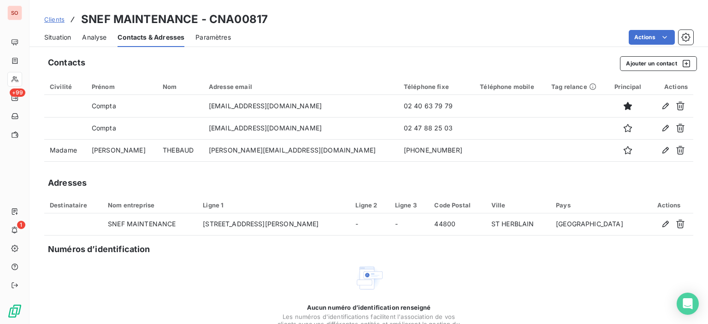
click at [60, 35] on span "Situation" at bounding box center [57, 37] width 27 height 9
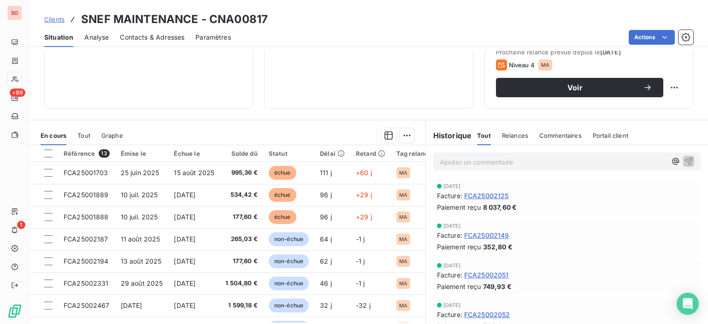
scroll to position [143, 0]
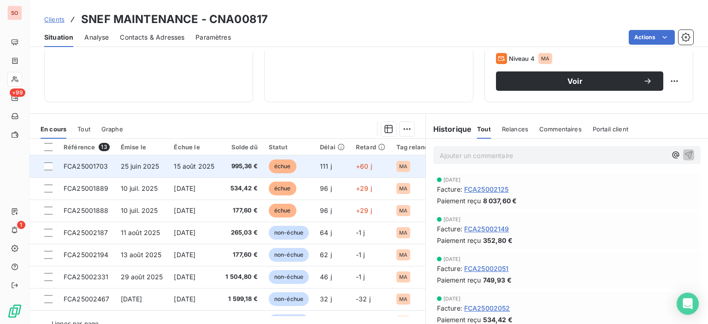
click at [222, 170] on td "995,36 €" at bounding box center [241, 166] width 43 height 22
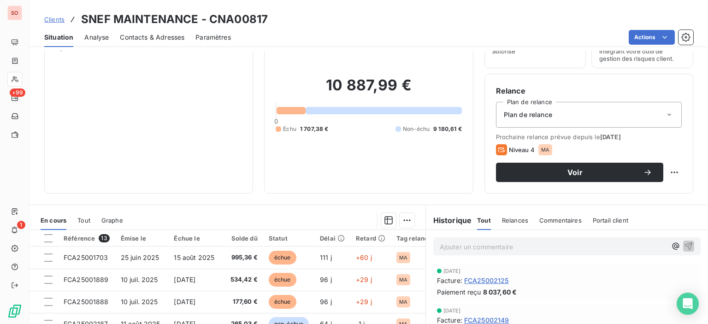
scroll to position [147, 0]
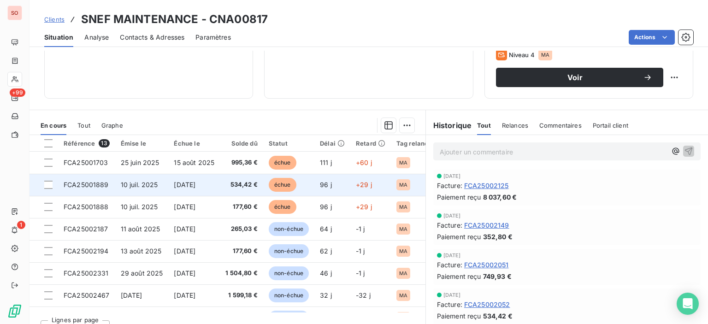
click at [295, 185] on span "échue" at bounding box center [283, 185] width 28 height 14
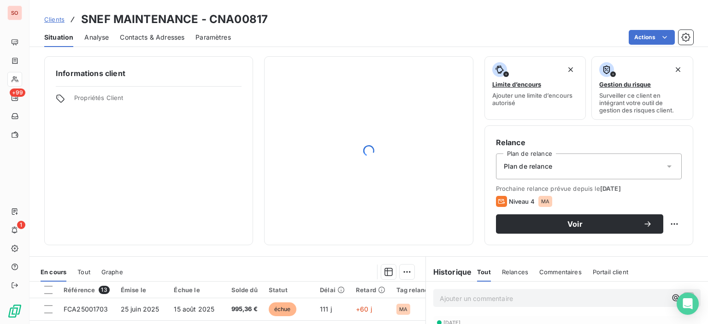
click at [154, 42] on div "Contacts & Adresses" at bounding box center [152, 37] width 65 height 19
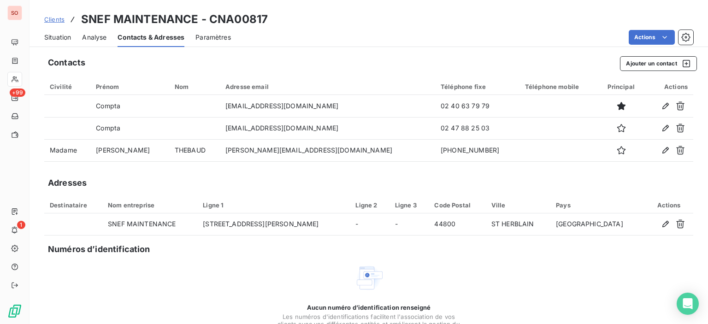
click at [47, 33] on span "Situation" at bounding box center [57, 37] width 27 height 9
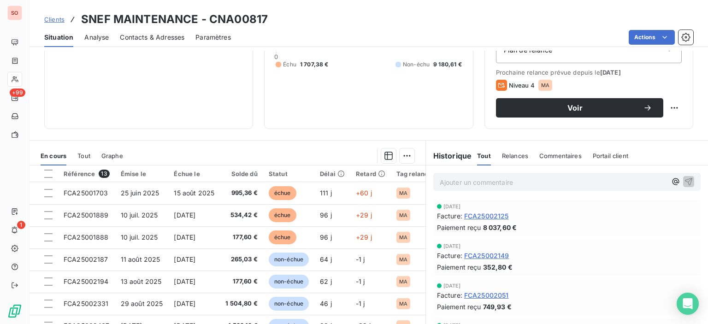
scroll to position [162, 0]
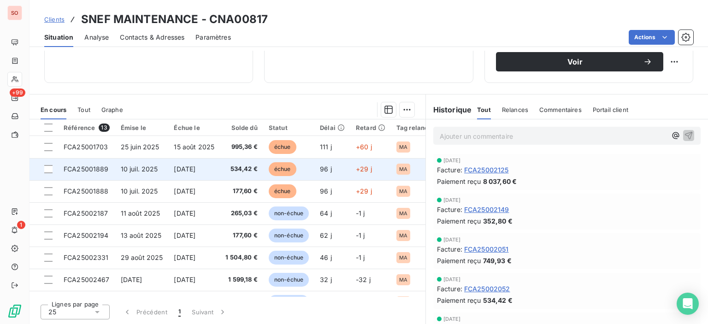
click at [207, 174] on td "[DATE]" at bounding box center [194, 169] width 52 height 22
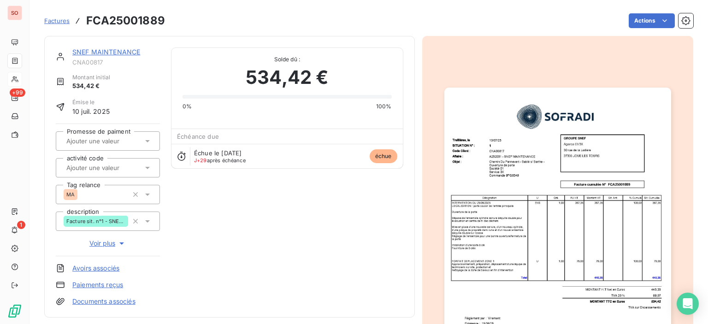
click at [548, 151] on img "button" at bounding box center [557, 248] width 227 height 320
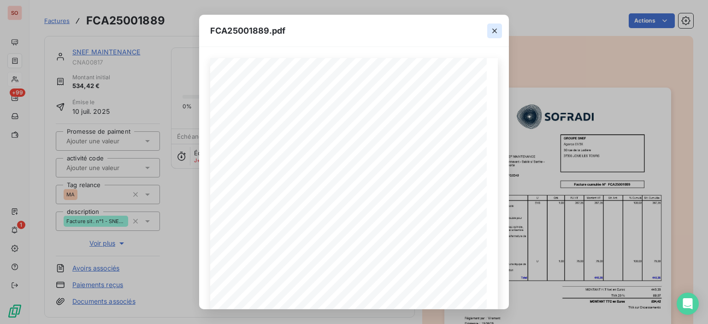
click at [493, 35] on icon "button" at bounding box center [494, 30] width 9 height 9
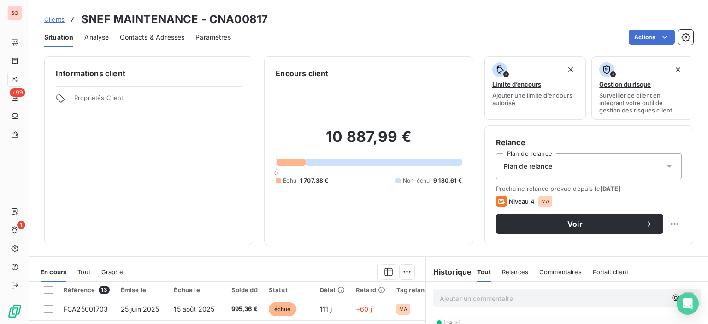
click at [700, 163] on div "Informations client Propriétés Client Encours client 10 887,99 € 0 Échu 1 707,3…" at bounding box center [368, 150] width 678 height 189
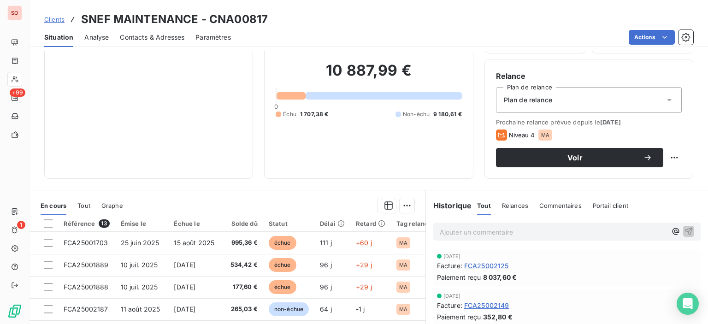
scroll to position [162, 0]
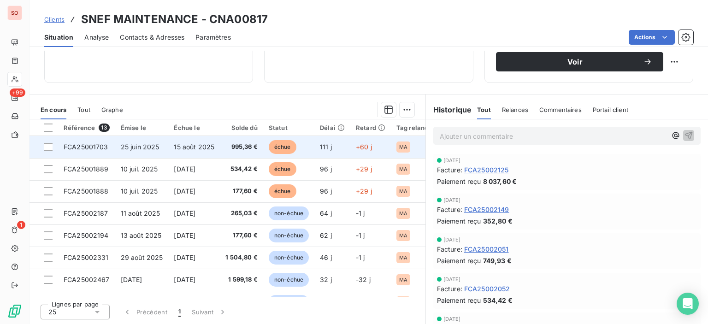
click at [216, 153] on td "15 août 2025" at bounding box center [194, 147] width 52 height 22
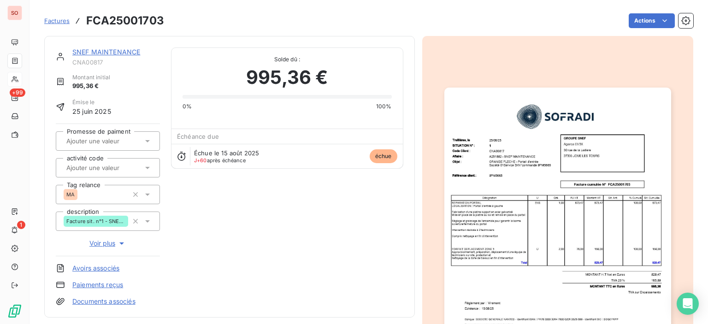
click at [500, 184] on img "button" at bounding box center [557, 248] width 227 height 320
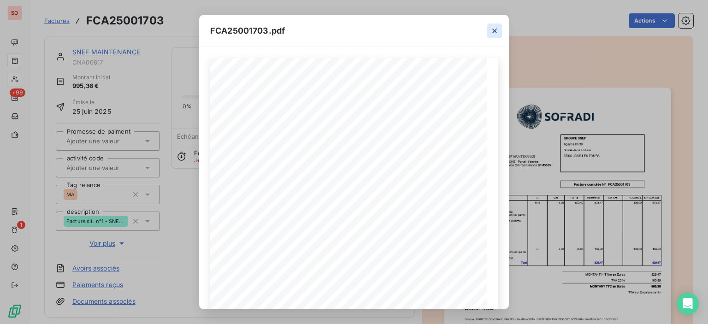
click at [492, 33] on icon "button" at bounding box center [494, 30] width 9 height 9
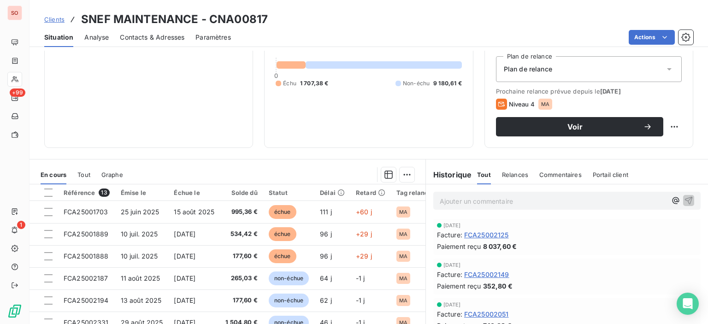
scroll to position [144, 0]
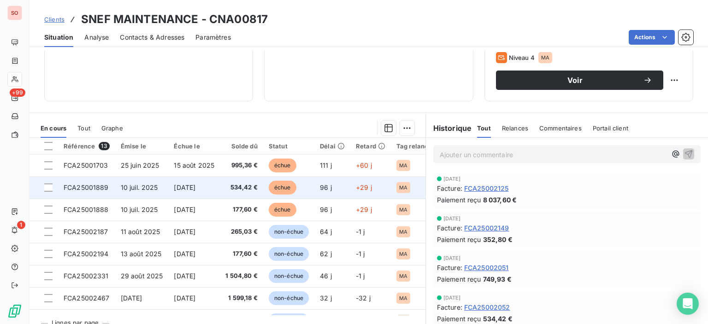
click at [230, 188] on span "534,42 €" at bounding box center [241, 187] width 32 height 9
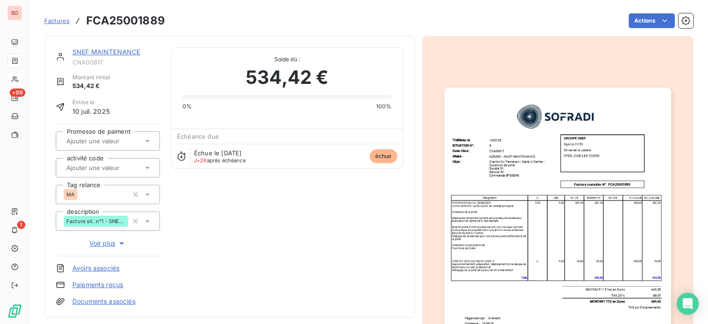
click at [551, 165] on img "button" at bounding box center [557, 248] width 227 height 320
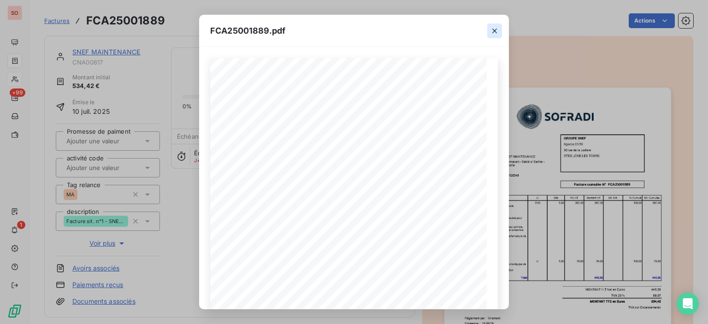
click at [499, 32] on button "button" at bounding box center [494, 30] width 15 height 15
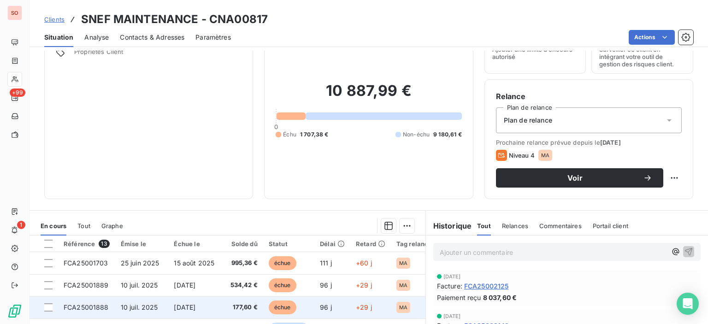
click at [195, 307] on span "[DATE]" at bounding box center [185, 307] width 22 height 8
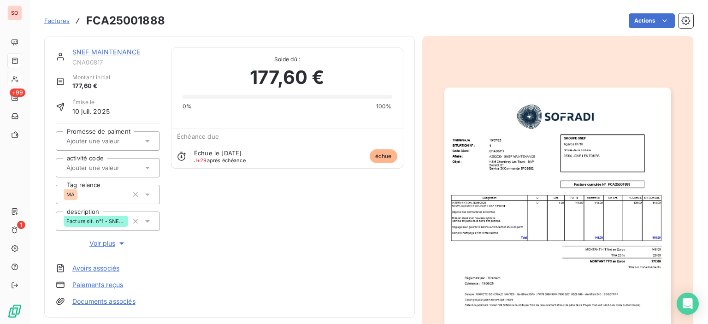
click at [551, 203] on img "button" at bounding box center [557, 248] width 227 height 320
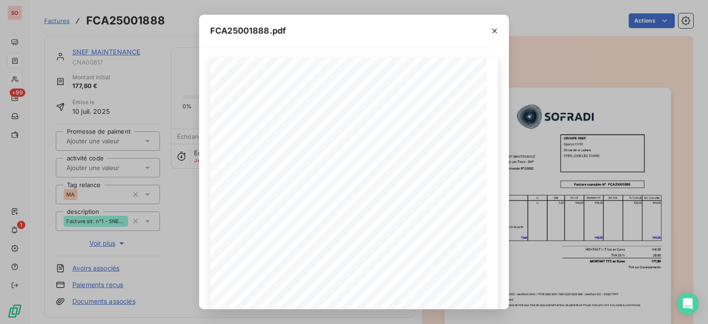
click at [496, 29] on icon "button" at bounding box center [494, 30] width 9 height 9
